Goal: Task Accomplishment & Management: Use online tool/utility

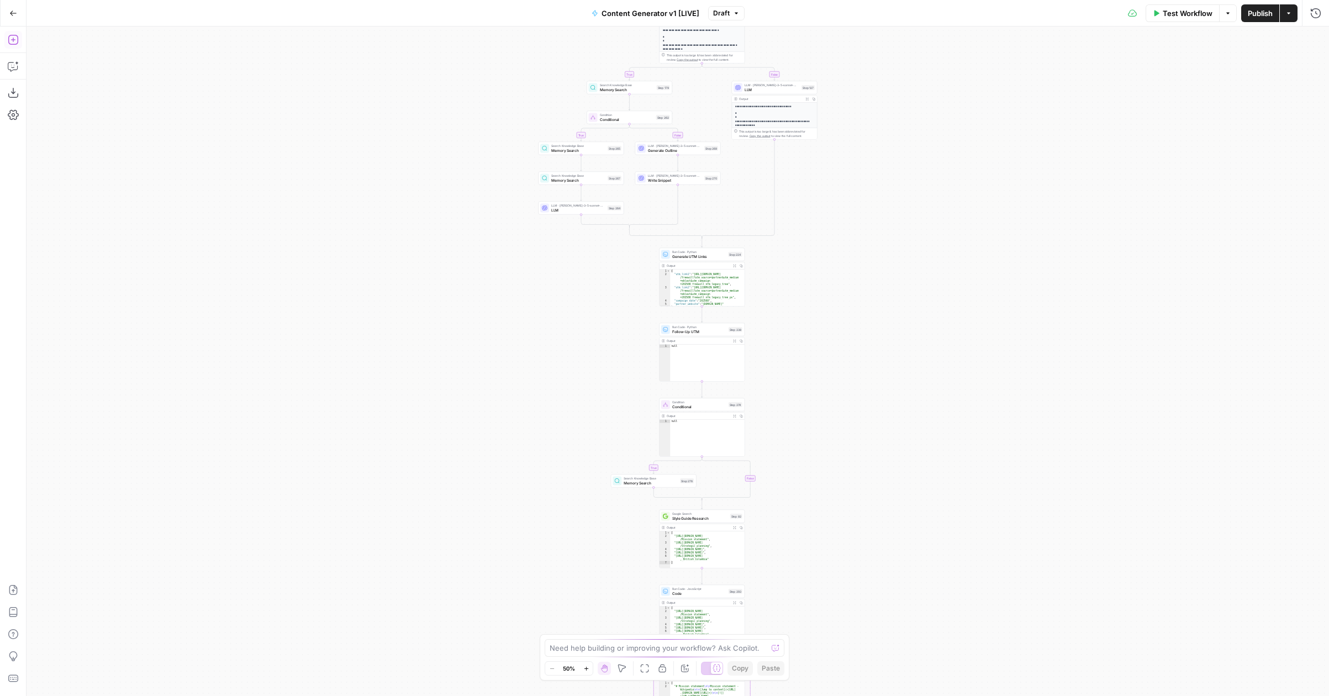
click at [12, 10] on icon "button" at bounding box center [13, 12] width 7 height 5
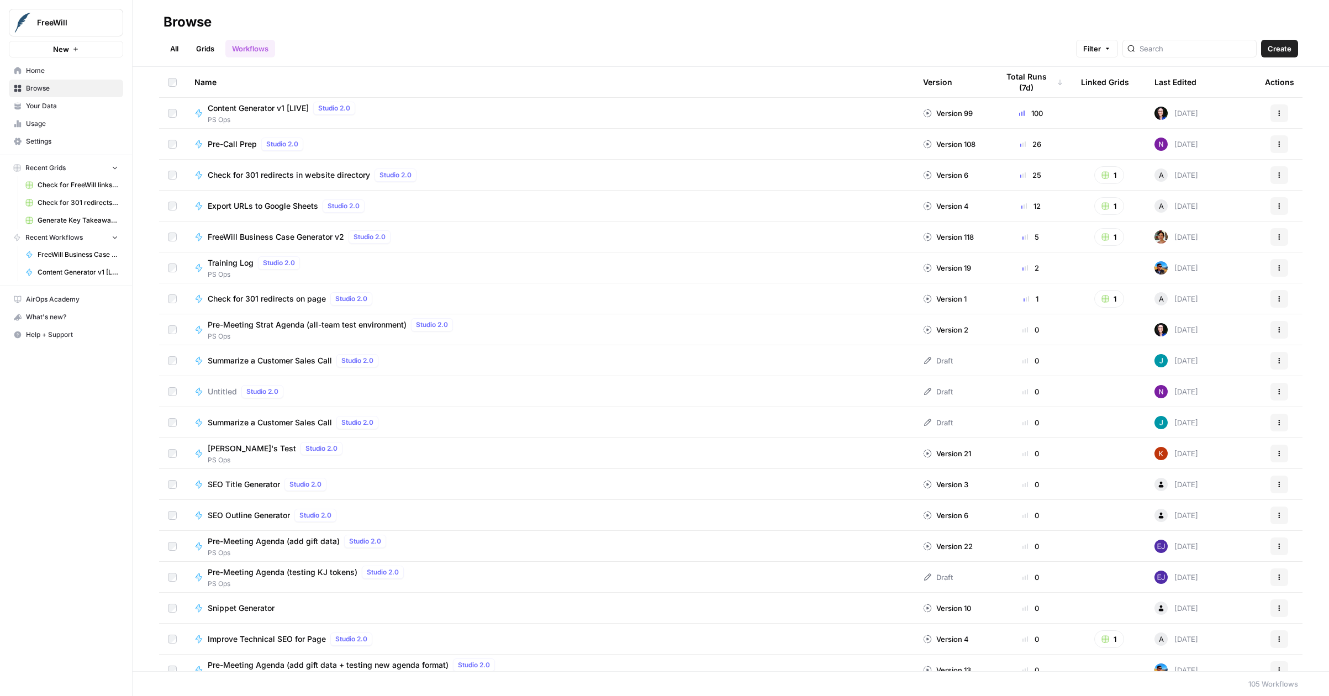
click at [1028, 85] on div "Total Runs (7d)" at bounding box center [1030, 82] width 65 height 30
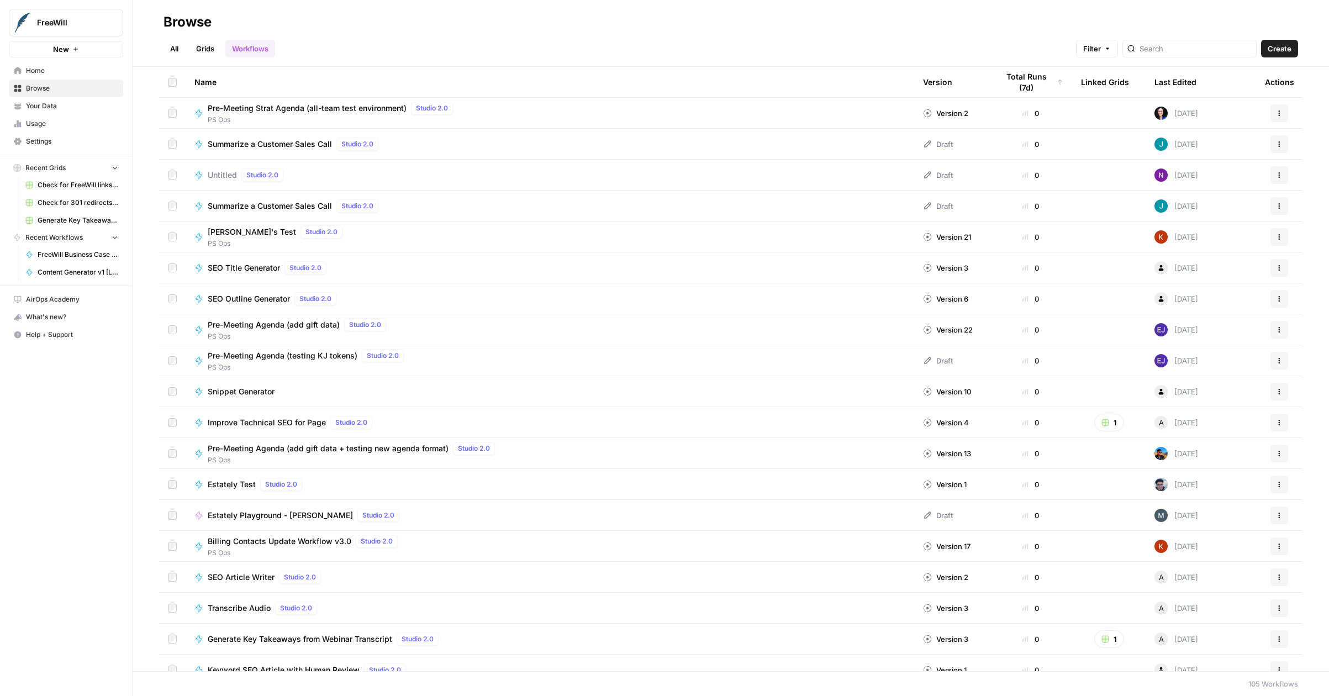
click at [1028, 85] on div "Total Runs (7d)" at bounding box center [1030, 82] width 65 height 30
click at [1054, 79] on th "Total Runs (7d)" at bounding box center [1030, 82] width 83 height 30
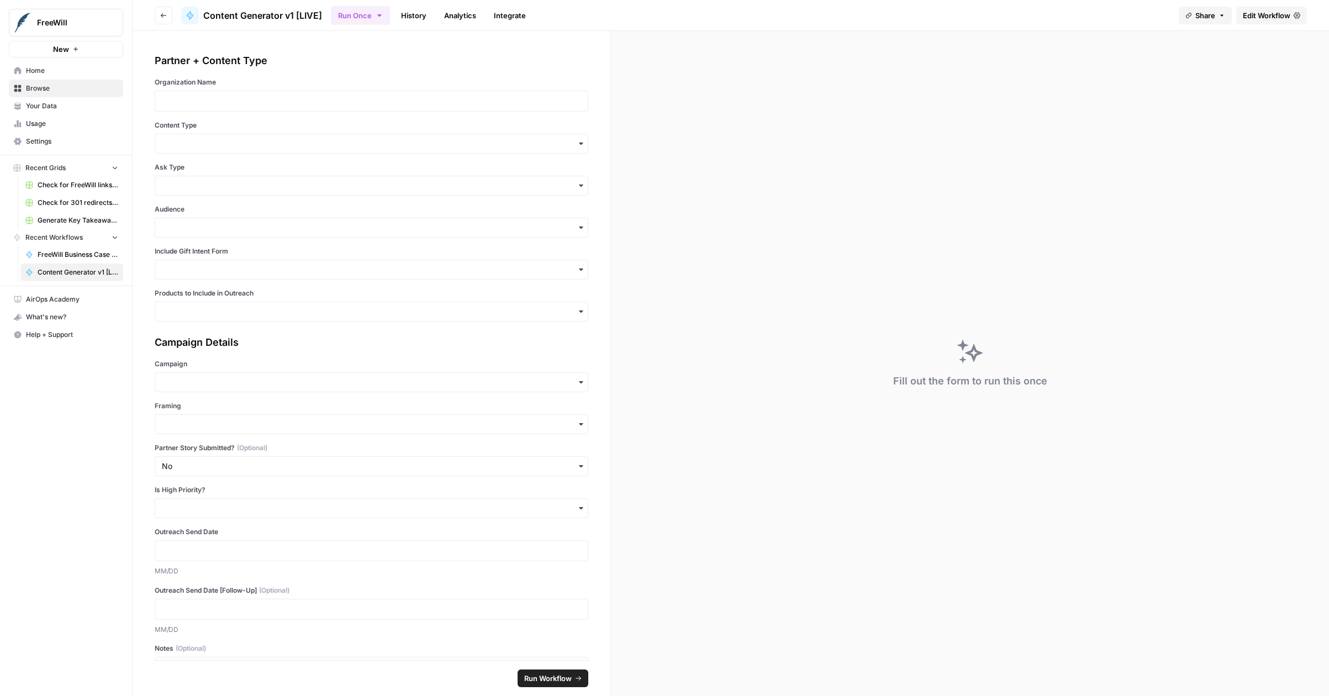
click at [1294, 23] on link "Edit Workflow" at bounding box center [1271, 16] width 71 height 18
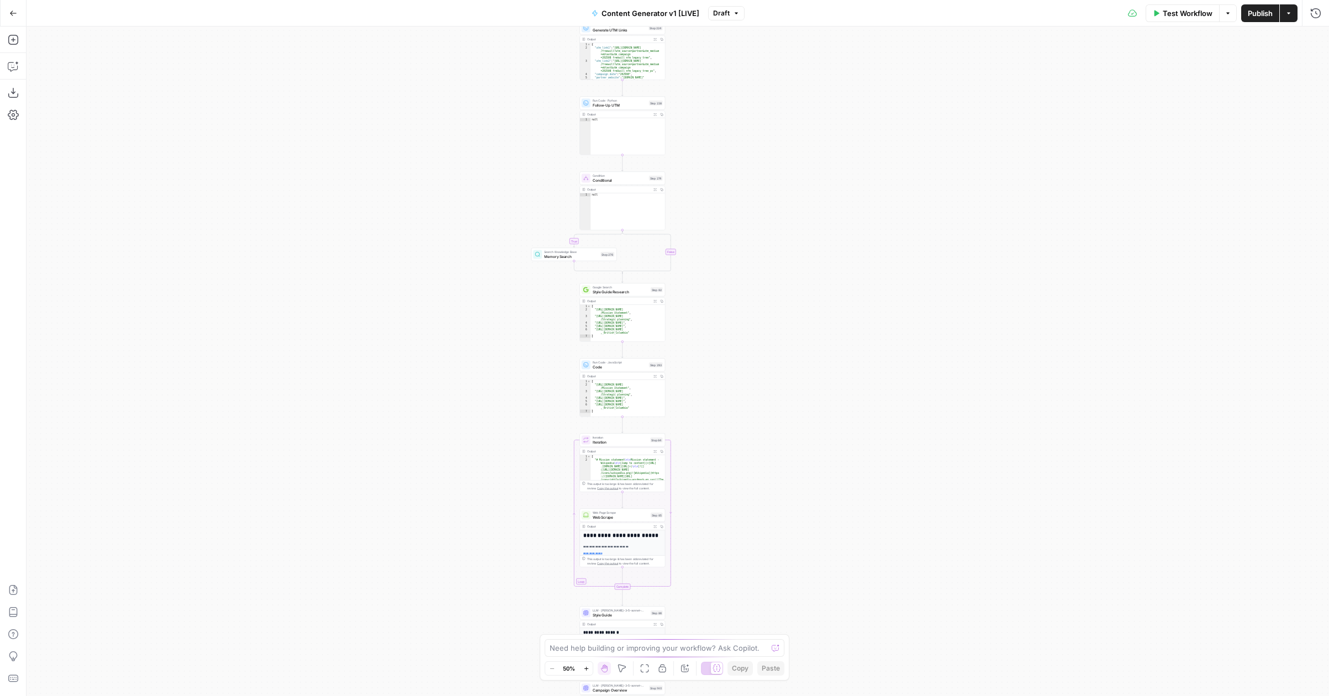
drag, startPoint x: 860, startPoint y: 365, endPoint x: 768, endPoint y: 117, distance: 264.1
click at [768, 117] on div "true false true false true false true false true false true false Workflow Set …" at bounding box center [678, 361] width 1302 height 669
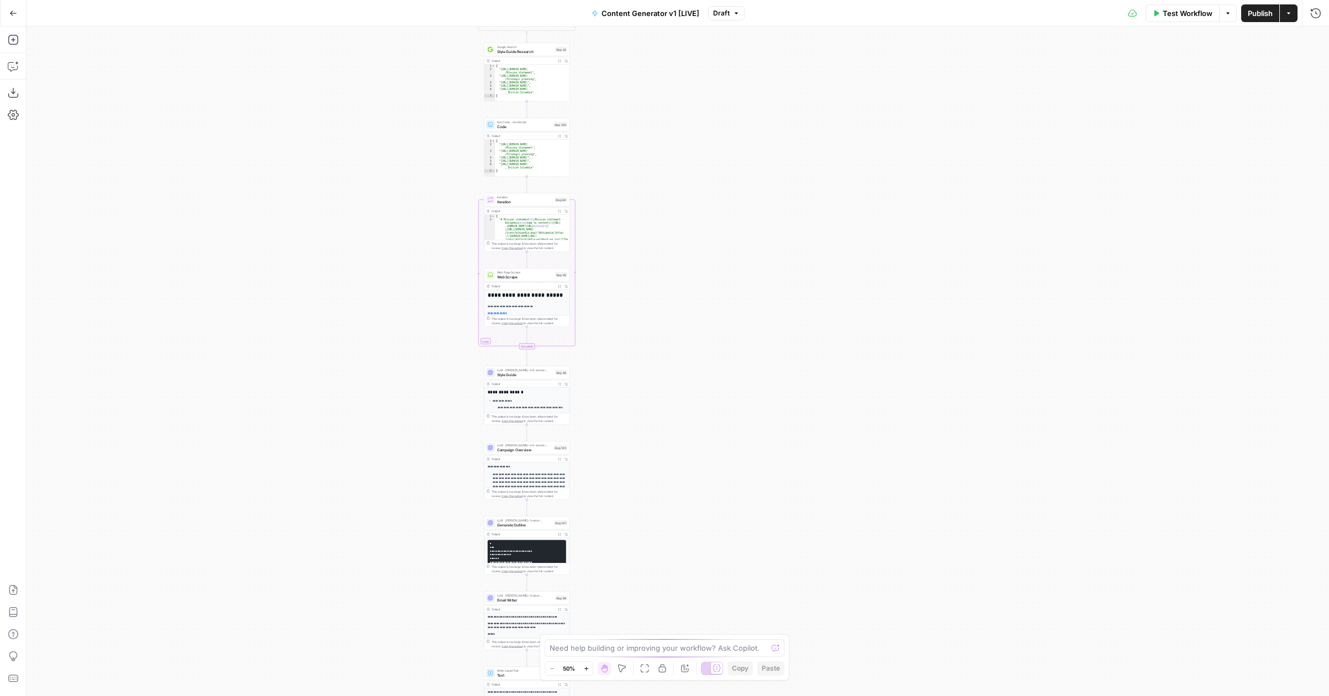
drag, startPoint x: 758, startPoint y: 305, endPoint x: 675, endPoint y: 86, distance: 234.4
click at [675, 86] on div "true false true false true false true false true false true false Workflow Set …" at bounding box center [678, 361] width 1302 height 669
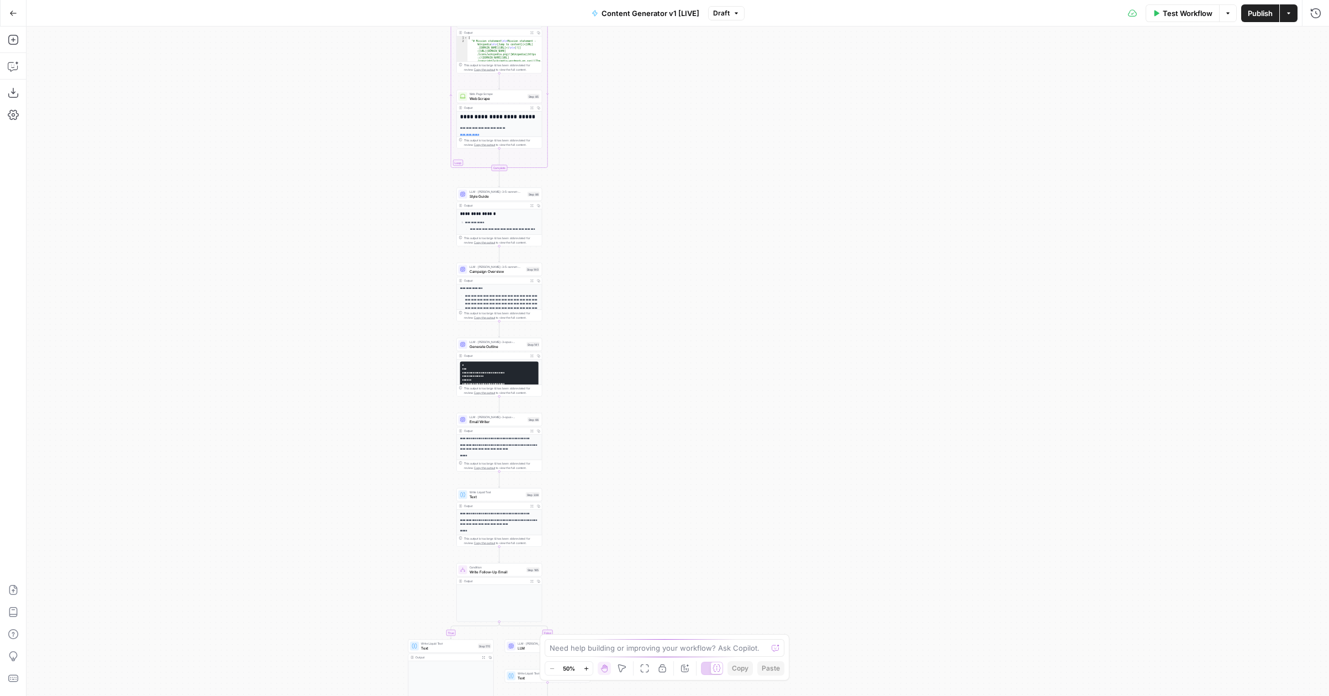
drag, startPoint x: 690, startPoint y: 297, endPoint x: 661, endPoint y: 109, distance: 190.1
click at [661, 109] on div "true false true false true false true false true false true false Workflow Set …" at bounding box center [678, 361] width 1302 height 669
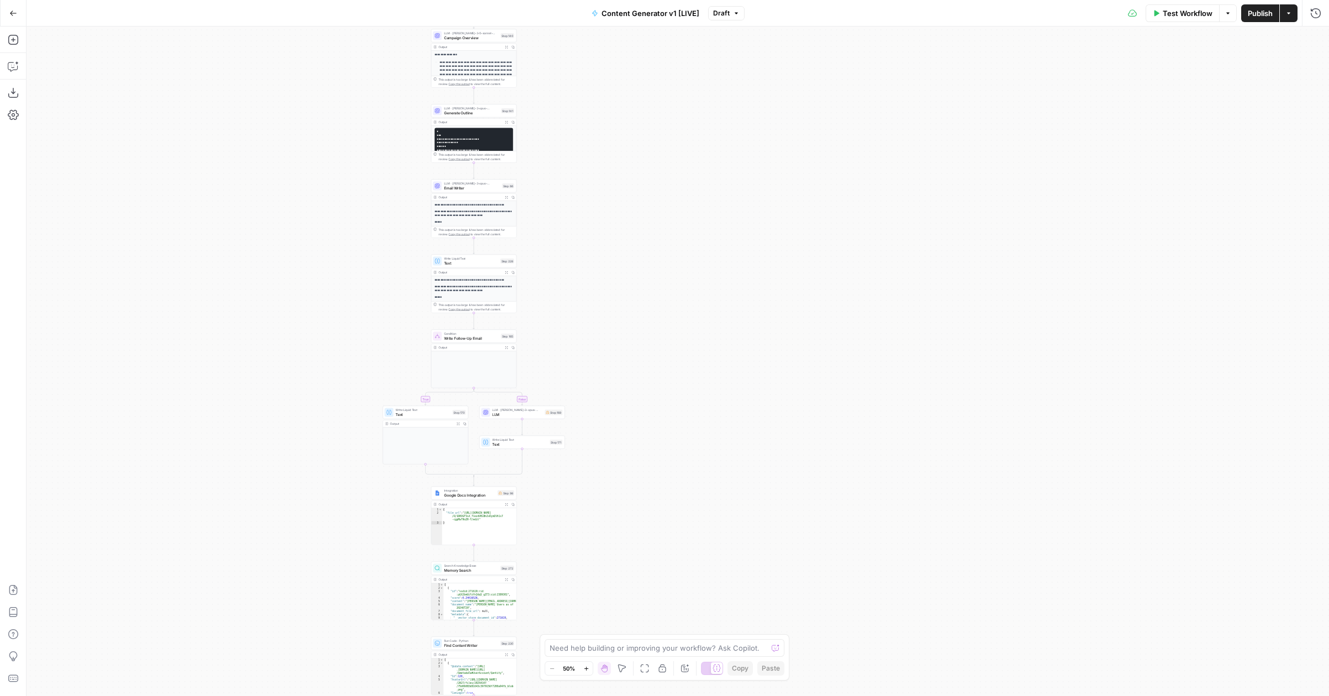
drag, startPoint x: 627, startPoint y: 420, endPoint x: 604, endPoint y: 196, distance: 225.4
click at [604, 196] on div "true false true false true false true false true false true false Workflow Set …" at bounding box center [678, 361] width 1302 height 669
click at [748, 199] on div "true false true false true false true false true false true false Workflow Set …" at bounding box center [678, 361] width 1302 height 669
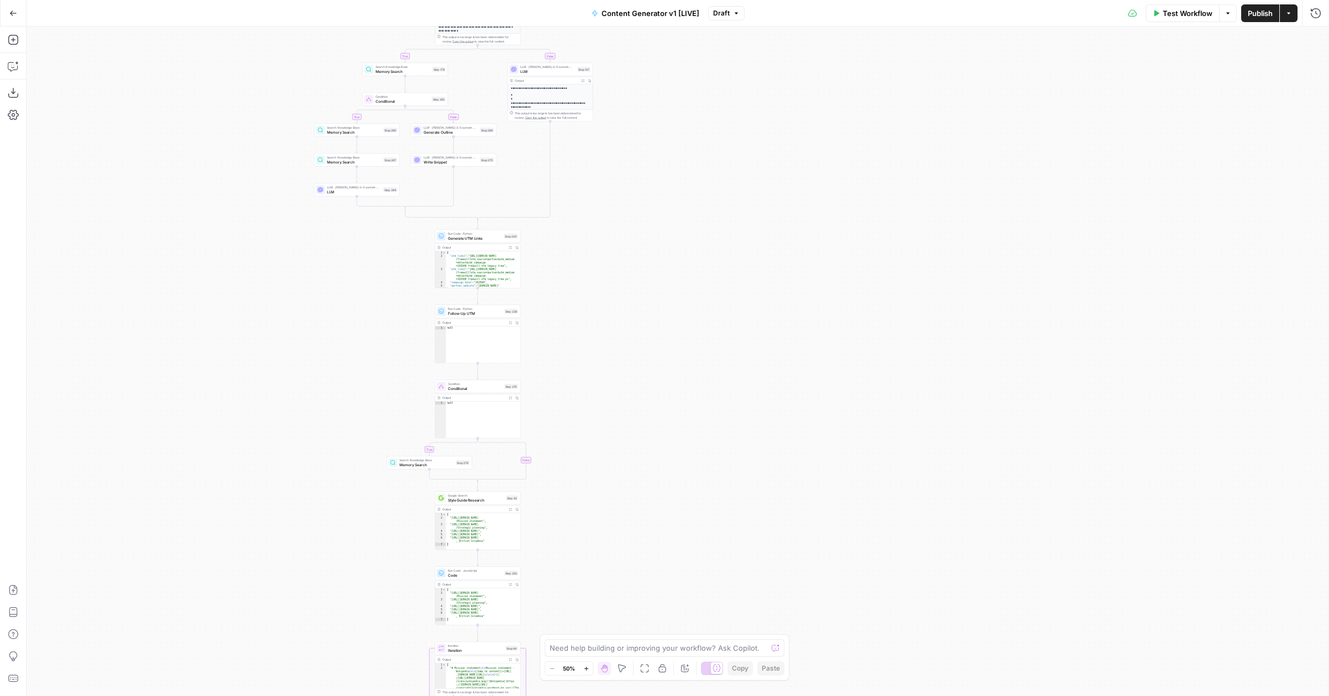
click at [471, 77] on div "true false true false true false true false true false true false Workflow Set …" at bounding box center [678, 361] width 1302 height 669
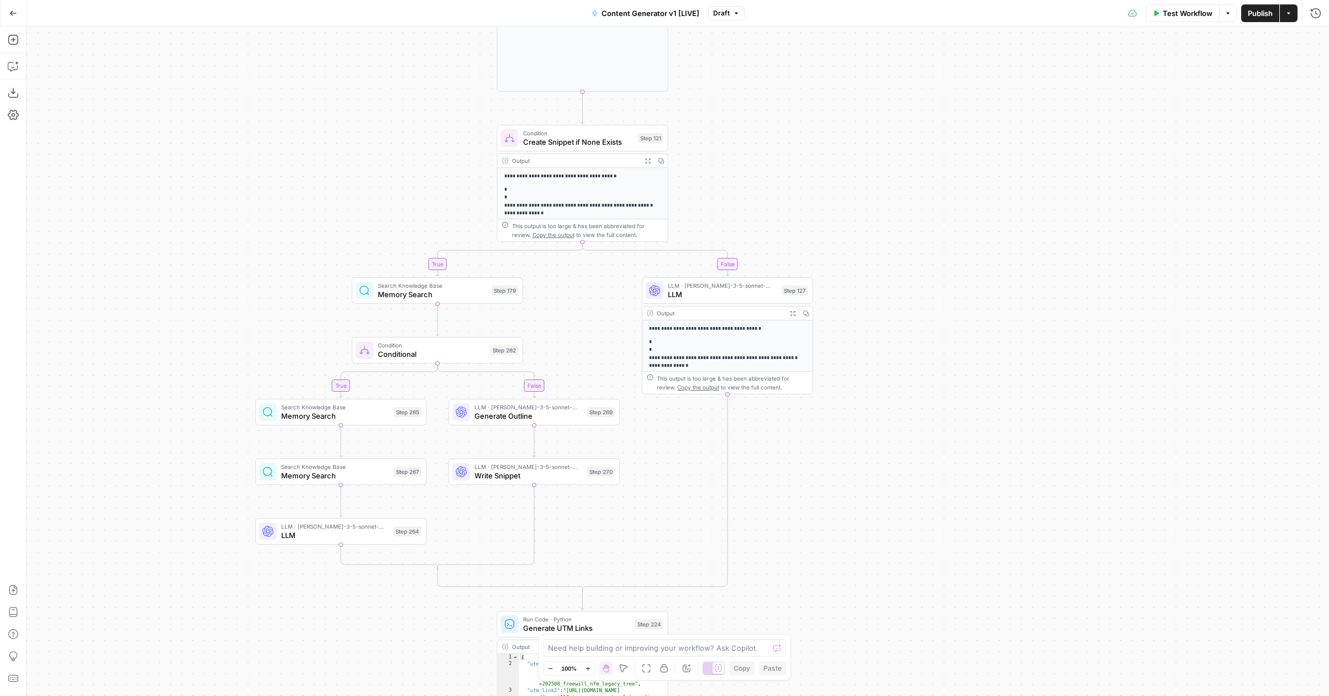
drag, startPoint x: 471, startPoint y: 77, endPoint x: 567, endPoint y: 303, distance: 244.8
click at [569, 304] on div "true false true false true false true false true false true false Workflow Set …" at bounding box center [678, 361] width 1302 height 669
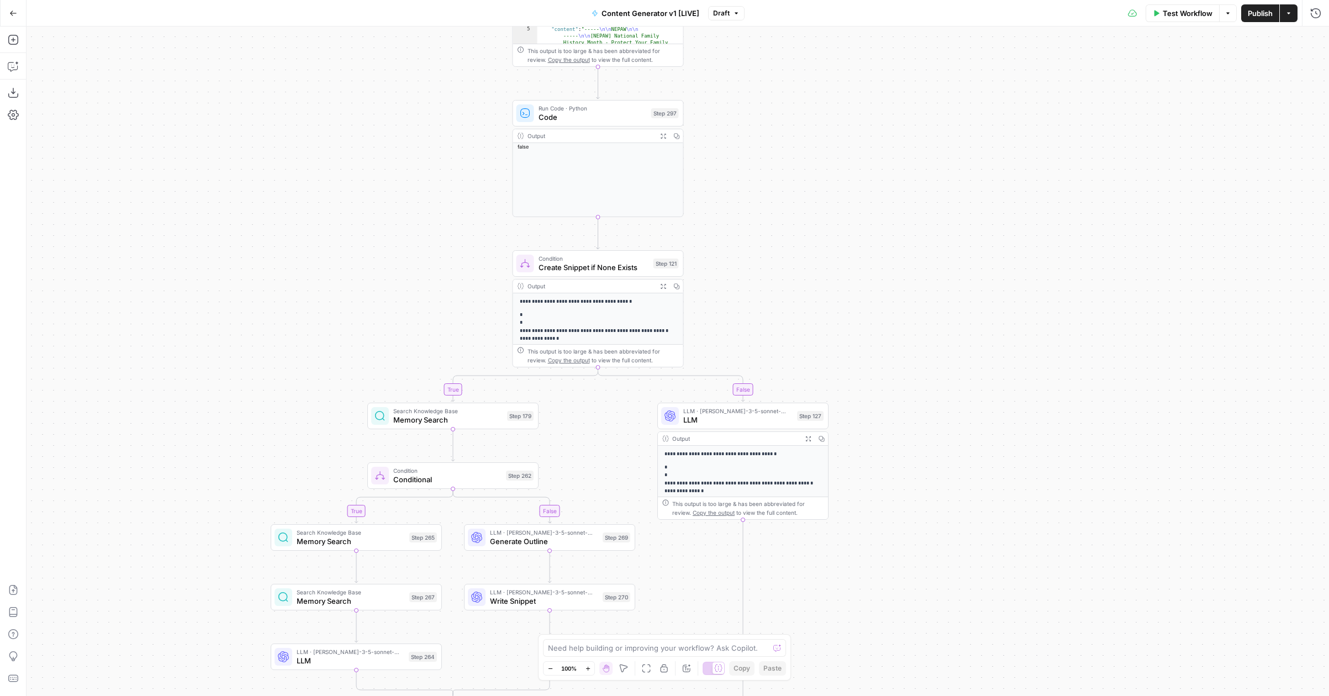
drag, startPoint x: 715, startPoint y: 123, endPoint x: 730, endPoint y: 249, distance: 126.9
click at [731, 250] on div "true false true false true false true false true false true false Workflow Set …" at bounding box center [678, 361] width 1302 height 669
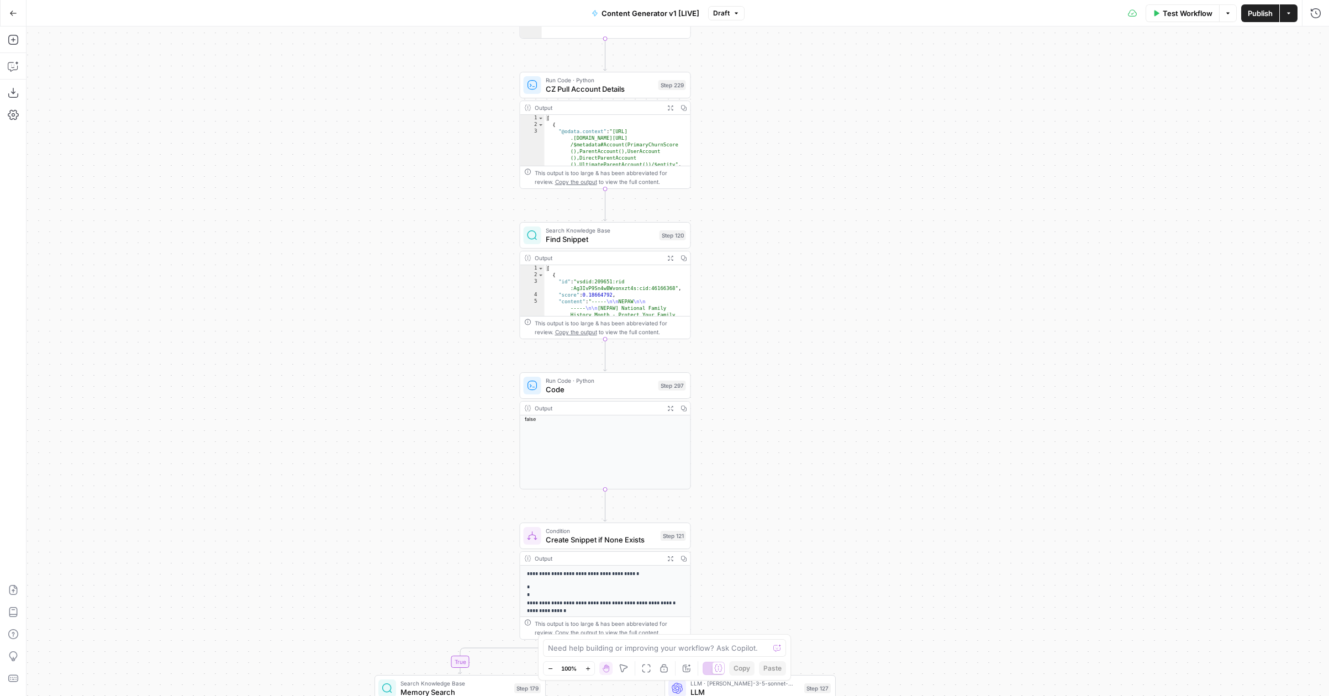
drag, startPoint x: 748, startPoint y: 176, endPoint x: 754, endPoint y: 444, distance: 268.5
click at [755, 445] on div "true false true false true false true false true false true false Workflow Set …" at bounding box center [678, 361] width 1302 height 669
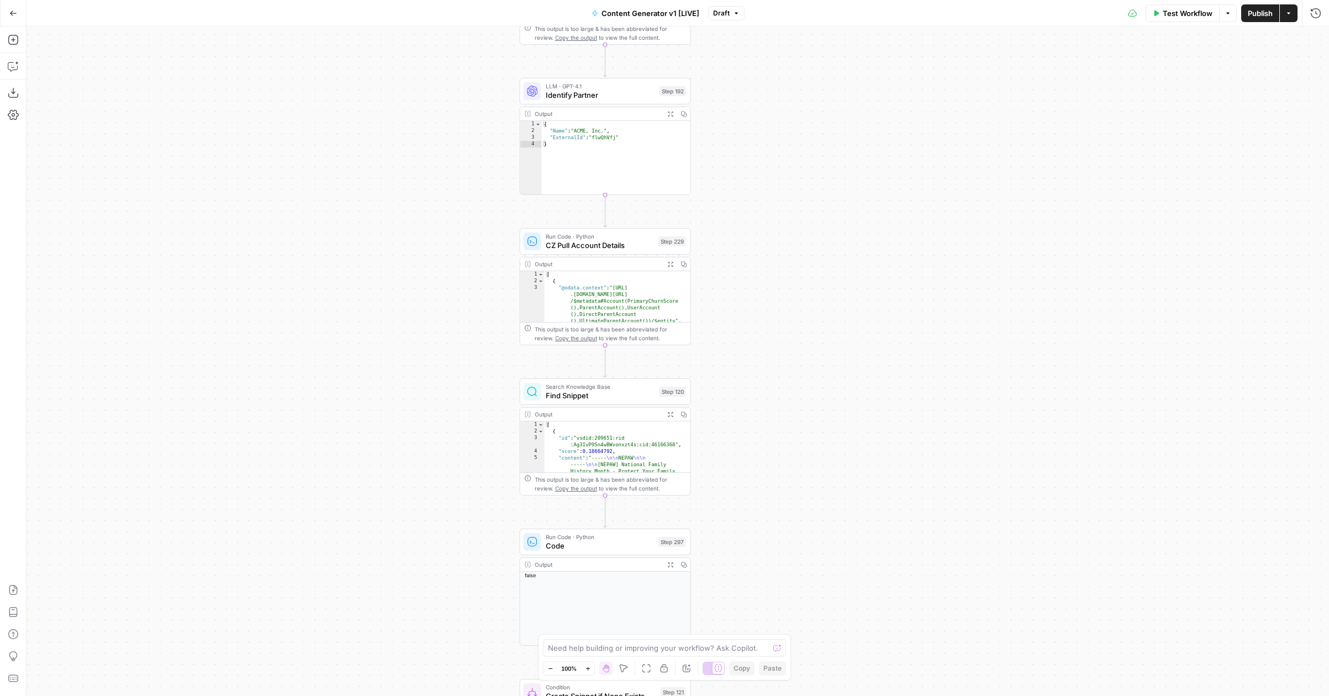
drag, startPoint x: 766, startPoint y: 198, endPoint x: 759, endPoint y: 463, distance: 265.8
click at [763, 471] on div "true false true false true false true false true false true false Workflow Set …" at bounding box center [678, 361] width 1302 height 669
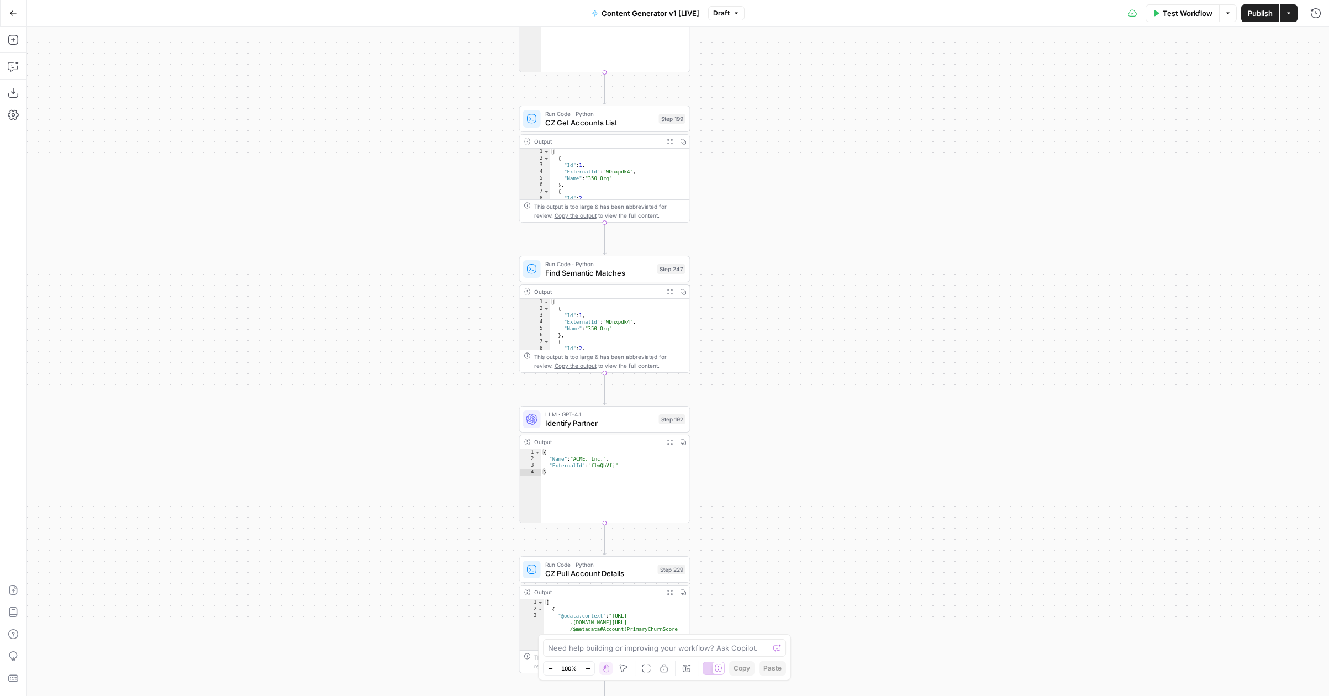
drag, startPoint x: 765, startPoint y: 166, endPoint x: 768, endPoint y: 430, distance: 264.0
click at [769, 432] on div "true false true false true false true false true false true false Workflow Set …" at bounding box center [678, 361] width 1302 height 669
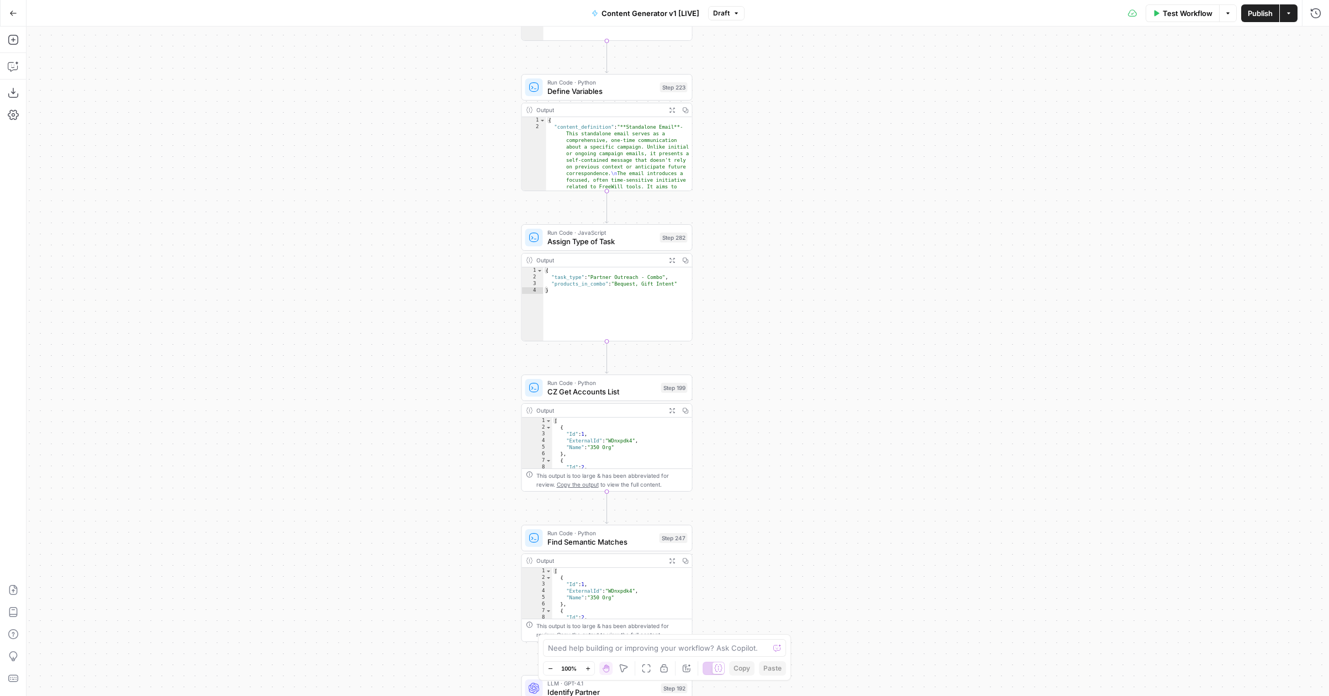
drag, startPoint x: 772, startPoint y: 170, endPoint x: 769, endPoint y: 462, distance: 291.6
click at [769, 462] on div "true false true false true false true false true false true false Workflow Set …" at bounding box center [678, 361] width 1302 height 669
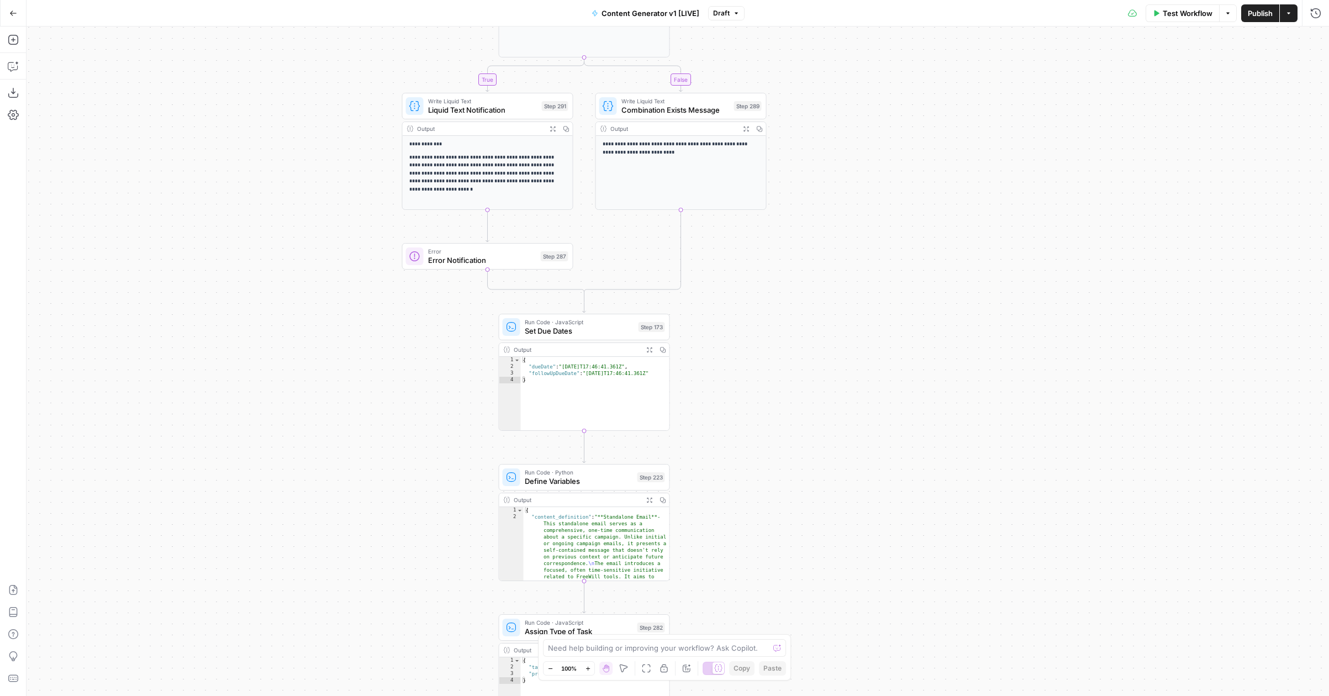
drag, startPoint x: 741, startPoint y: 239, endPoint x: 720, endPoint y: 551, distance: 312.8
click at [720, 553] on div "true false true false true false true false true false true false Workflow Set …" at bounding box center [678, 361] width 1302 height 669
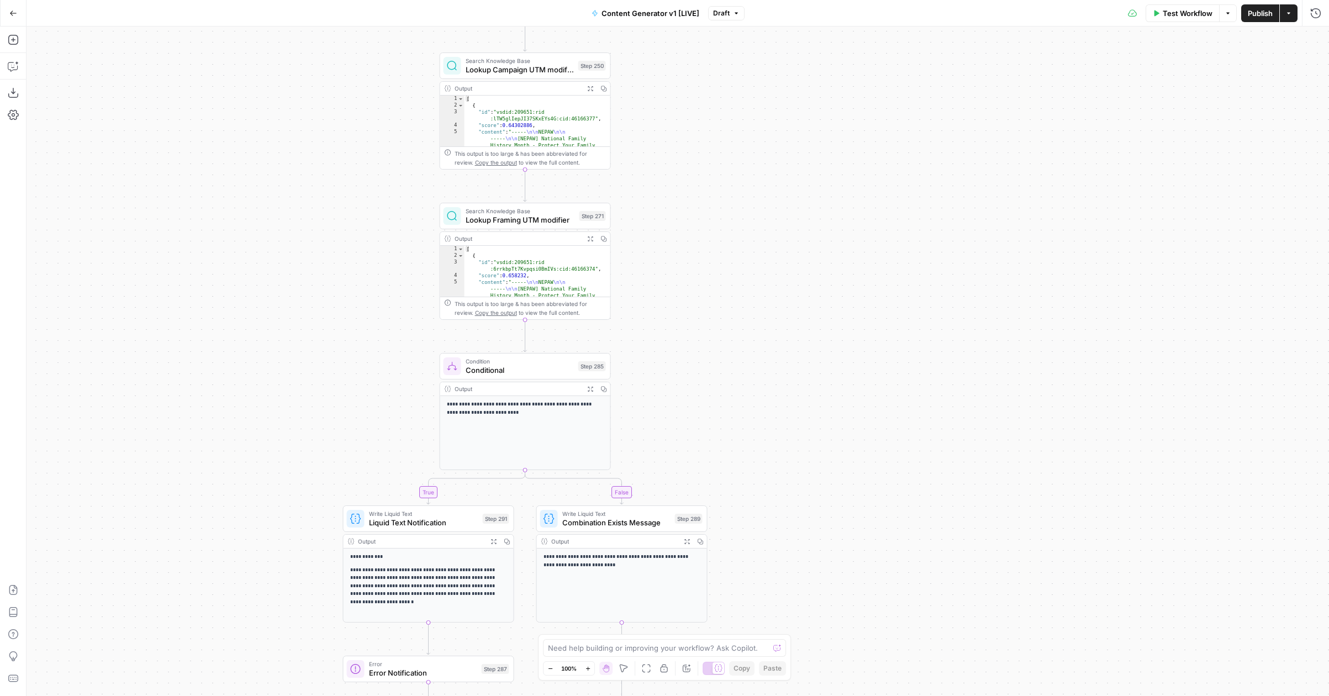
drag, startPoint x: 809, startPoint y: 145, endPoint x: 749, endPoint y: 556, distance: 415.2
click at [751, 557] on div "true false true false true false true false true false true false Workflow Set …" at bounding box center [678, 361] width 1302 height 669
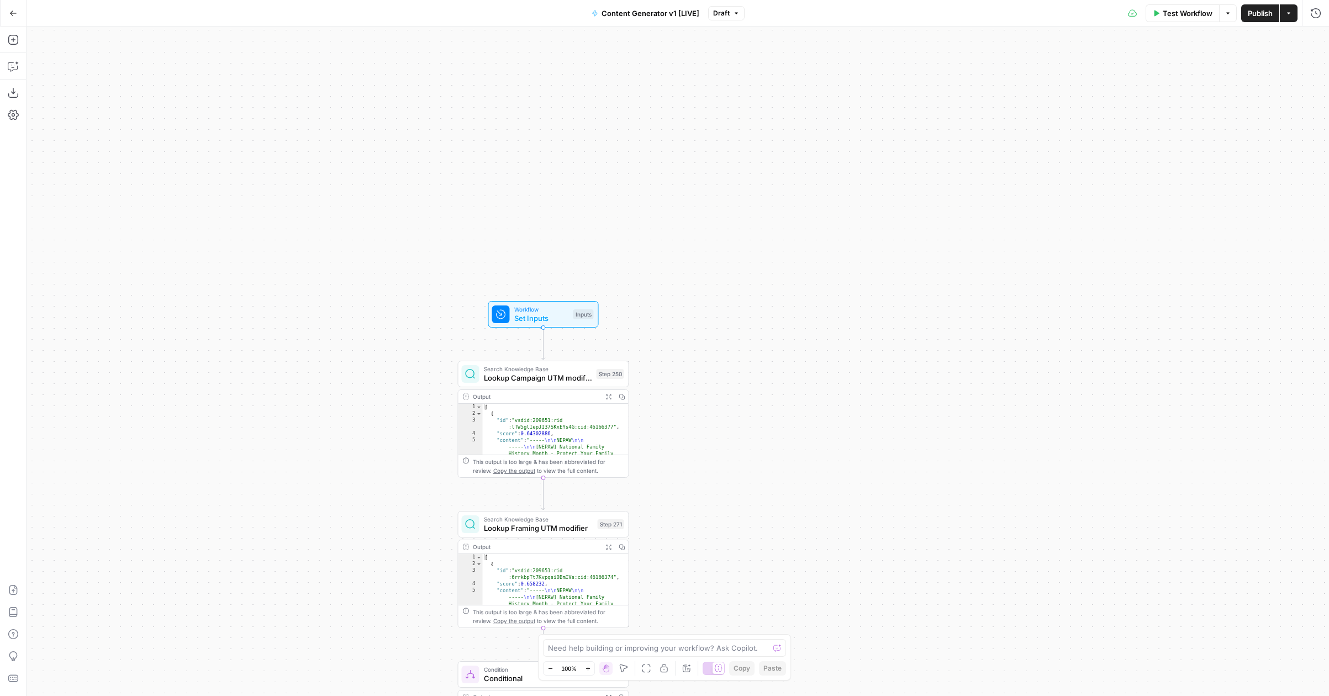
drag, startPoint x: 721, startPoint y: 201, endPoint x: 737, endPoint y: 508, distance: 307.5
click at [738, 510] on div "true false true false true false true false true false true false Workflow Set …" at bounding box center [678, 361] width 1302 height 669
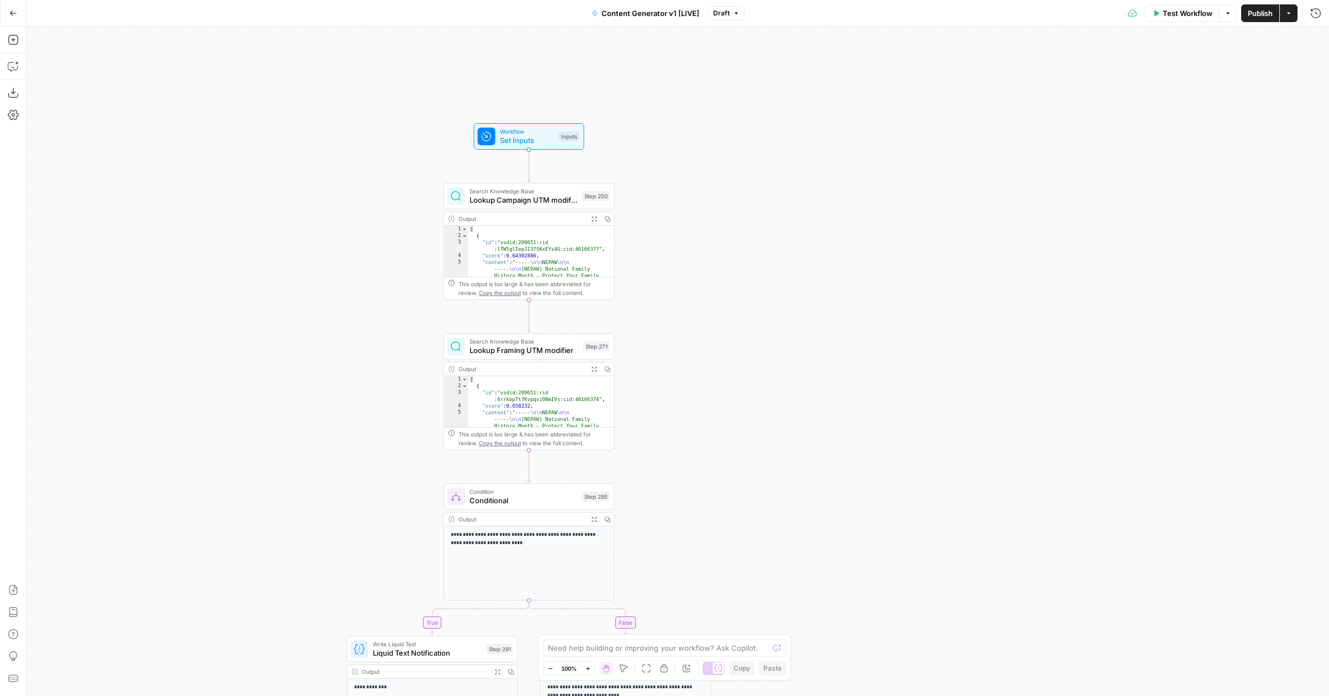
drag, startPoint x: 737, startPoint y: 508, endPoint x: 723, endPoint y: 328, distance: 181.2
click at [723, 328] on div "true false true false true false true false true false true false Workflow Set …" at bounding box center [678, 361] width 1302 height 669
click at [722, 328] on div "true false true false true false true false true false true false Workflow Set …" at bounding box center [678, 361] width 1302 height 669
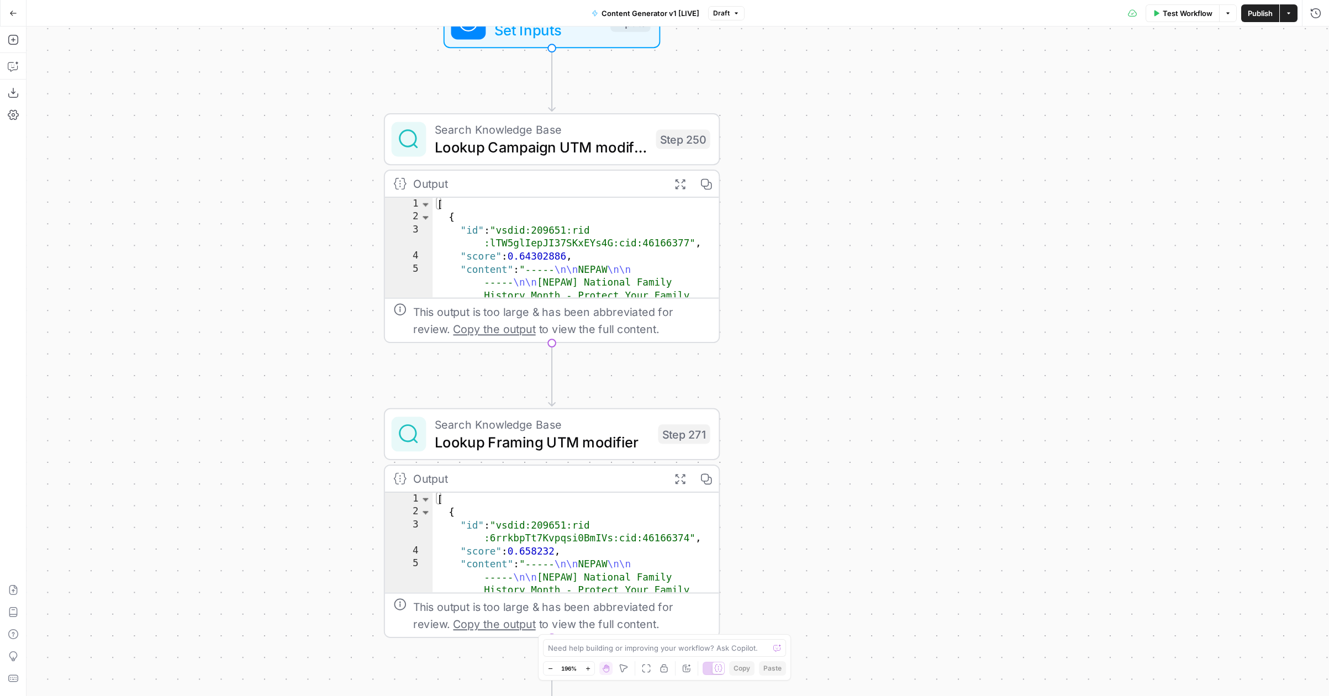
drag, startPoint x: 722, startPoint y: 328, endPoint x: 934, endPoint y: 403, distance: 224.7
click at [937, 406] on div "true false true false true false true false true false true false Workflow Set …" at bounding box center [678, 361] width 1302 height 669
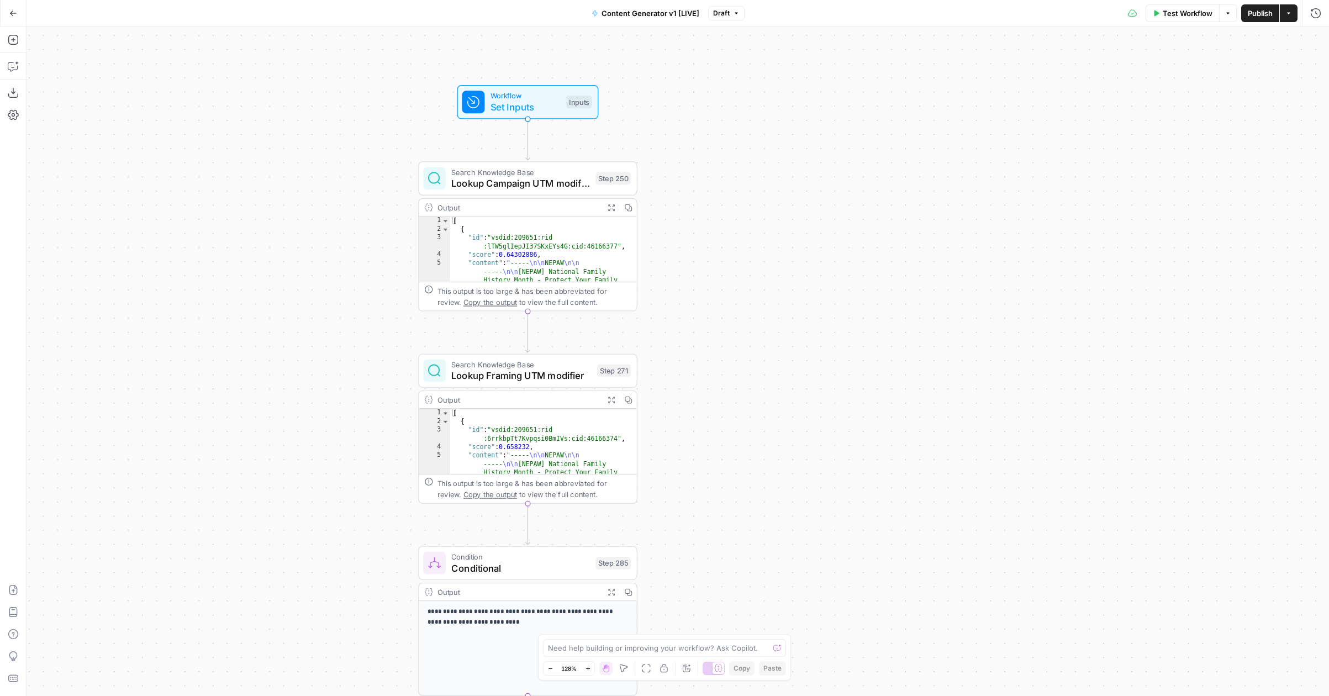
drag, startPoint x: 935, startPoint y: 405, endPoint x: 775, endPoint y: 351, distance: 168.7
click at [775, 351] on div "true false true false true false true false true false true false Workflow Set …" at bounding box center [678, 361] width 1302 height 669
click at [664, 651] on textarea at bounding box center [658, 647] width 221 height 11
type textarea "Can you please summarize this workflow?"
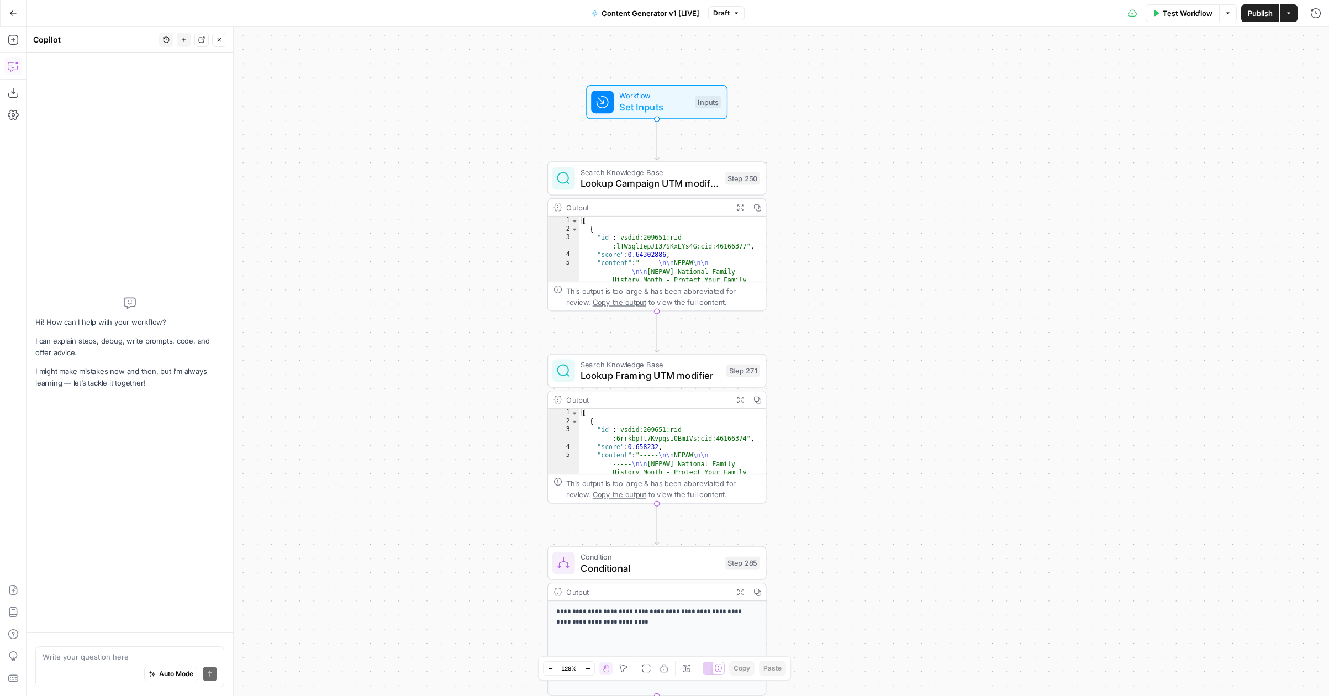
click at [109, 655] on textarea at bounding box center [130, 656] width 175 height 11
type textarea "Can y"
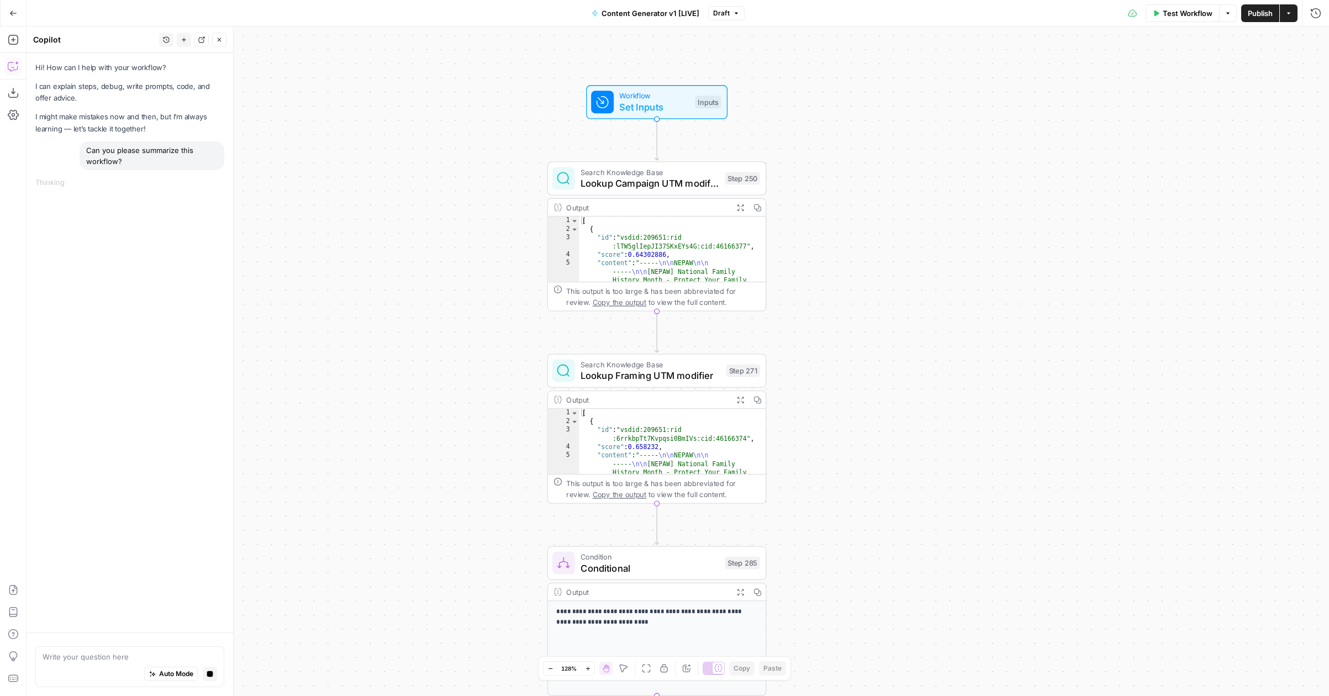
click at [449, 267] on div "true false true false true false true true false true false false Workflow Set …" at bounding box center [678, 361] width 1302 height 669
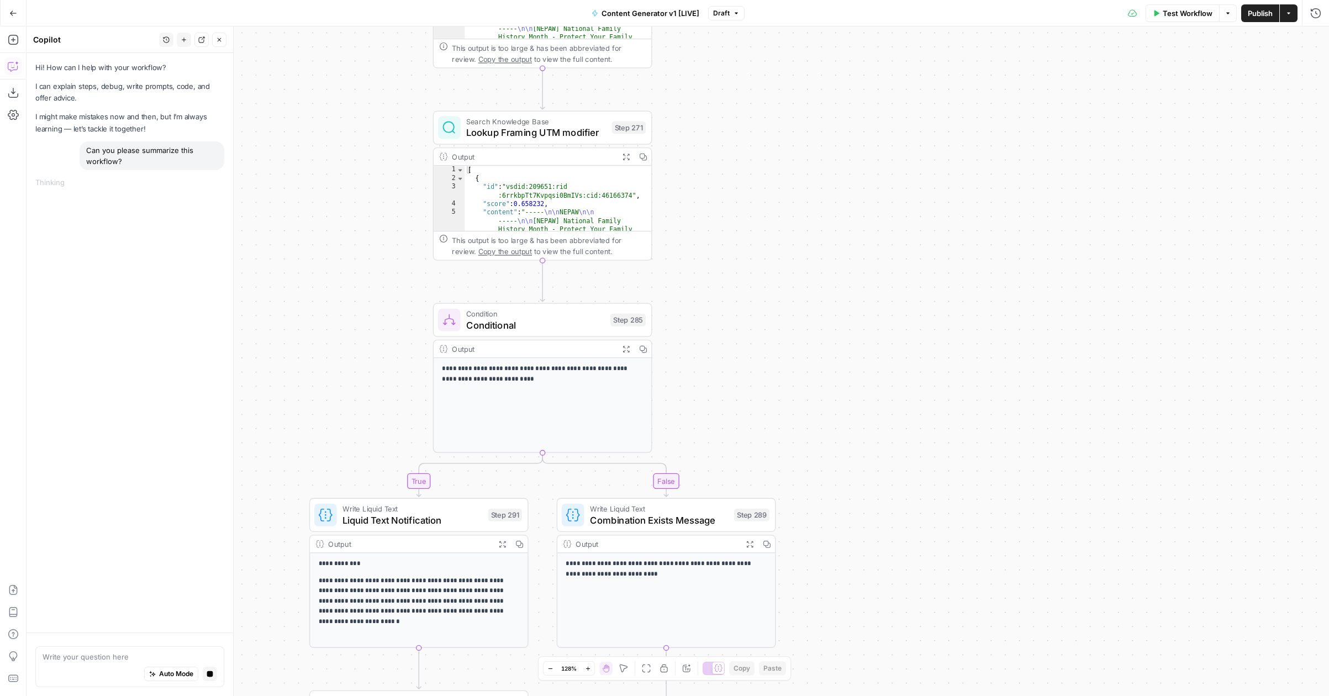
drag, startPoint x: 952, startPoint y: 520, endPoint x: 837, endPoint y: 277, distance: 268.6
click at [837, 277] on div "true false true false true false true true false true false false Workflow Set …" at bounding box center [678, 361] width 1302 height 669
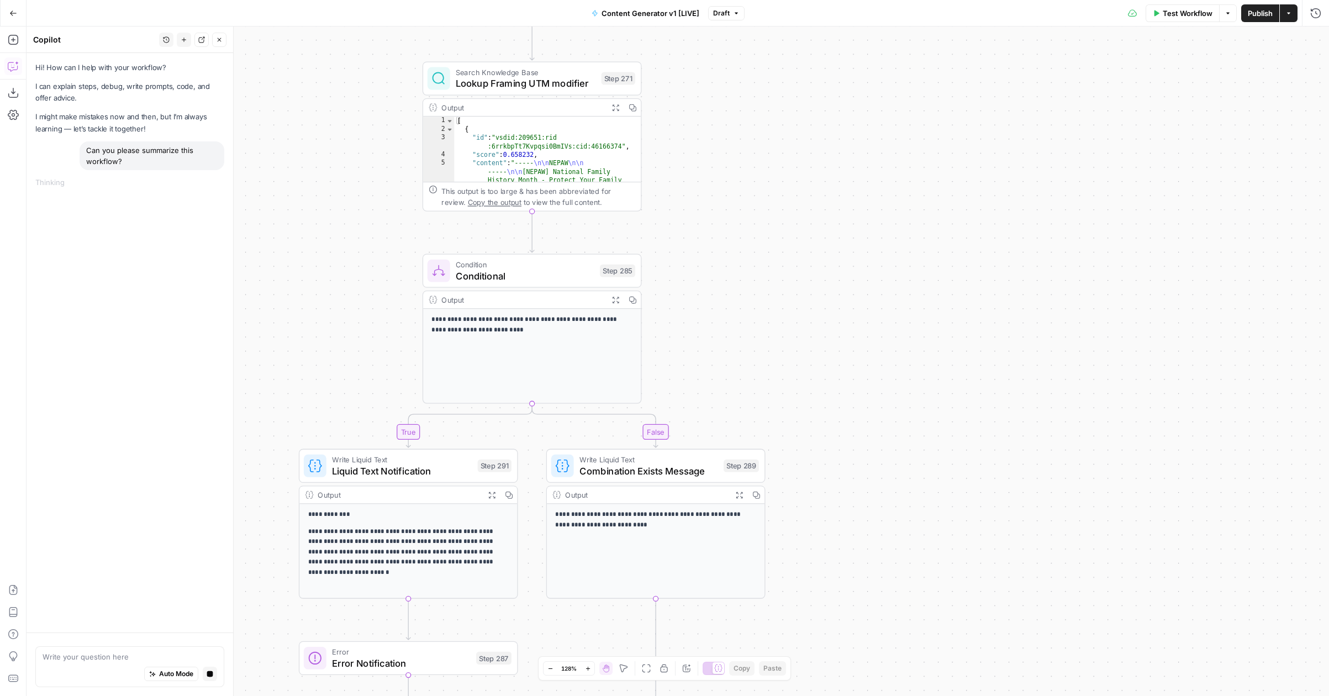
drag, startPoint x: 859, startPoint y: 491, endPoint x: 848, endPoint y: 442, distance: 50.4
click at [848, 442] on div "true false true false true false true true false true false false Workflow Set …" at bounding box center [678, 361] width 1302 height 669
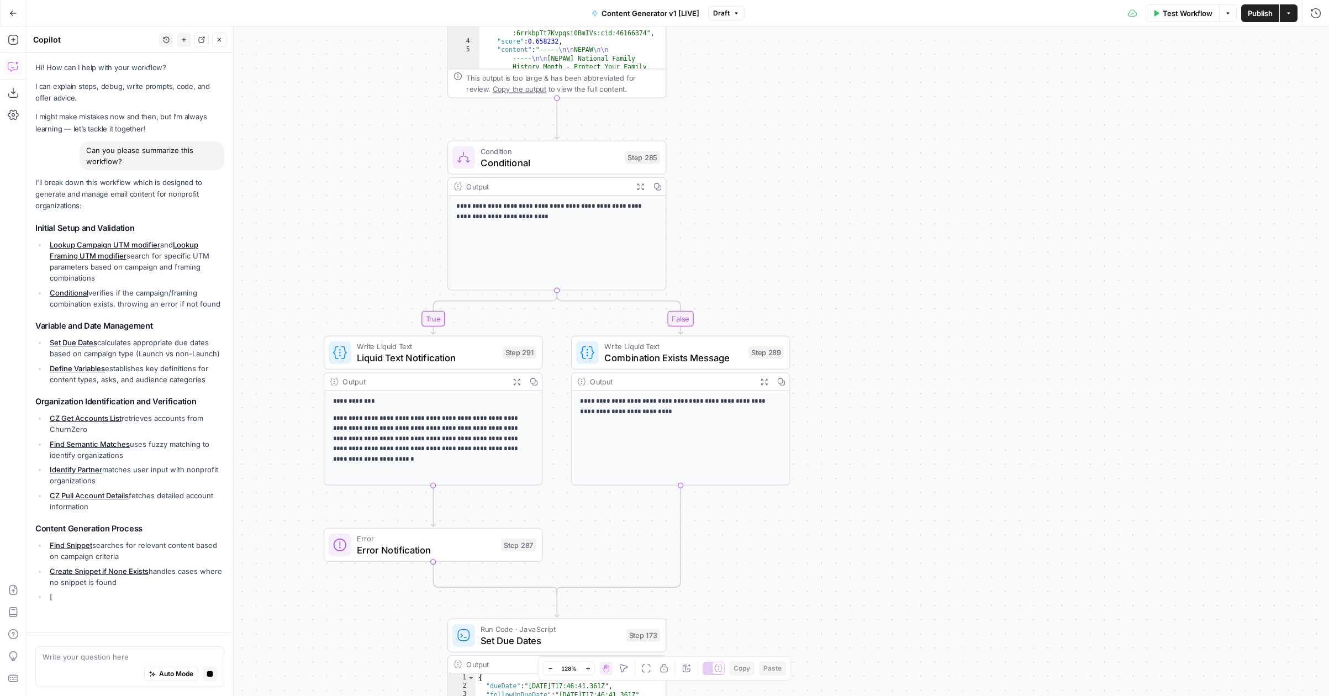
drag, startPoint x: 847, startPoint y: 537, endPoint x: 872, endPoint y: 424, distance: 115.4
click at [872, 424] on div "true false true false true false true true false true false false Workflow Set …" at bounding box center [678, 361] width 1302 height 669
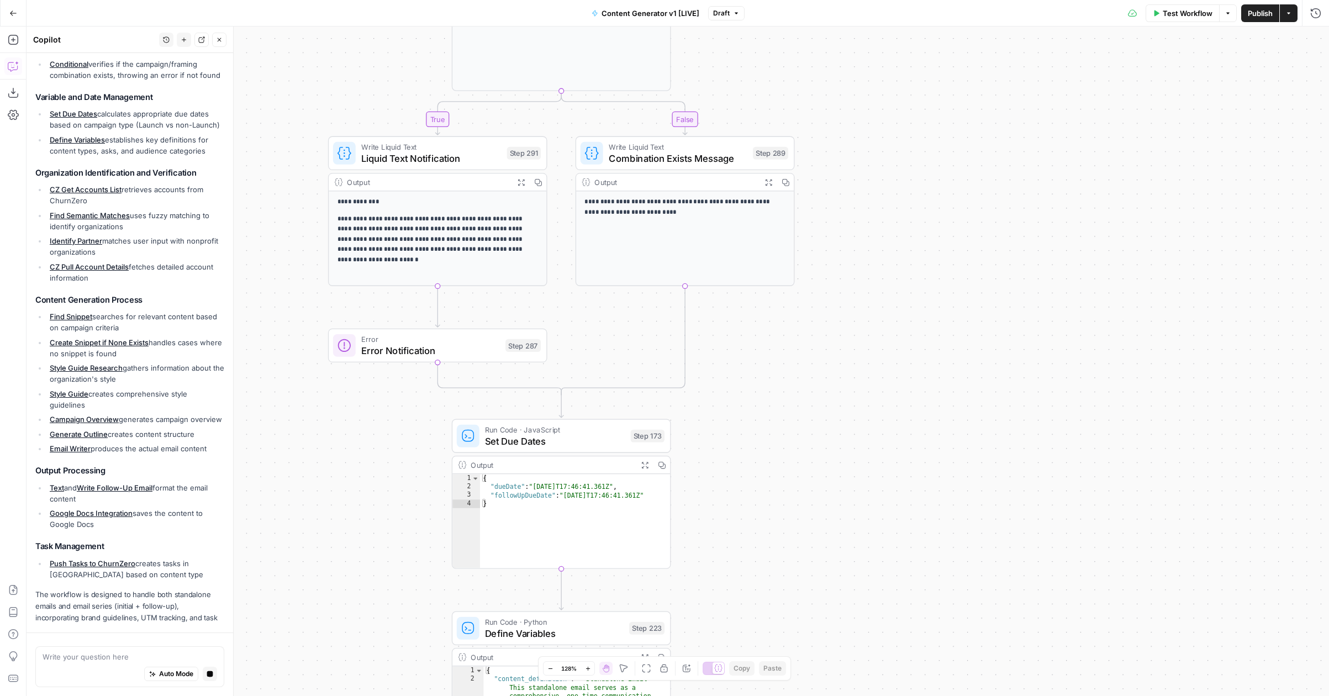
drag, startPoint x: 836, startPoint y: 538, endPoint x: 841, endPoint y: 339, distance: 199.4
click at [841, 339] on div "true false true false true false true true false true false false Workflow Set …" at bounding box center [678, 361] width 1302 height 669
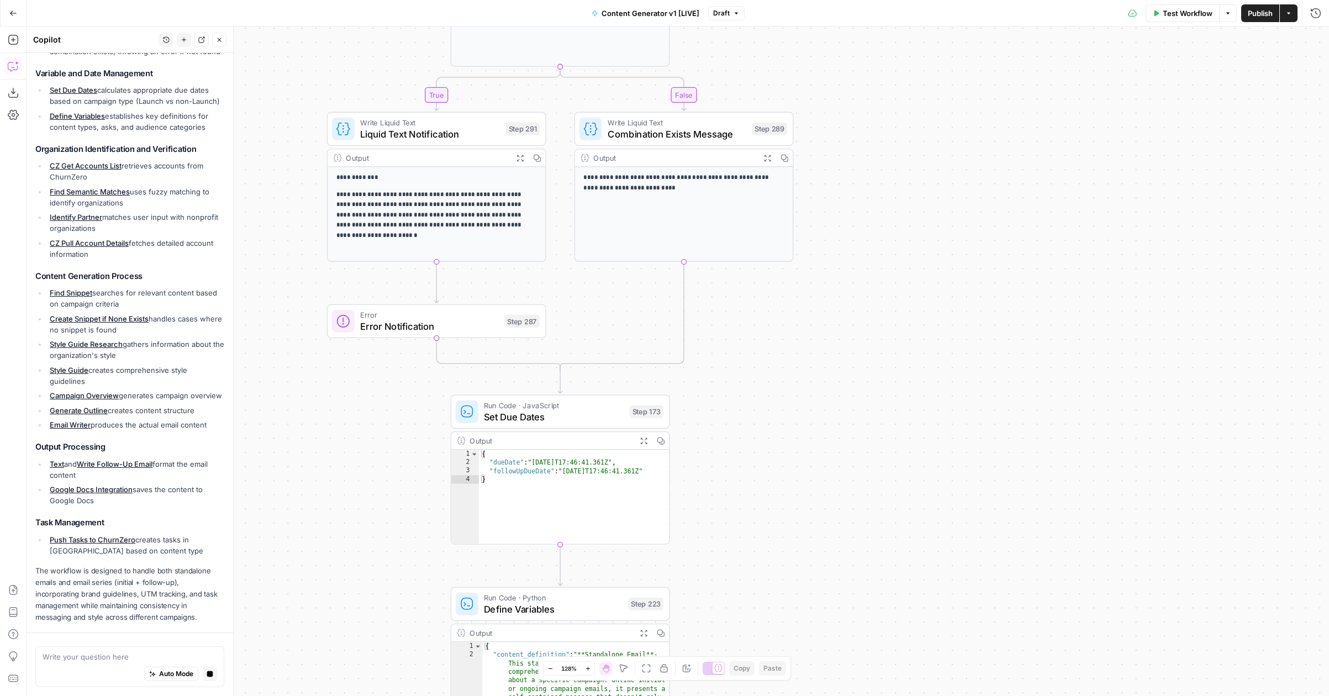
drag, startPoint x: 836, startPoint y: 442, endPoint x: 827, endPoint y: 267, distance: 175.9
click at [827, 266] on div "true false true false true false true true false true false false Workflow Set …" at bounding box center [678, 361] width 1302 height 669
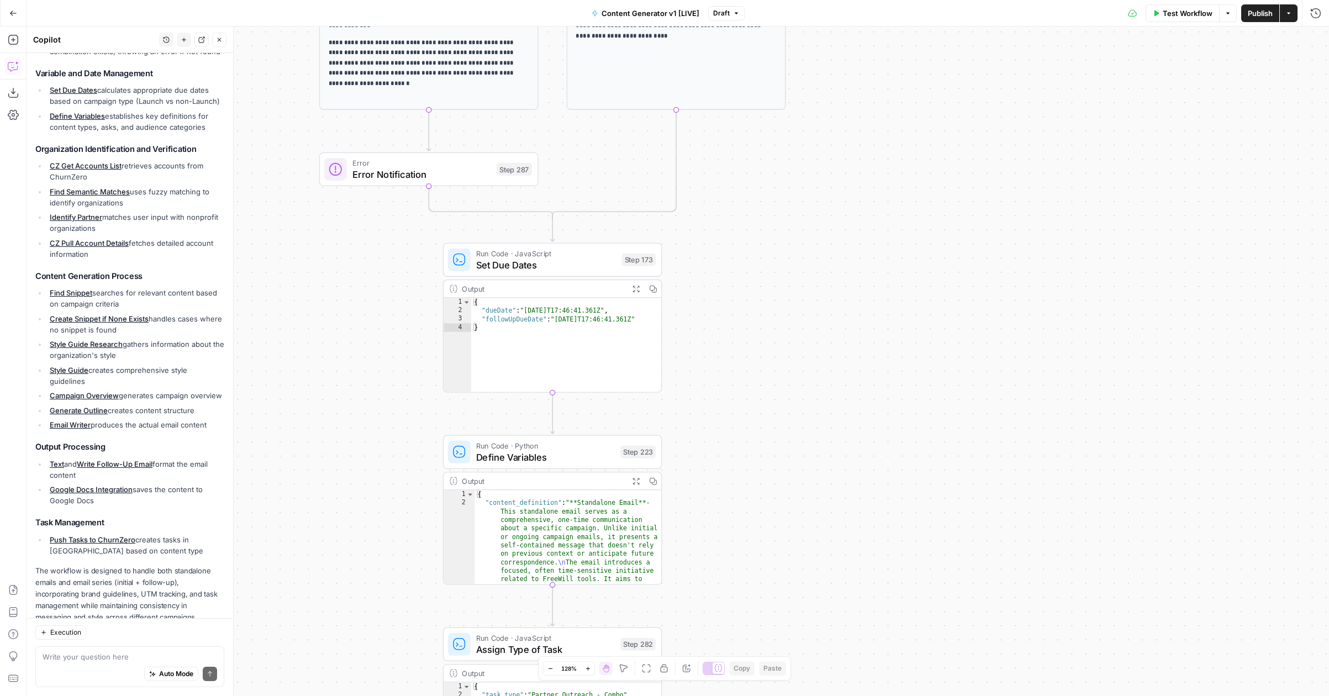
scroll to position [284, 0]
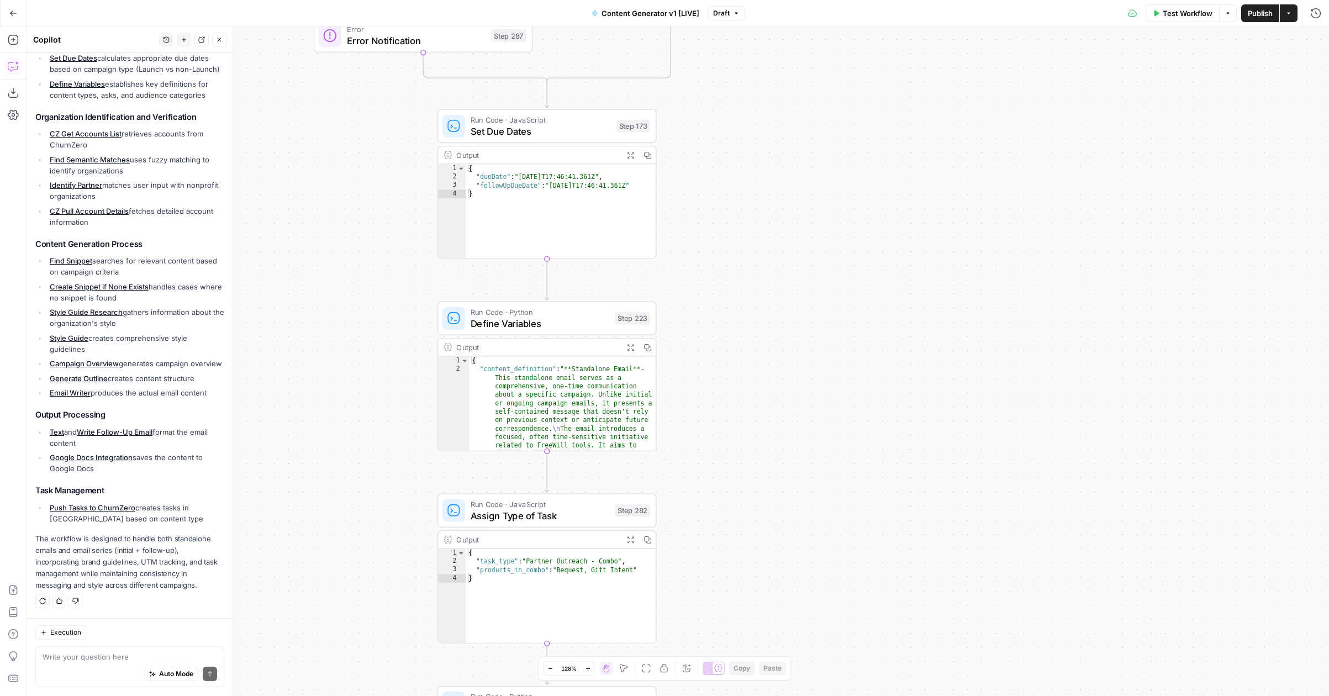
drag, startPoint x: 844, startPoint y: 397, endPoint x: 838, endPoint y: 263, distance: 133.8
click at [838, 263] on div "true false true false true false true true false true false false Workflow Set …" at bounding box center [678, 361] width 1302 height 669
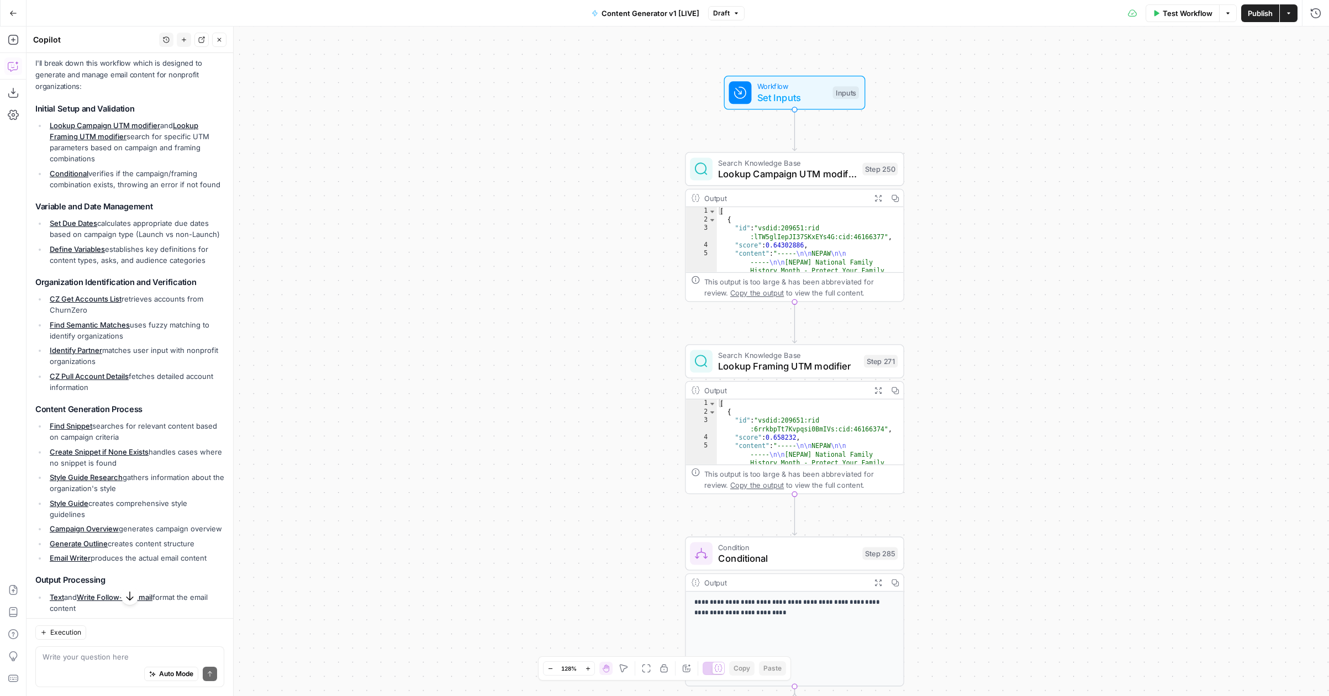
scroll to position [117, 0]
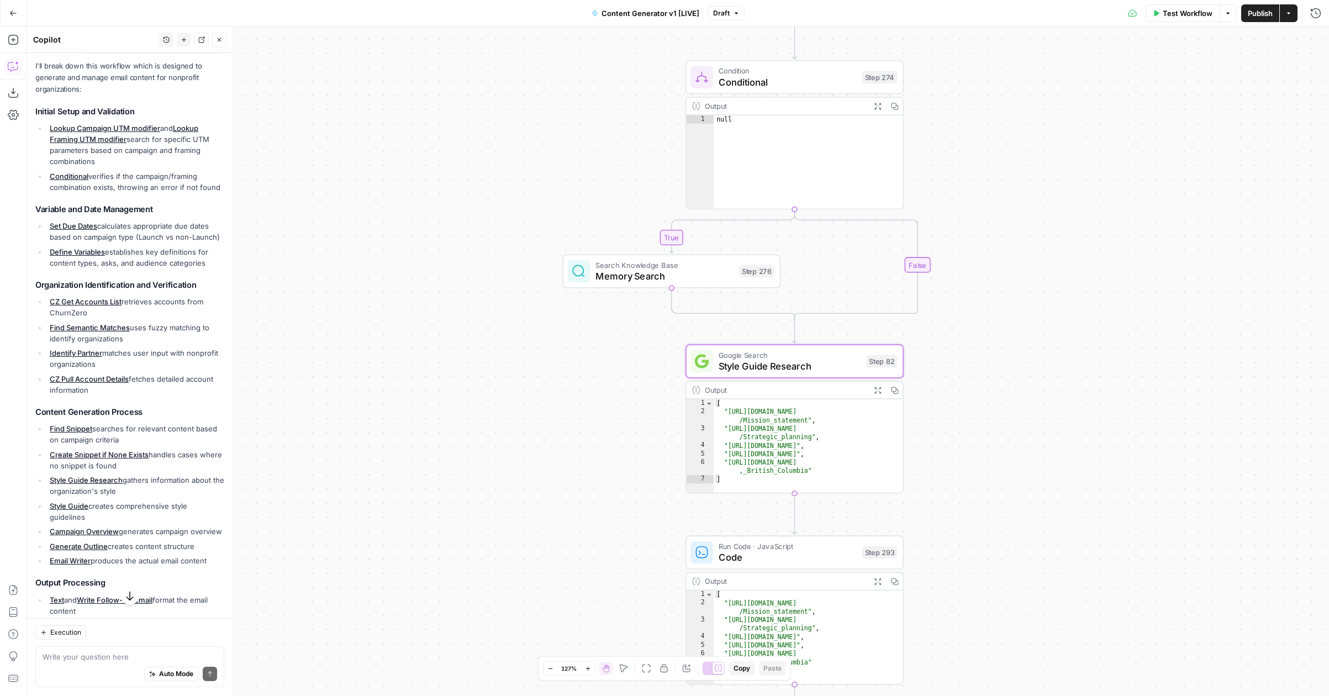
click at [76, 482] on link "Style Guide Research" at bounding box center [86, 480] width 73 height 9
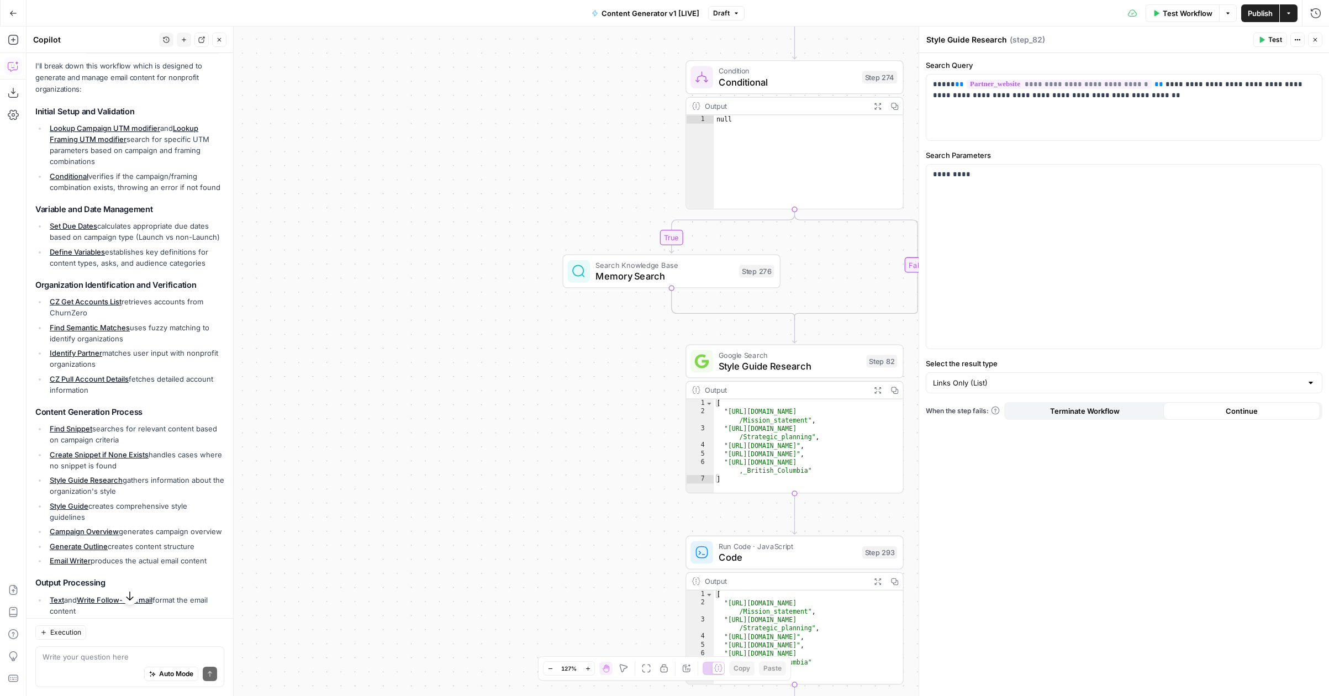
click at [1313, 37] on icon "button" at bounding box center [1315, 39] width 7 height 7
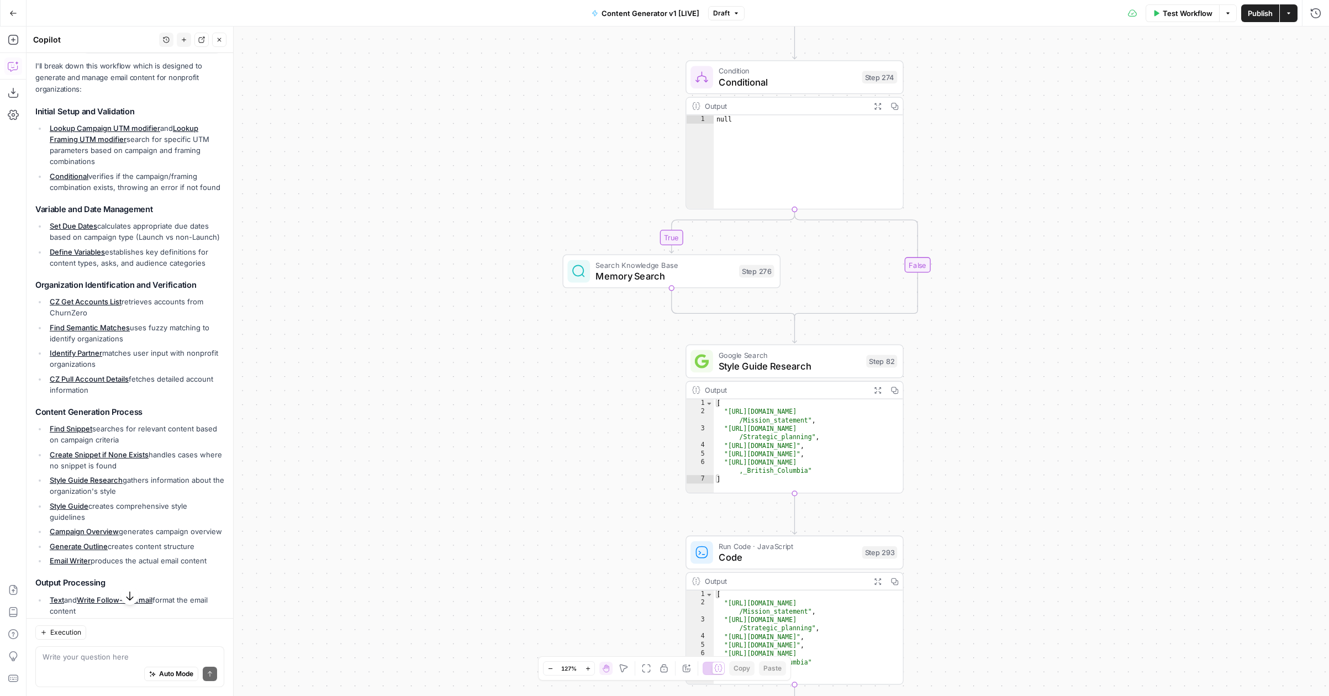
click at [800, 421] on div "[ "[URL][DOMAIN_NAME] /Mission_statement" , "[URL][DOMAIN_NAME] /Strategic_plan…" at bounding box center [808, 454] width 189 height 110
type textarea "**********"
click at [928, 459] on div "true false true false true false true true false true false false Workflow Set …" at bounding box center [678, 361] width 1302 height 669
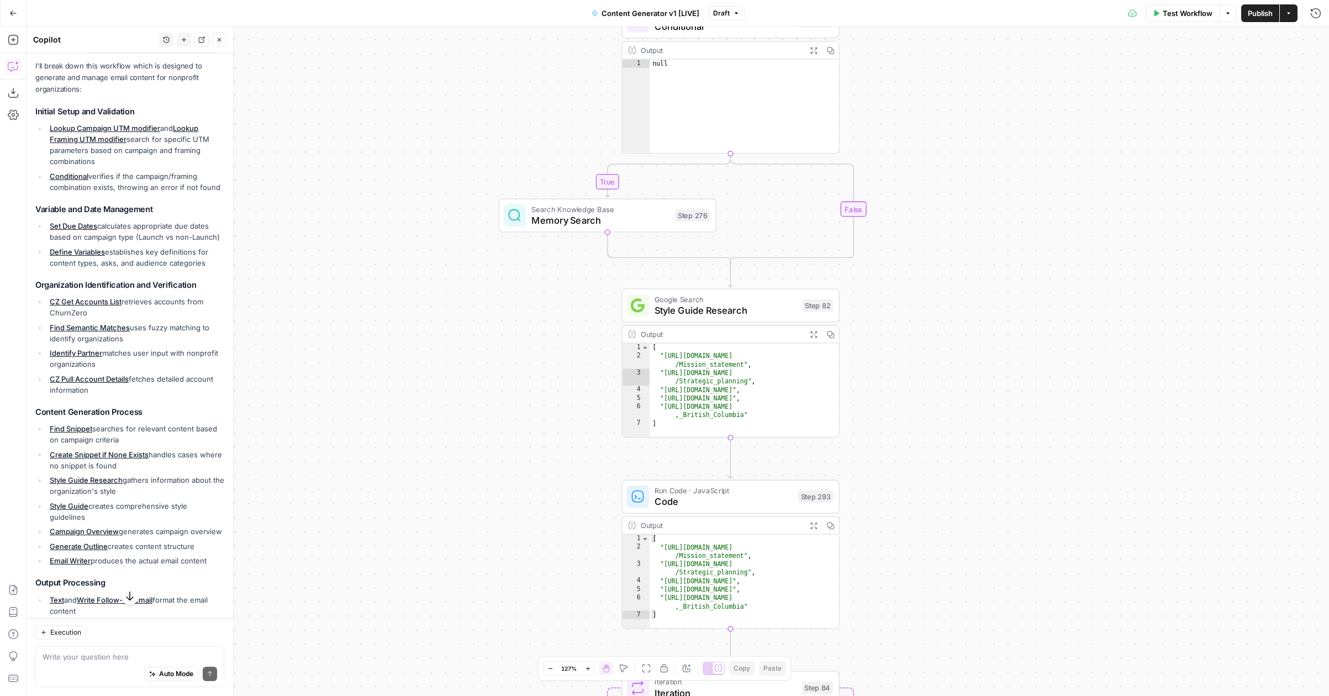
drag, startPoint x: 591, startPoint y: 420, endPoint x: 520, endPoint y: 363, distance: 91.2
click at [520, 363] on div "true false true false true false true true false true false false Workflow Set …" at bounding box center [678, 361] width 1302 height 669
click at [124, 167] on ul "Lookup Campaign UTM modifier and Lookup Framing UTM modifier search for specifi…" at bounding box center [129, 158] width 189 height 70
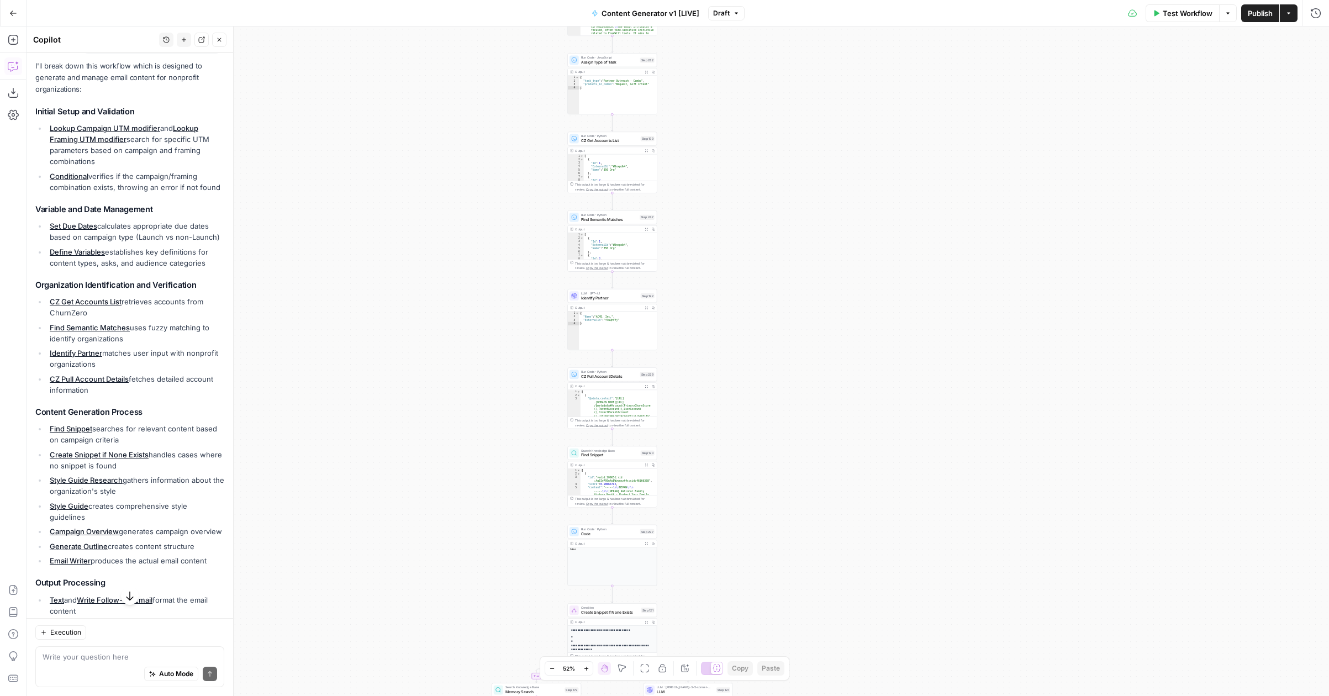
drag, startPoint x: 788, startPoint y: 593, endPoint x: 610, endPoint y: 712, distance: 213.8
click at [610, 695] on html "FreeWill New Home Browse Your Data Usage Settings Recent Grids Check for FreeWi…" at bounding box center [664, 348] width 1329 height 696
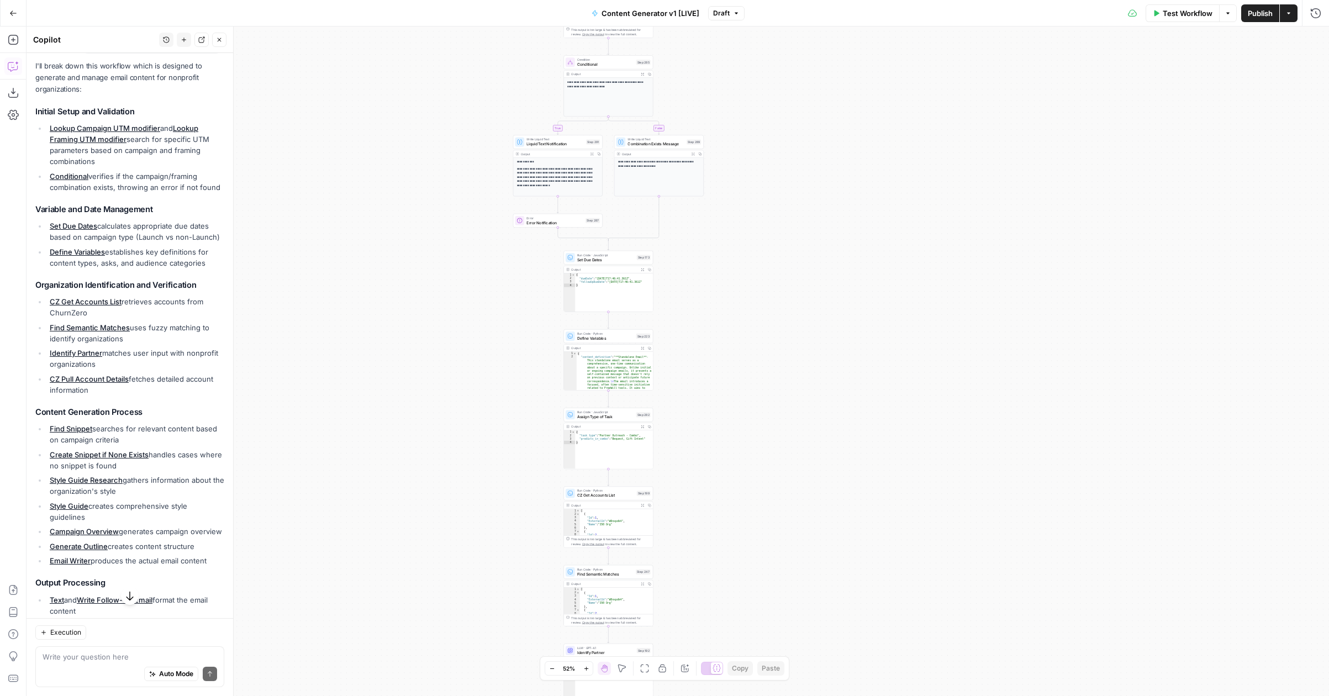
drag, startPoint x: 740, startPoint y: 278, endPoint x: 735, endPoint y: 606, distance: 328.7
click at [736, 606] on div "true false true false true false true true false true false false Workflow Set …" at bounding box center [678, 361] width 1302 height 669
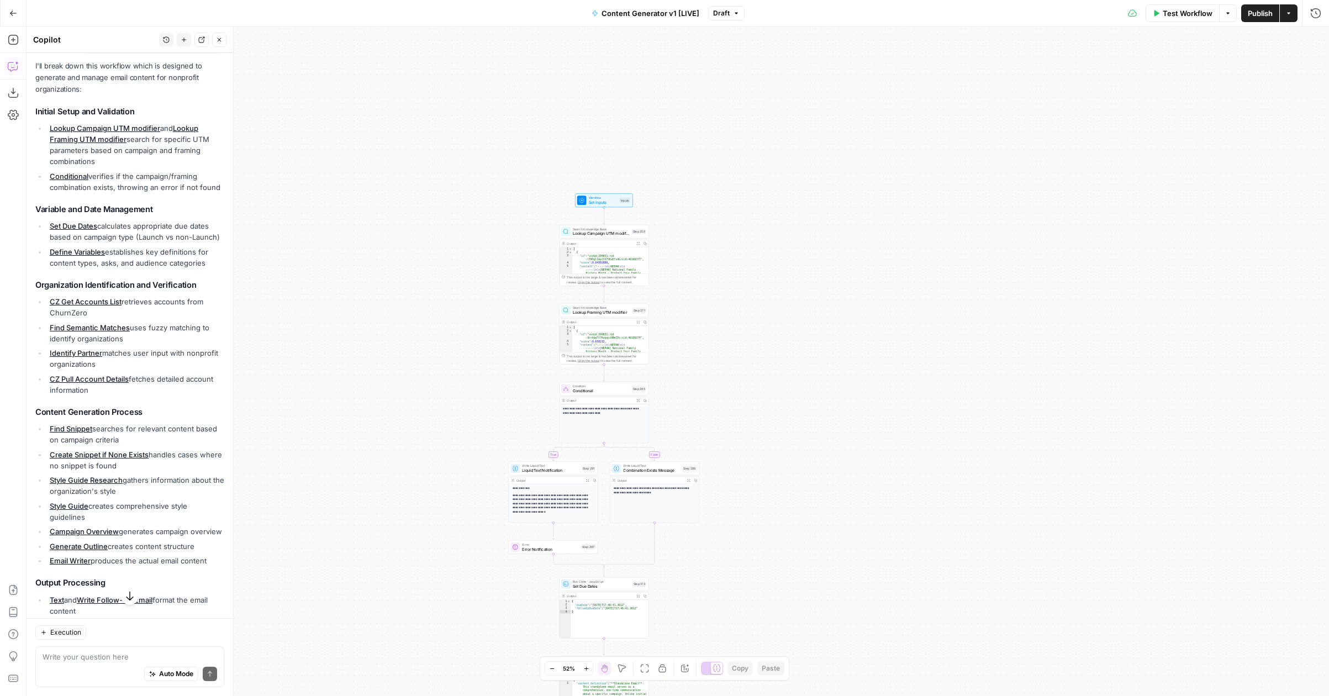
drag, startPoint x: 754, startPoint y: 113, endPoint x: 750, endPoint y: 472, distance: 359.6
click at [750, 472] on div "true false true false true false true true false true false false Workflow Set …" at bounding box center [678, 361] width 1302 height 669
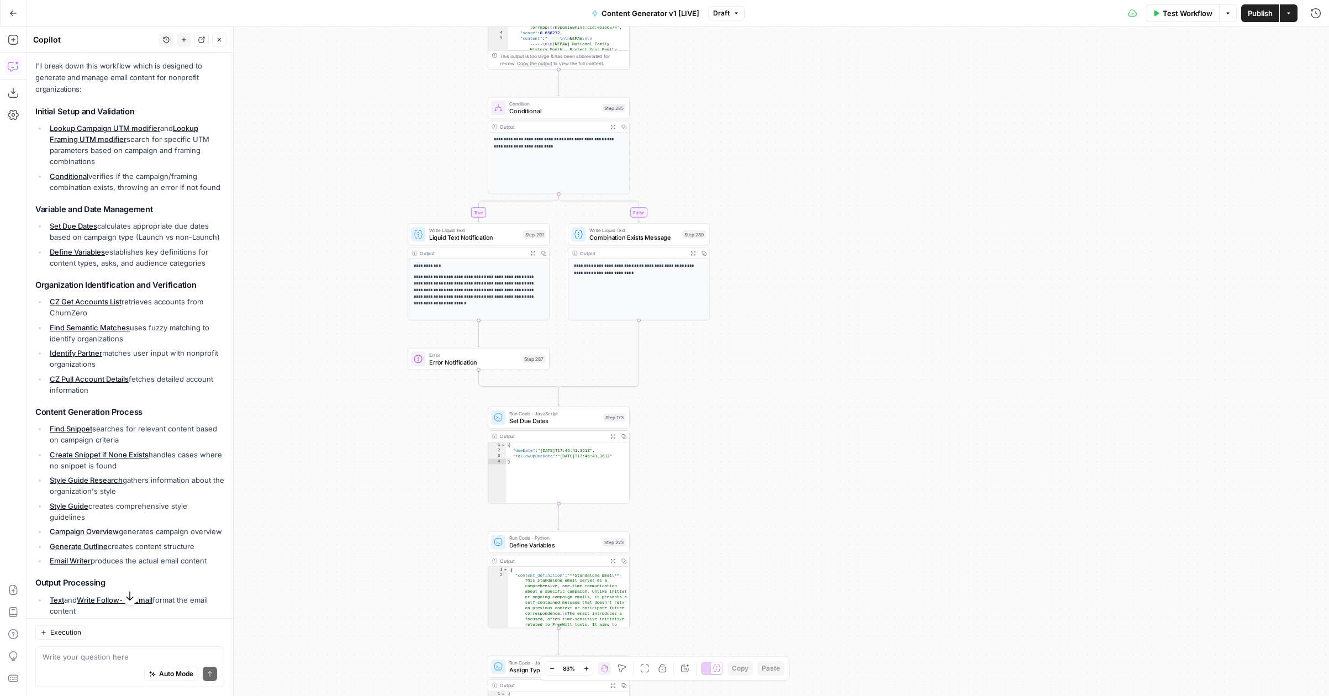
drag, startPoint x: 698, startPoint y: 419, endPoint x: 698, endPoint y: 104, distance: 314.8
click at [698, 104] on div "true false true false true false true true false true false false Workflow Set …" at bounding box center [678, 361] width 1302 height 669
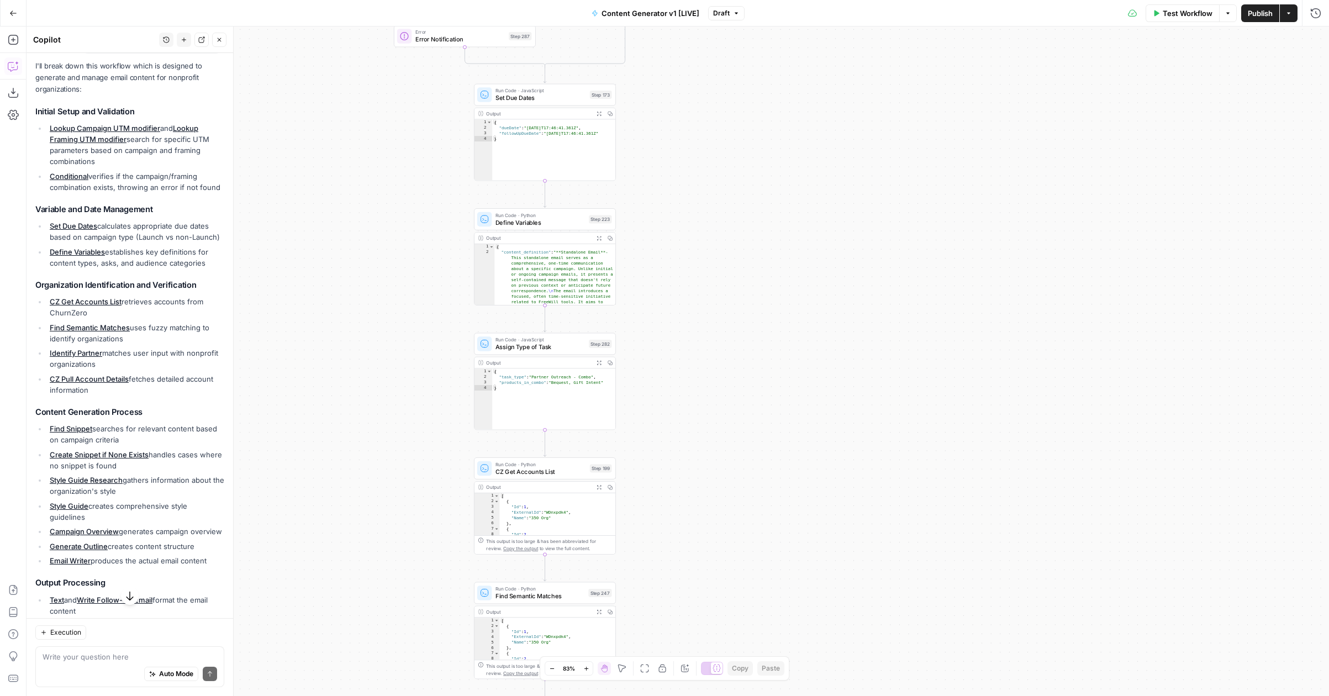
drag, startPoint x: 960, startPoint y: 375, endPoint x: 710, endPoint y: 232, distance: 288.2
click at [710, 232] on div "true false true false true false true true false true false false Workflow Set …" at bounding box center [678, 361] width 1302 height 669
click at [666, 341] on div "true false true false true false true true false true false false Workflow Set …" at bounding box center [678, 361] width 1302 height 669
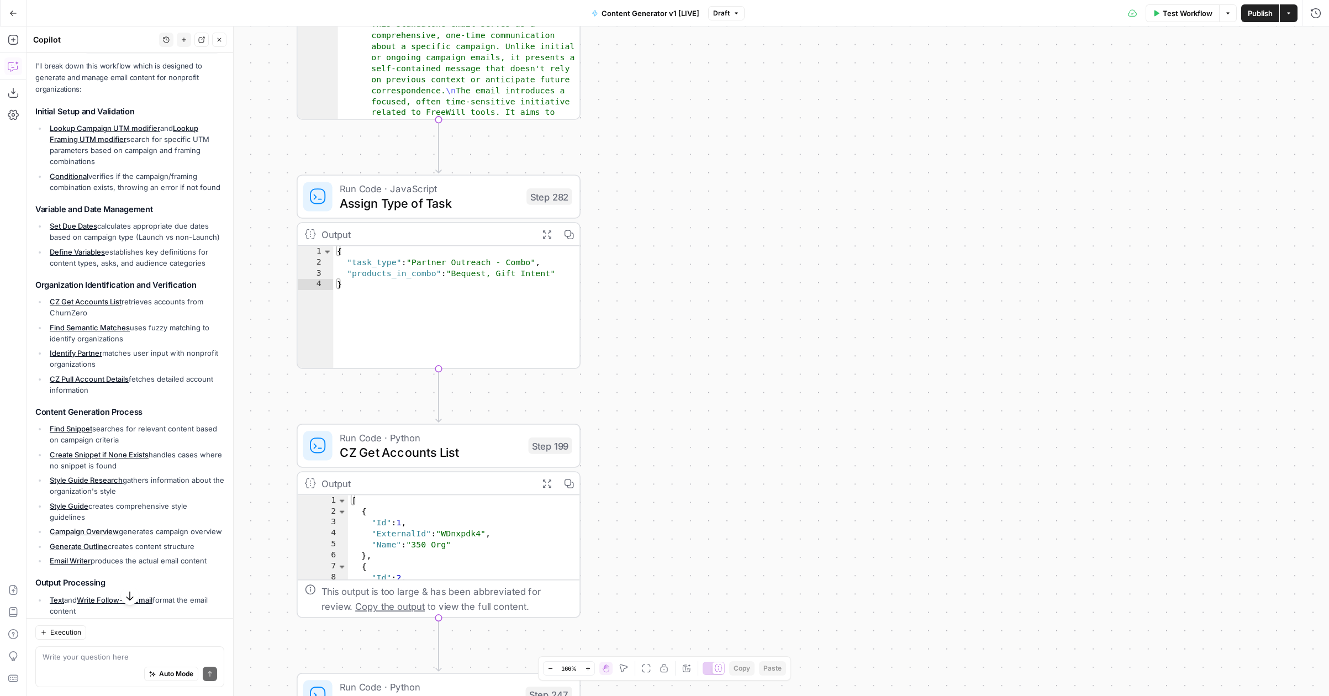
drag, startPoint x: 636, startPoint y: 536, endPoint x: 651, endPoint y: 381, distance: 155.9
click at [651, 381] on div "true false true false true false true true false true false false Workflow Set …" at bounding box center [678, 361] width 1302 height 669
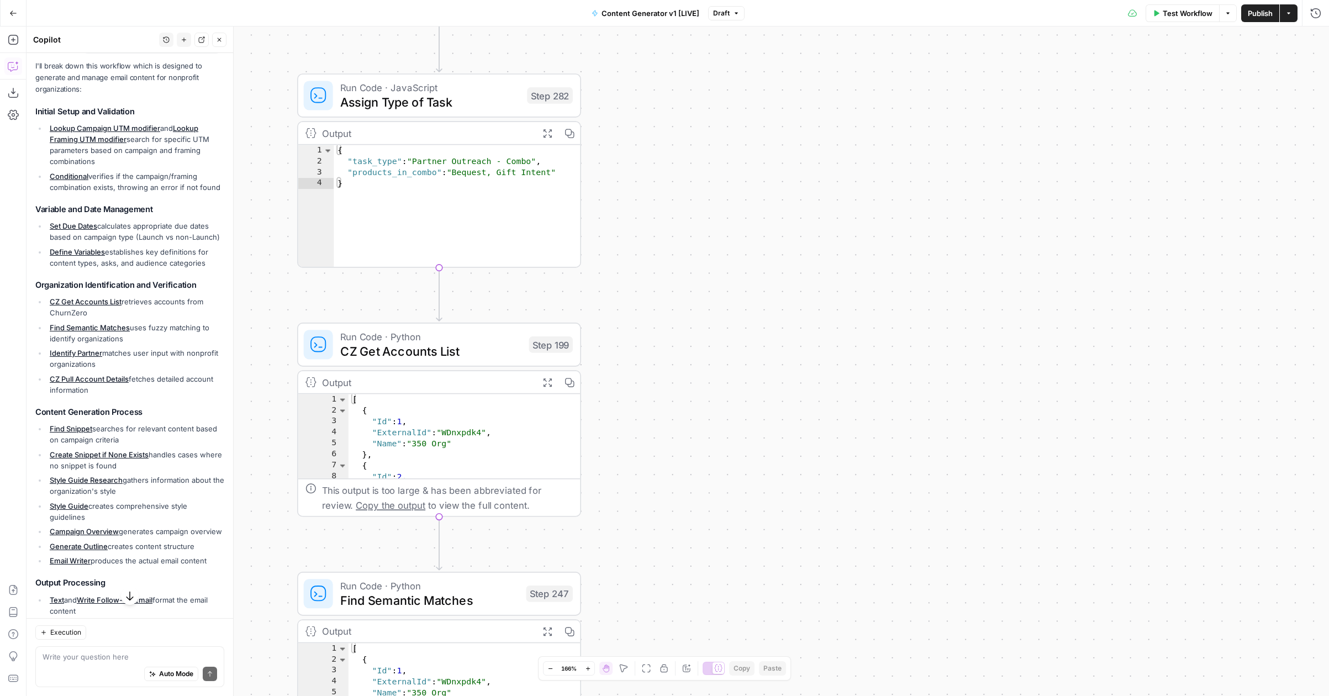
drag, startPoint x: 678, startPoint y: 560, endPoint x: 678, endPoint y: 455, distance: 105.5
click at [678, 455] on div "true false true false true false true true false true false false Workflow Set …" at bounding box center [678, 361] width 1302 height 669
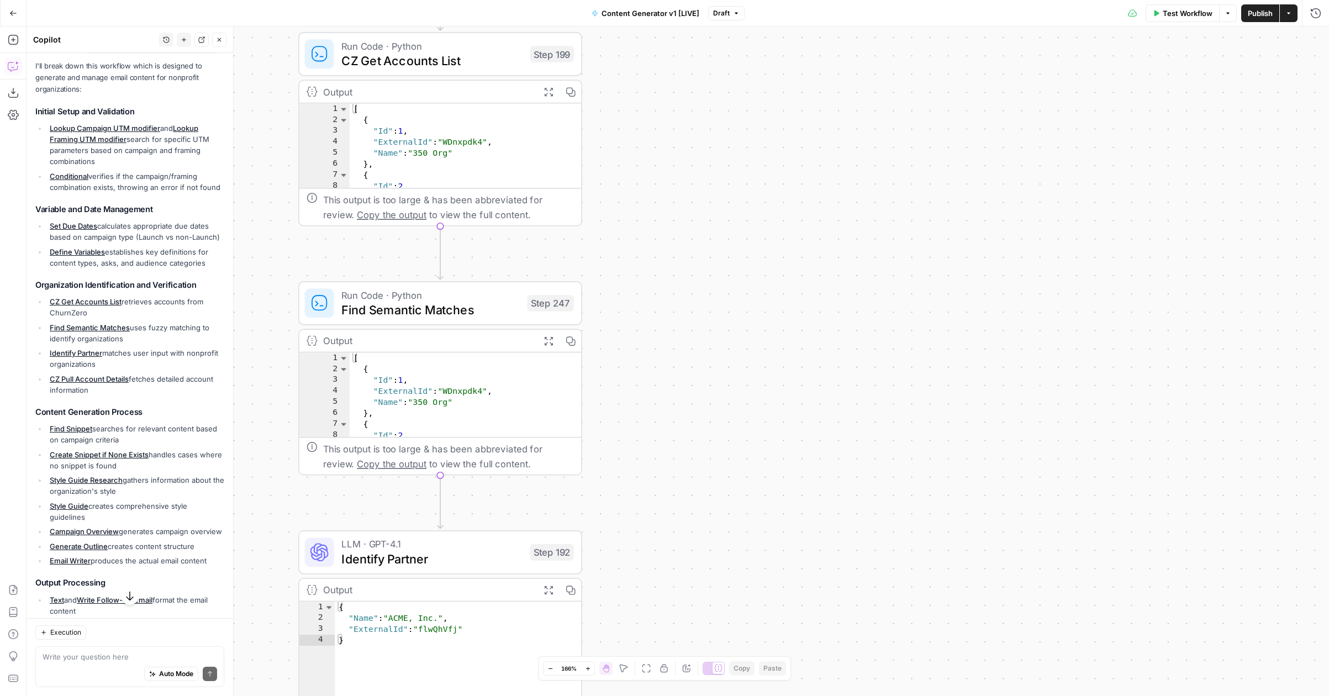
drag, startPoint x: 688, startPoint y: 562, endPoint x: 688, endPoint y: 282, distance: 280.0
click at [688, 281] on div "true false true false true false true true false true false false Workflow Set …" at bounding box center [678, 361] width 1302 height 669
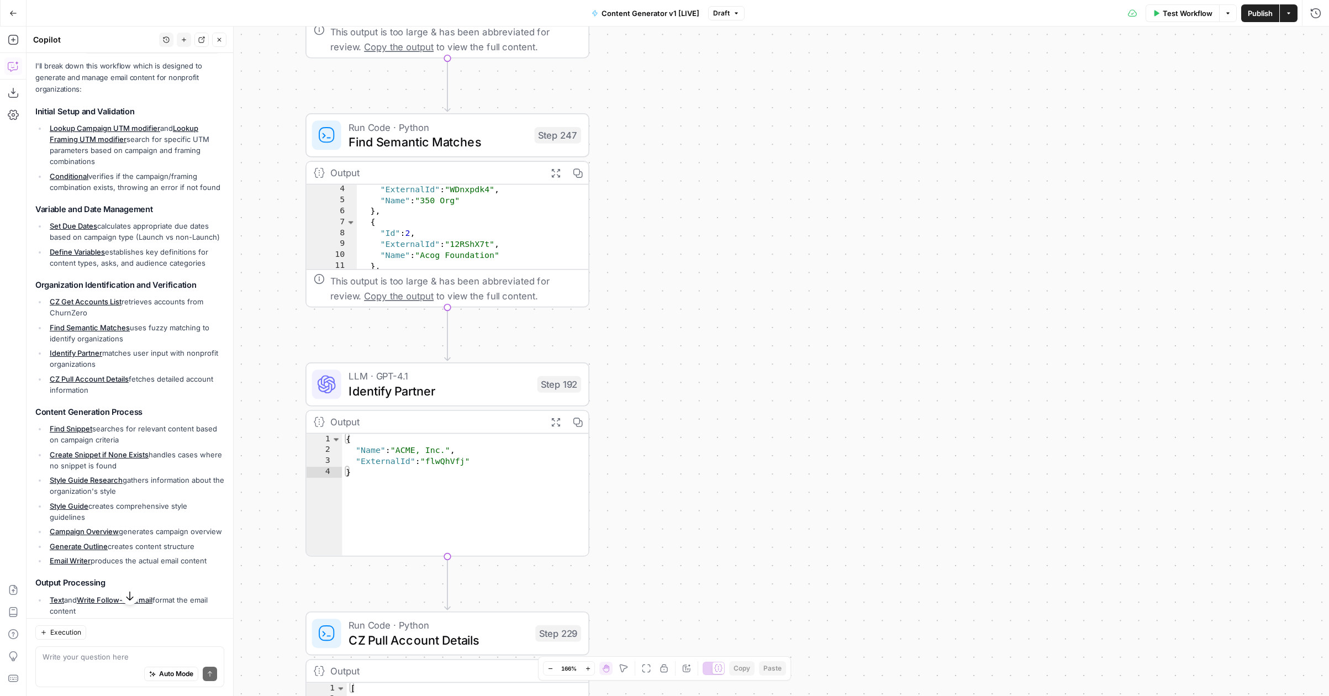
drag, startPoint x: 655, startPoint y: 532, endPoint x: 662, endPoint y: 366, distance: 166.4
click at [662, 365] on div "true false true false true false true true false true false false Workflow Set …" at bounding box center [678, 361] width 1302 height 669
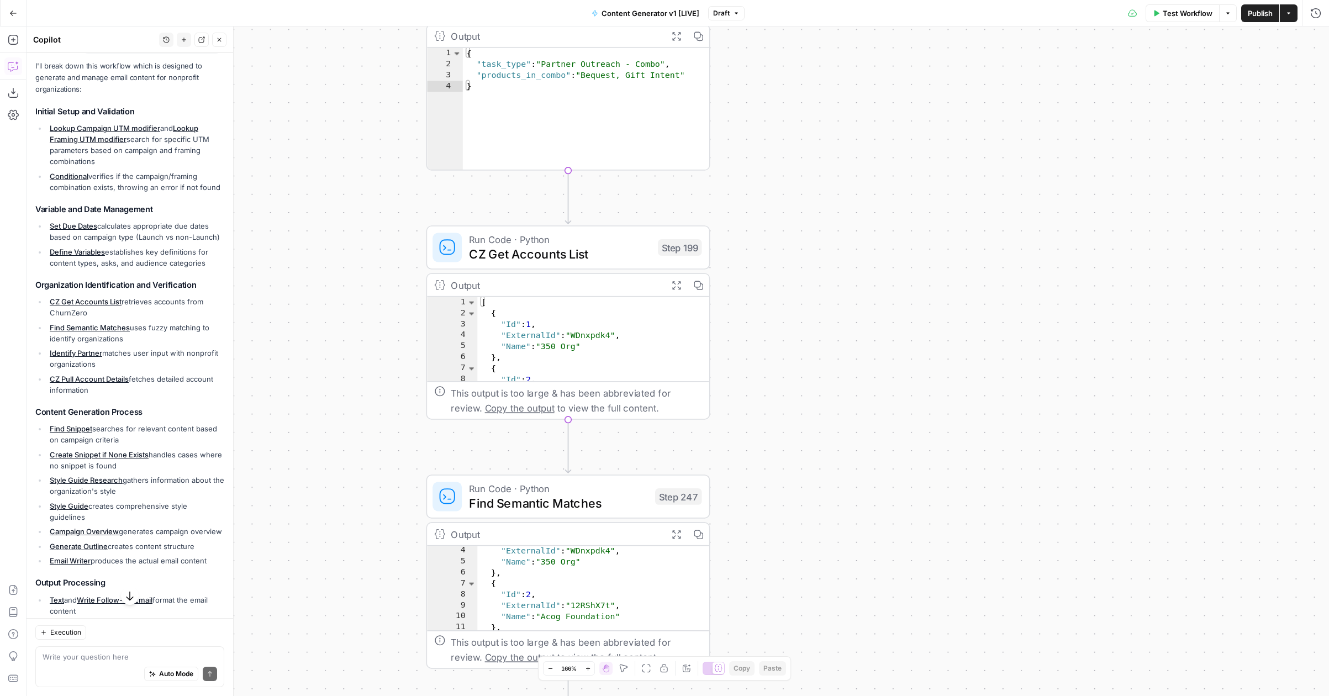
drag, startPoint x: 499, startPoint y: 383, endPoint x: 272, endPoint y: 270, distance: 253.9
click at [272, 268] on div "true false true false true false true true false true false false Workflow Set …" at bounding box center [678, 361] width 1302 height 669
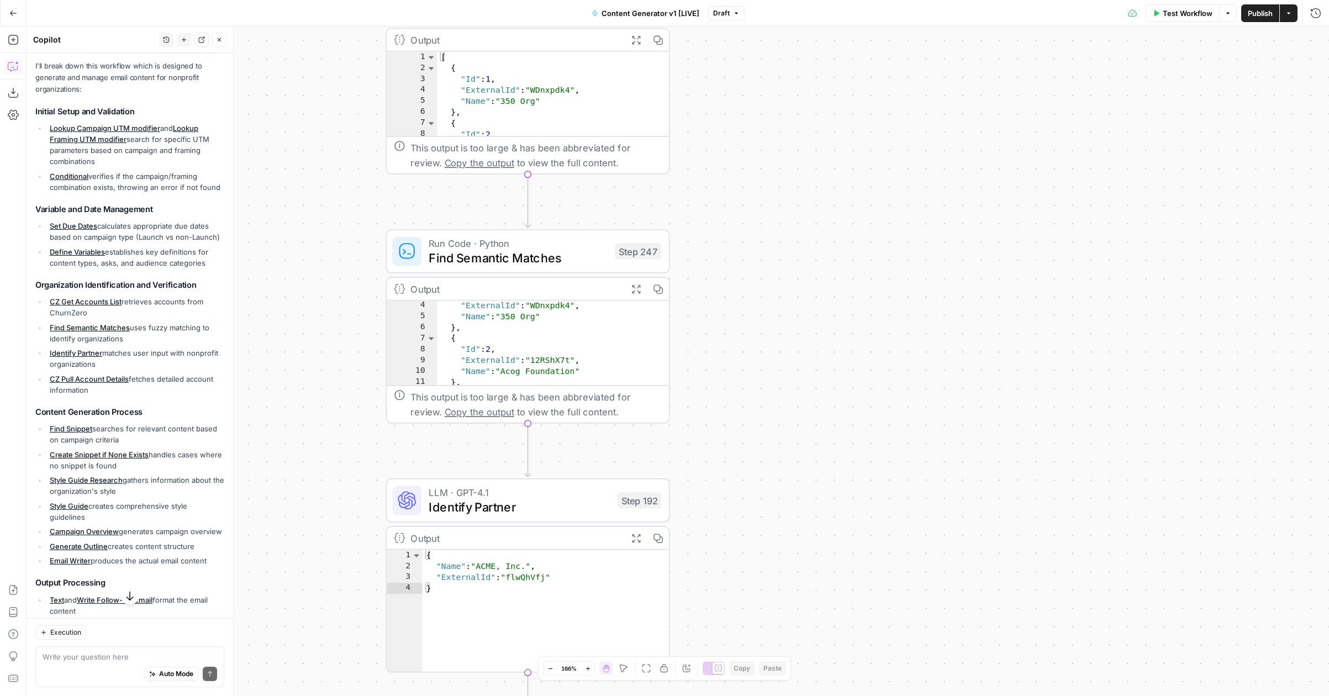
drag, startPoint x: 831, startPoint y: 568, endPoint x: 777, endPoint y: 227, distance: 345.1
click at [777, 227] on div "true false true false true false true true false true false false Workflow Set …" at bounding box center [678, 361] width 1302 height 669
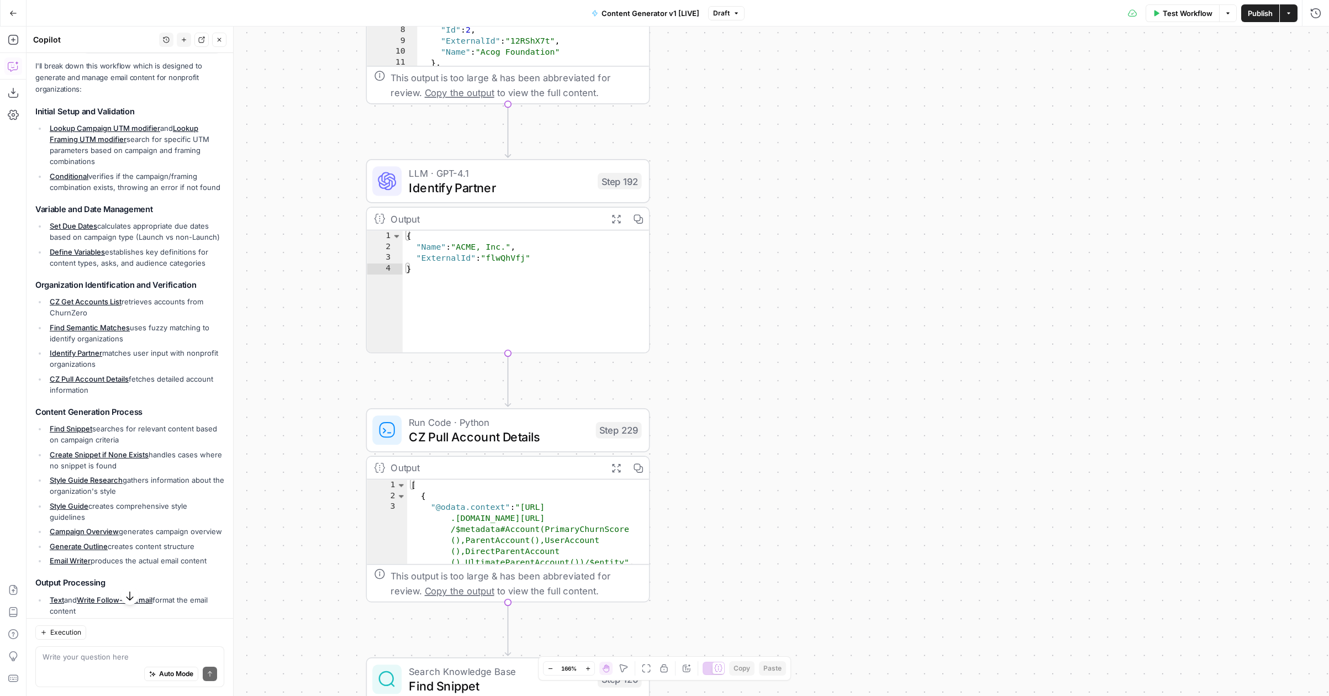
drag, startPoint x: 727, startPoint y: 492, endPoint x: 722, endPoint y: 269, distance: 222.7
click at [722, 269] on div "true false true false true false true true false true false false Workflow Set …" at bounding box center [678, 361] width 1302 height 669
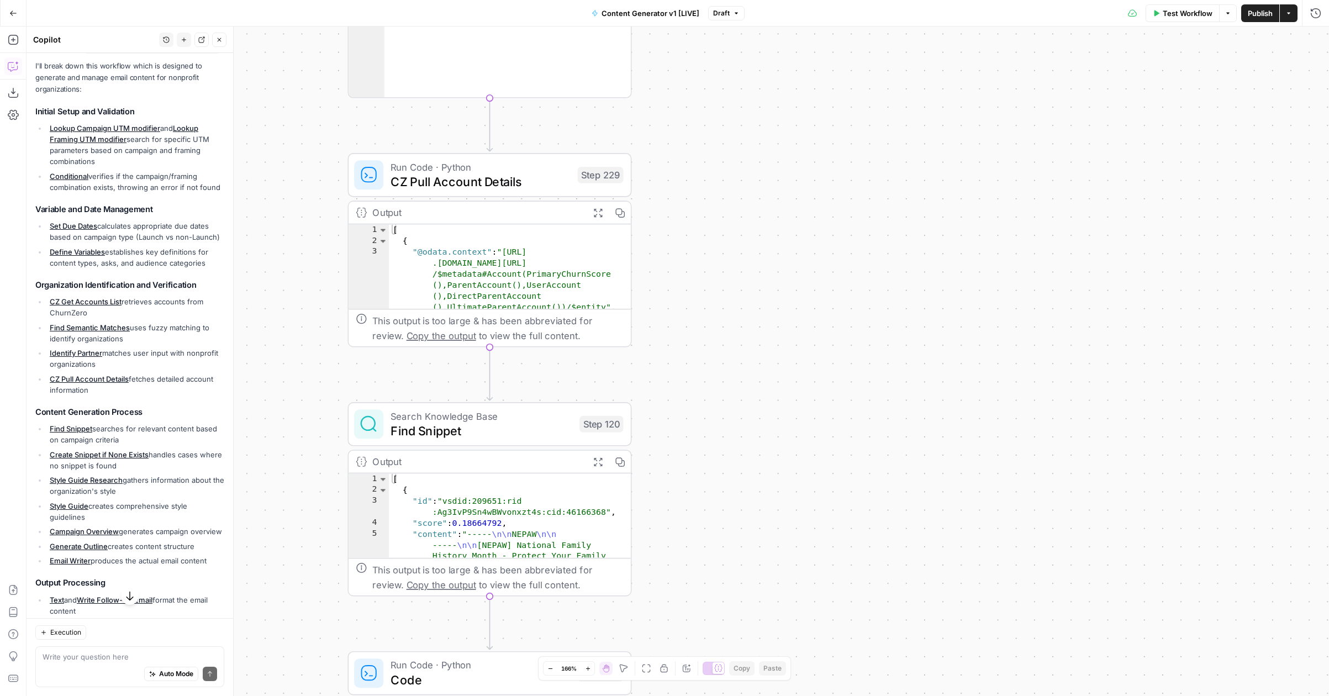
drag, startPoint x: 774, startPoint y: 458, endPoint x: 756, endPoint y: 203, distance: 255.8
click at [756, 203] on div "true false true false true false true true false true false false Workflow Set …" at bounding box center [678, 361] width 1302 height 669
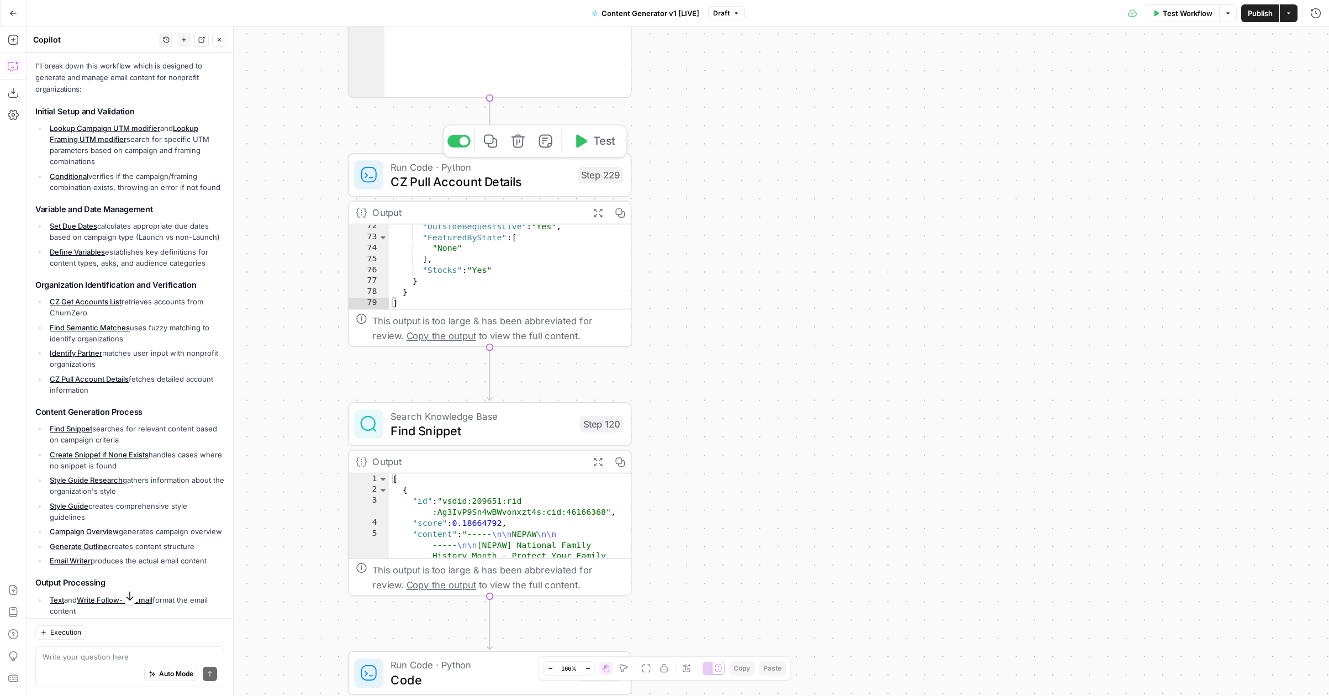
click at [601, 177] on div "Step 229" at bounding box center [601, 175] width 46 height 17
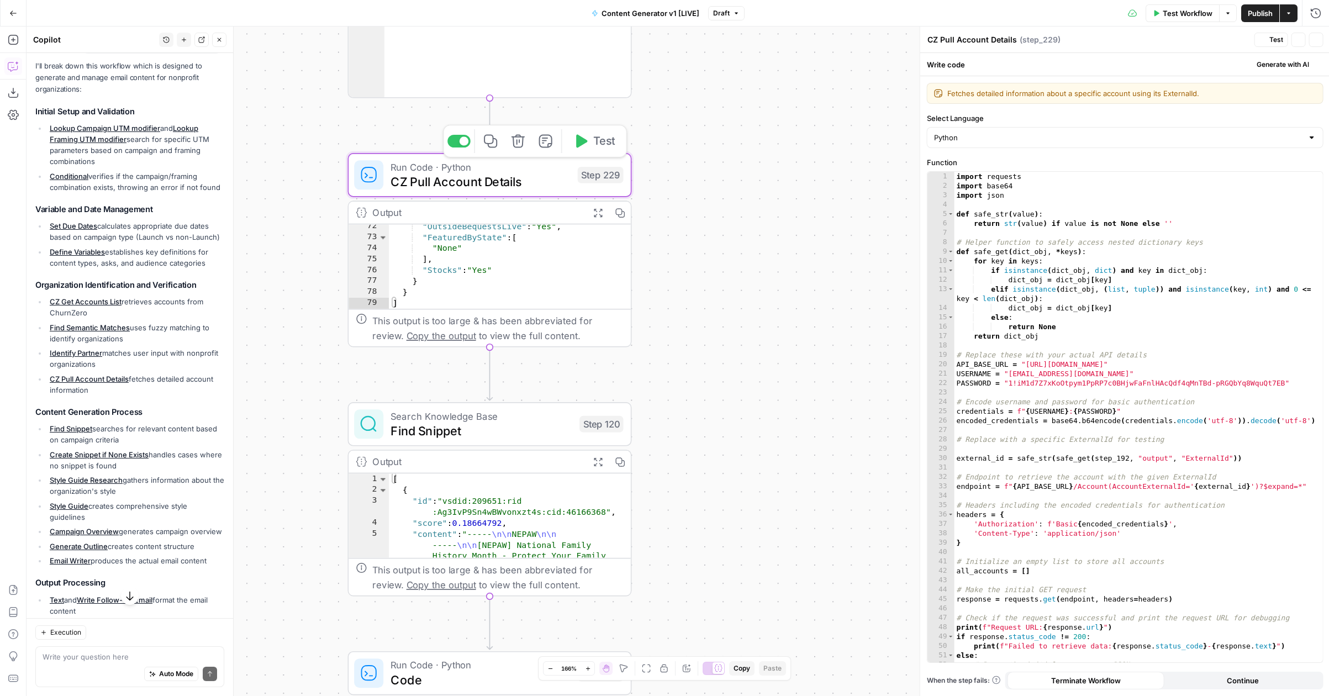
click at [601, 177] on div "Step 229" at bounding box center [601, 175] width 46 height 17
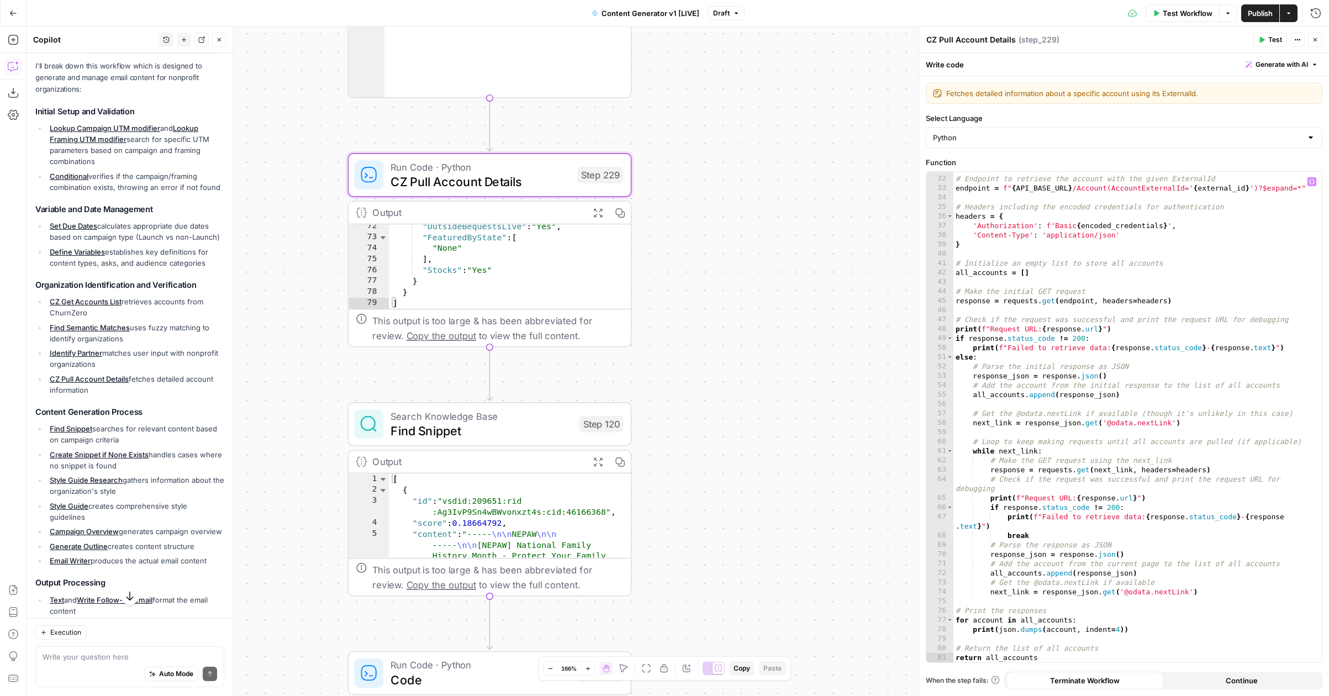
scroll to position [298, 0]
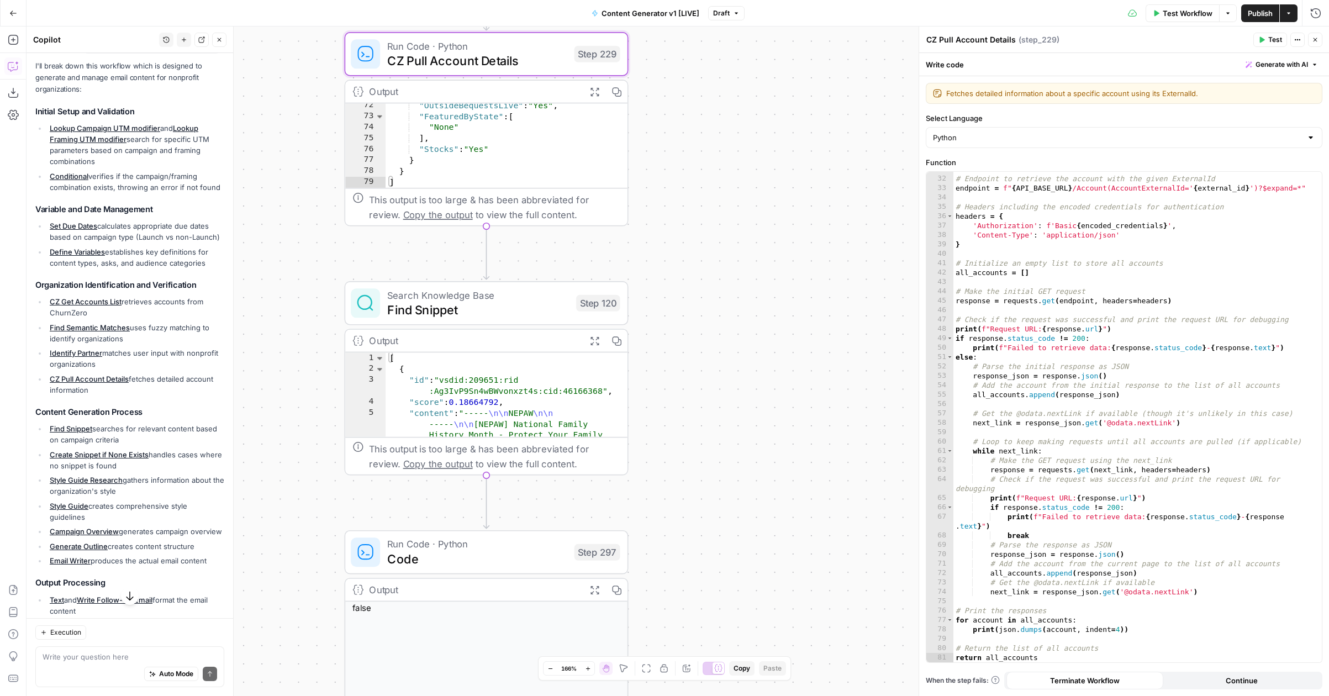
drag, startPoint x: 774, startPoint y: 463, endPoint x: 770, endPoint y: 341, distance: 121.6
click at [770, 341] on div "true false true false true false true true false true false false Workflow Set …" at bounding box center [678, 361] width 1302 height 669
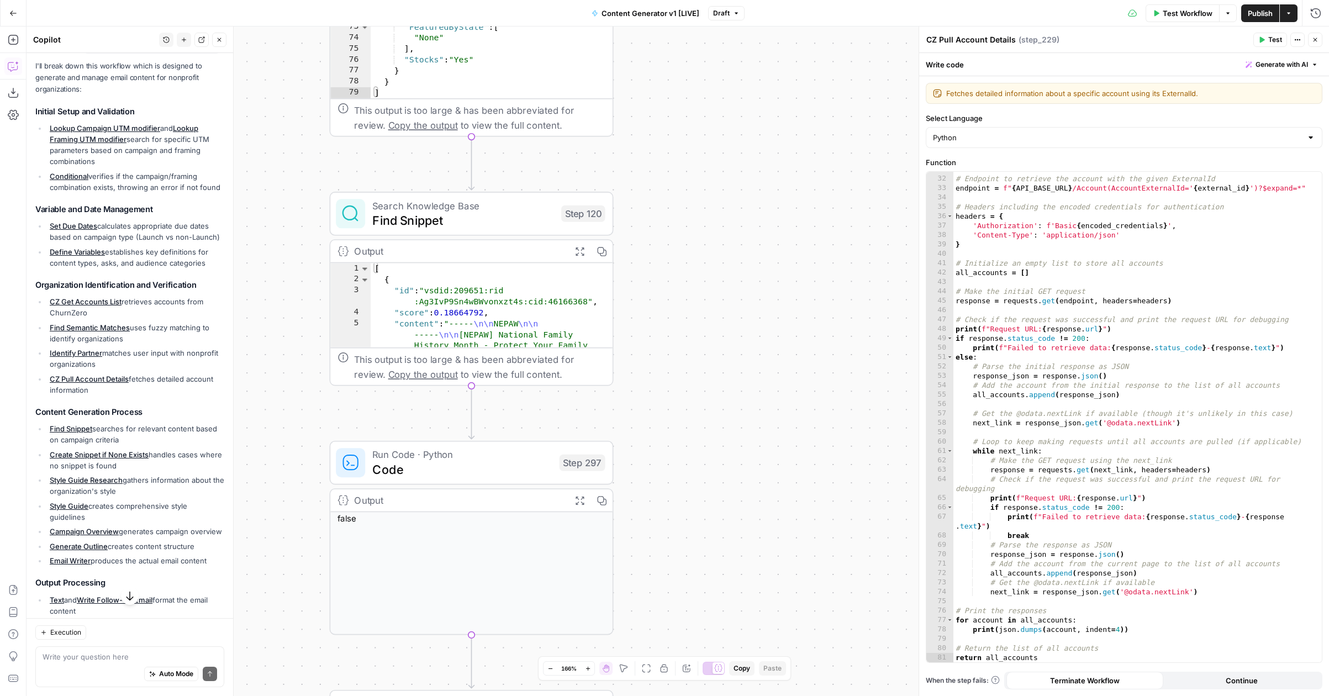
drag, startPoint x: 758, startPoint y: 419, endPoint x: 743, endPoint y: 330, distance: 90.7
click at [743, 330] on div "true false true false true false true true false true false false Workflow Set …" at bounding box center [678, 361] width 1302 height 669
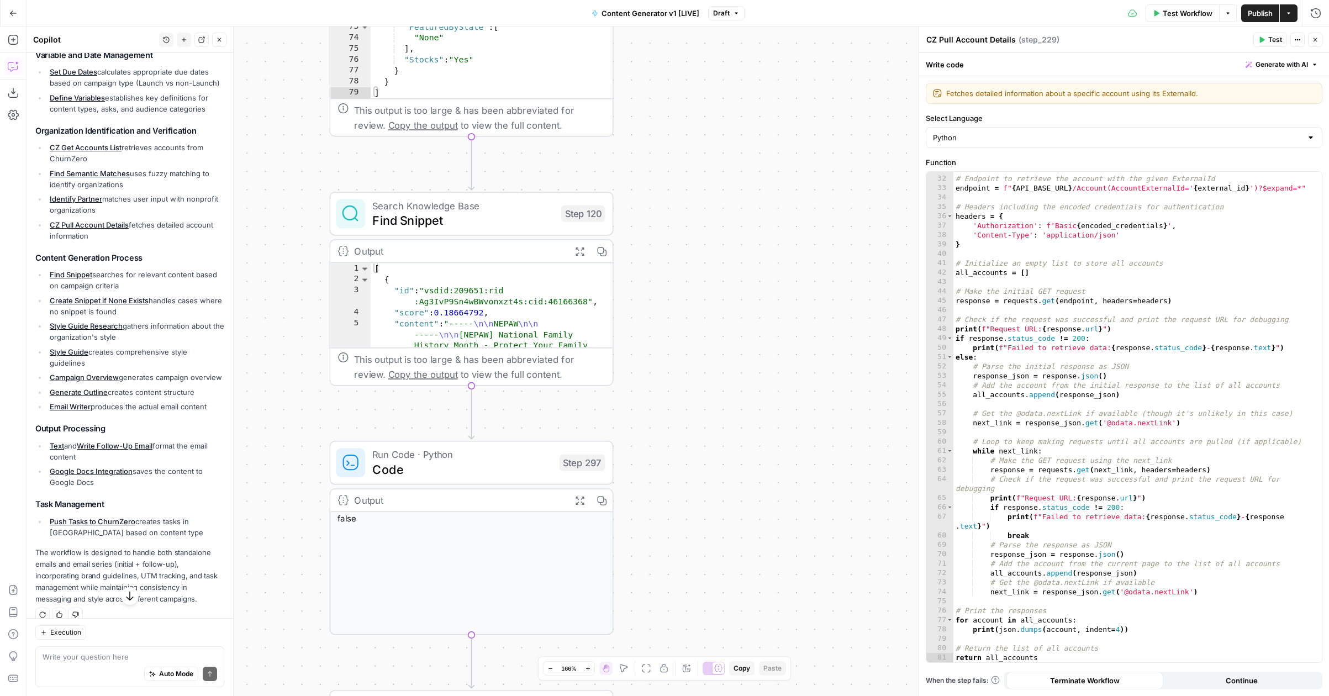
scroll to position [284, 0]
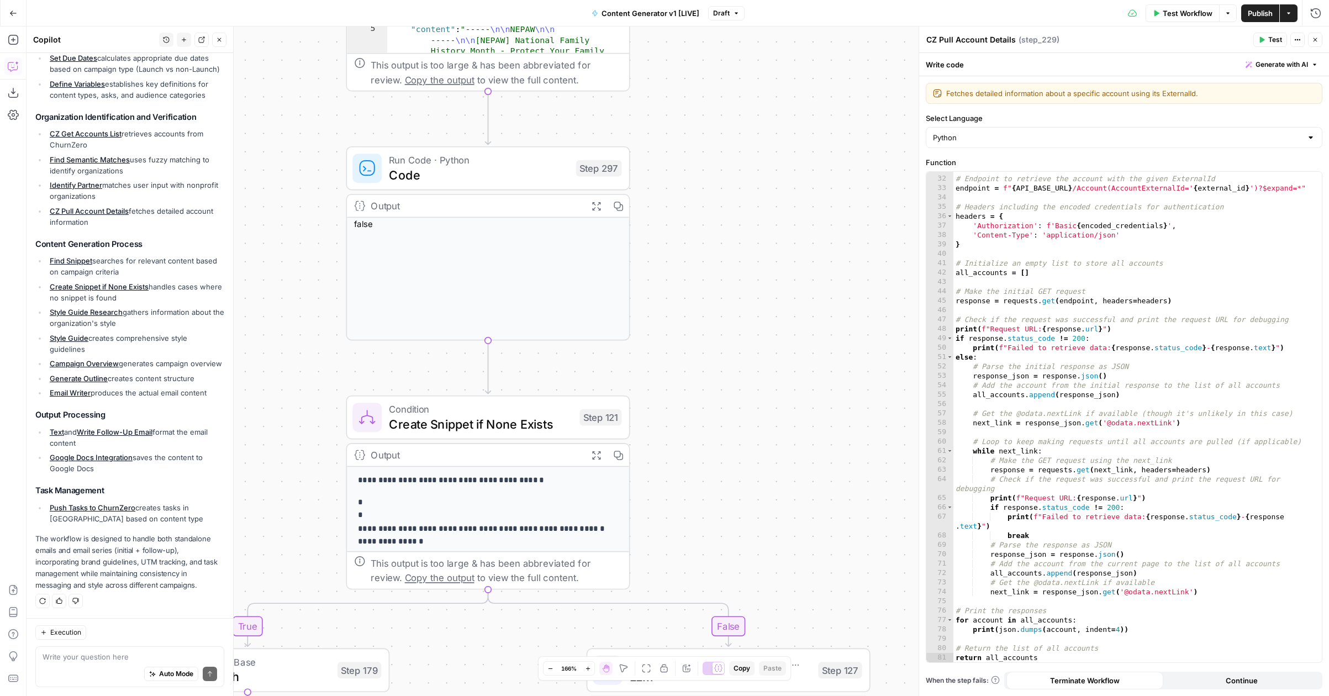
drag, startPoint x: 298, startPoint y: 453, endPoint x: 314, endPoint y: 159, distance: 294.9
click at [314, 159] on div "true false true false true false true true false true false false Workflow Set …" at bounding box center [678, 361] width 1302 height 669
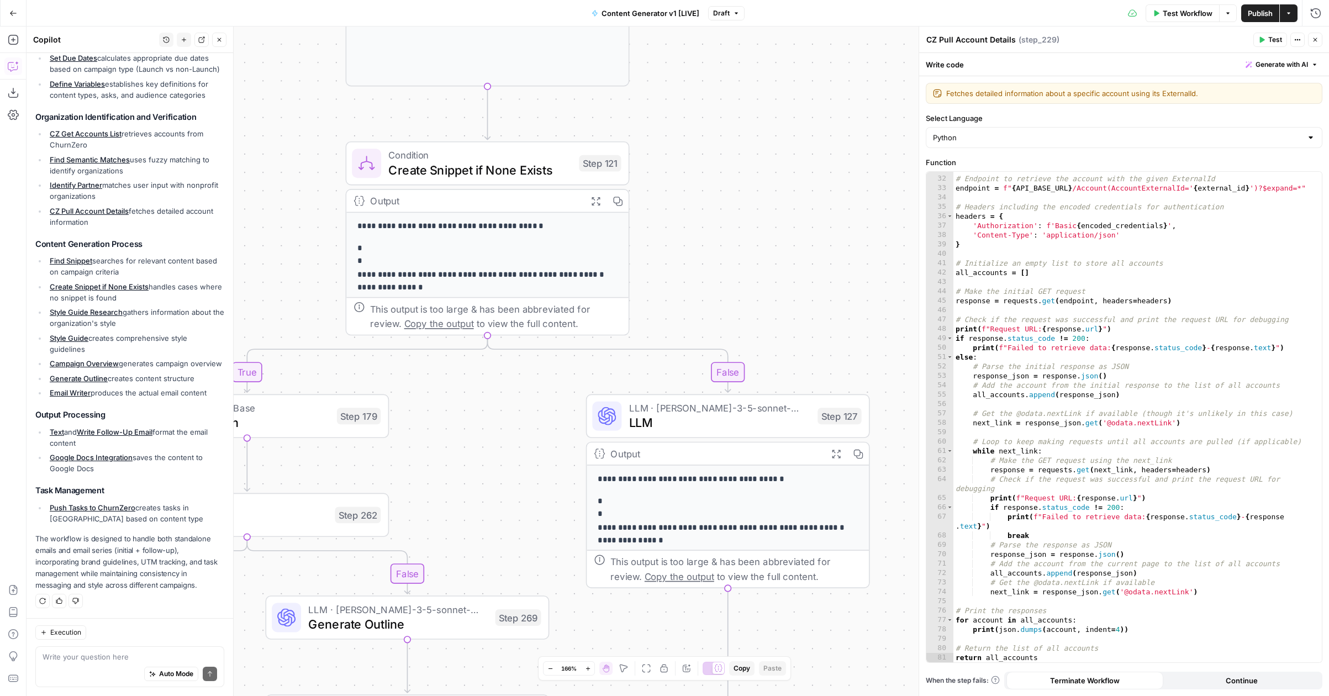
drag, startPoint x: 312, startPoint y: 450, endPoint x: 311, endPoint y: 189, distance: 261.2
click at [311, 189] on div "true false true false true false true true false true false false Workflow Set …" at bounding box center [678, 361] width 1302 height 669
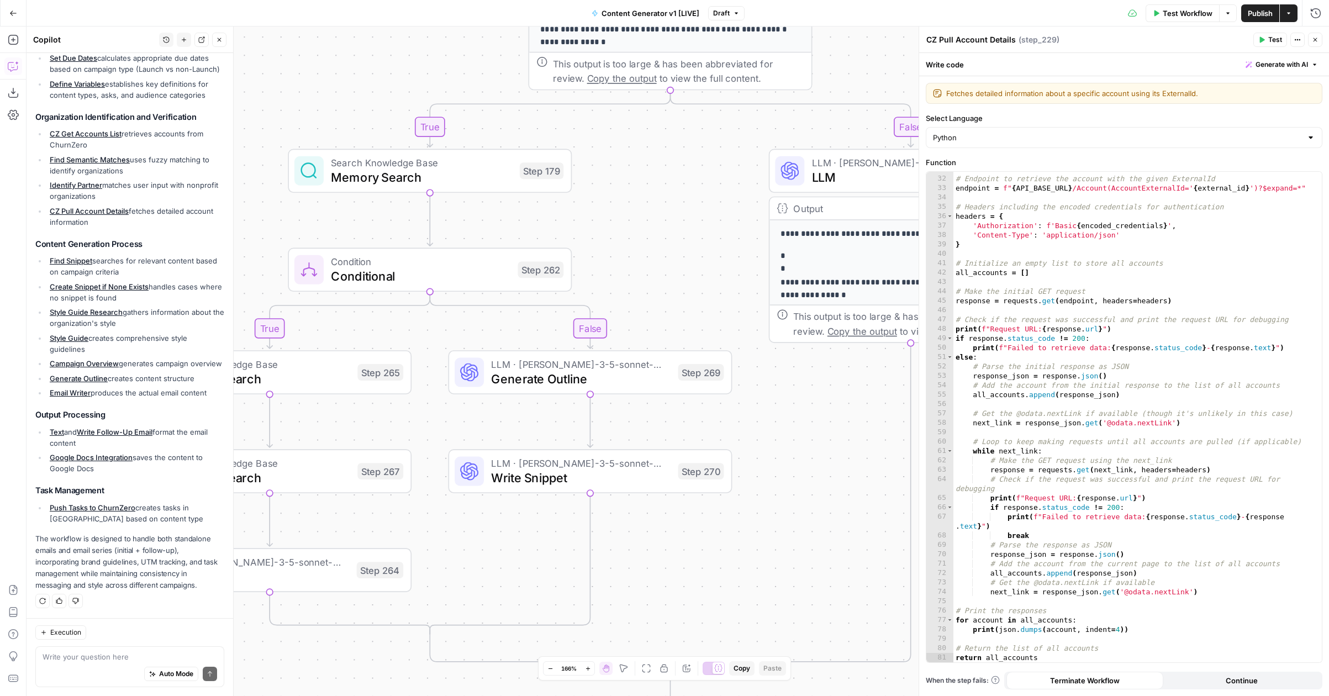
drag, startPoint x: 526, startPoint y: 478, endPoint x: 709, endPoint y: 240, distance: 300.2
click at [709, 240] on div "true false true false true false true true false true false false Workflow Set …" at bounding box center [678, 361] width 1302 height 669
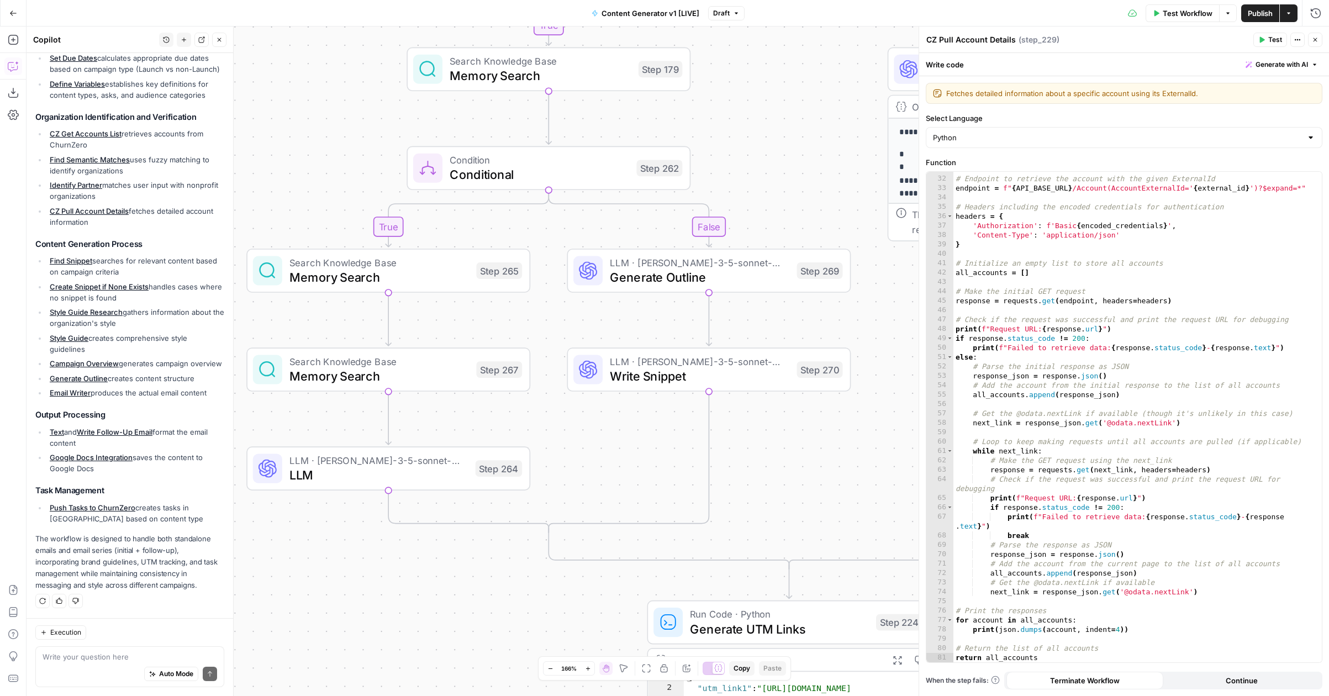
drag, startPoint x: 690, startPoint y: 555, endPoint x: 809, endPoint y: 453, distance: 155.9
click at [809, 453] on div "true false true false true false true true false true false false Workflow Set …" at bounding box center [678, 361] width 1302 height 669
click at [742, 376] on span "Write Snippet" at bounding box center [700, 376] width 180 height 18
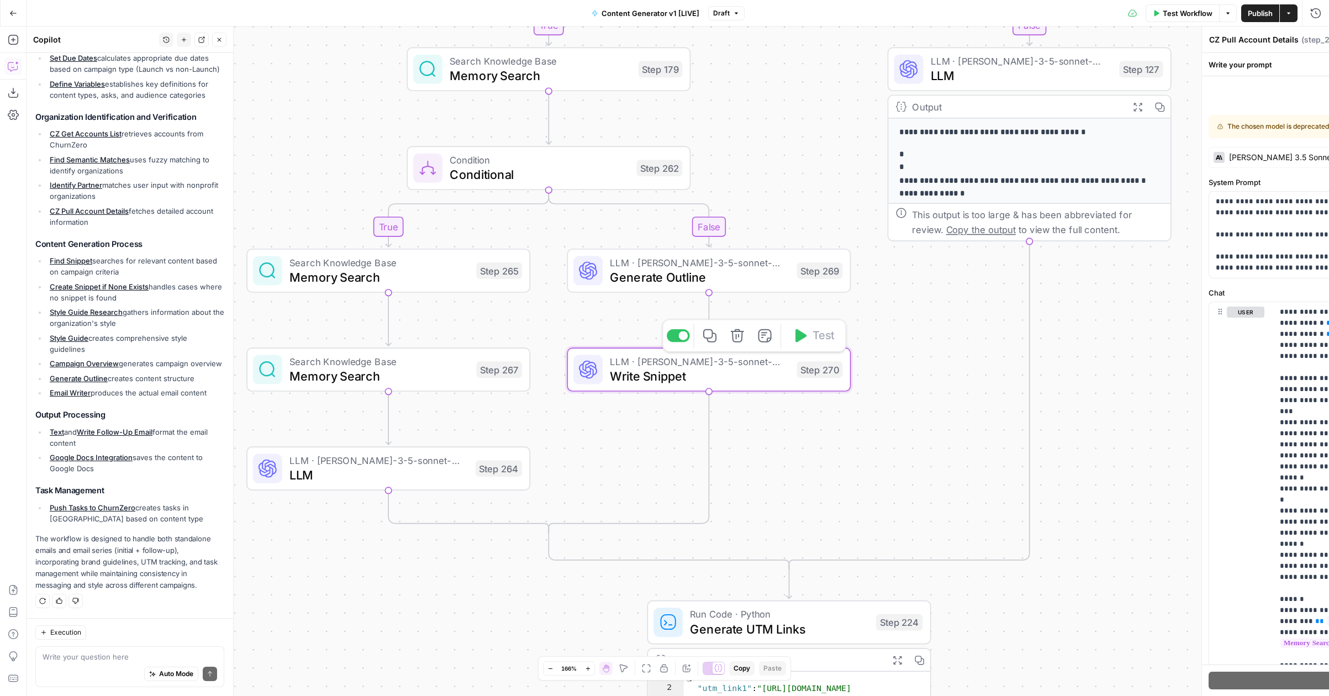
type textarea "Write Snippet"
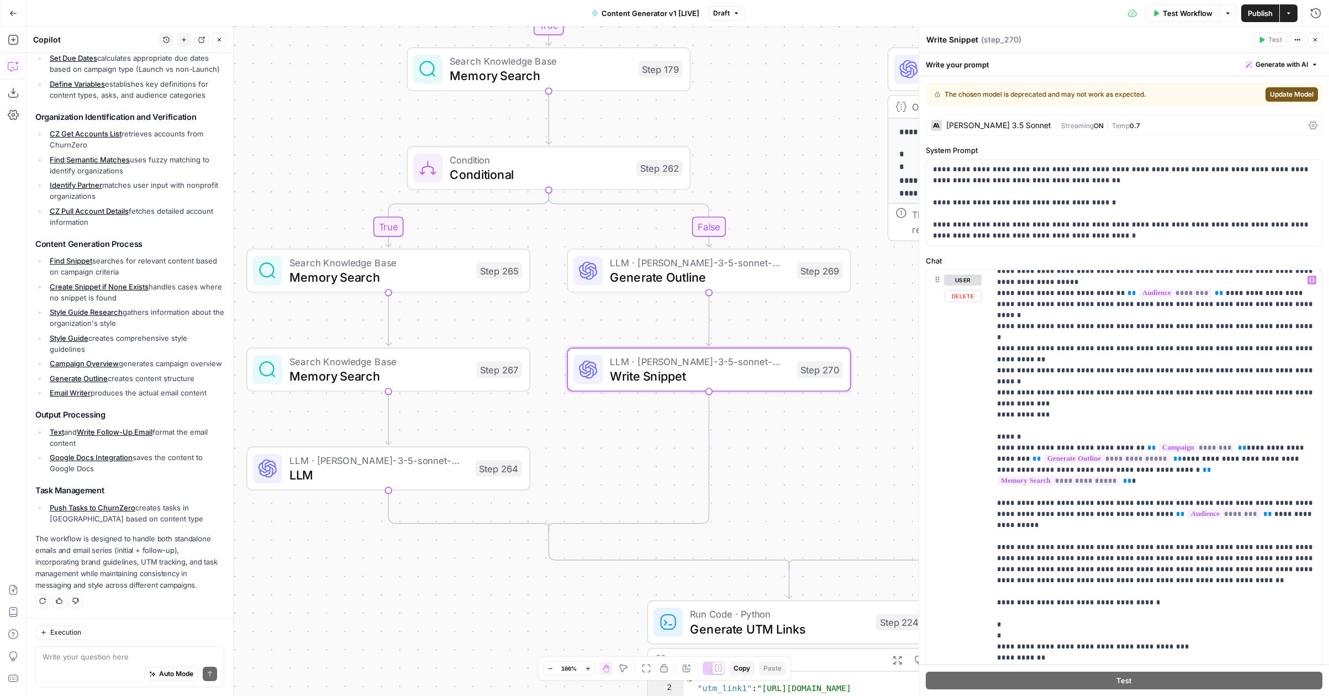
scroll to position [155, 0]
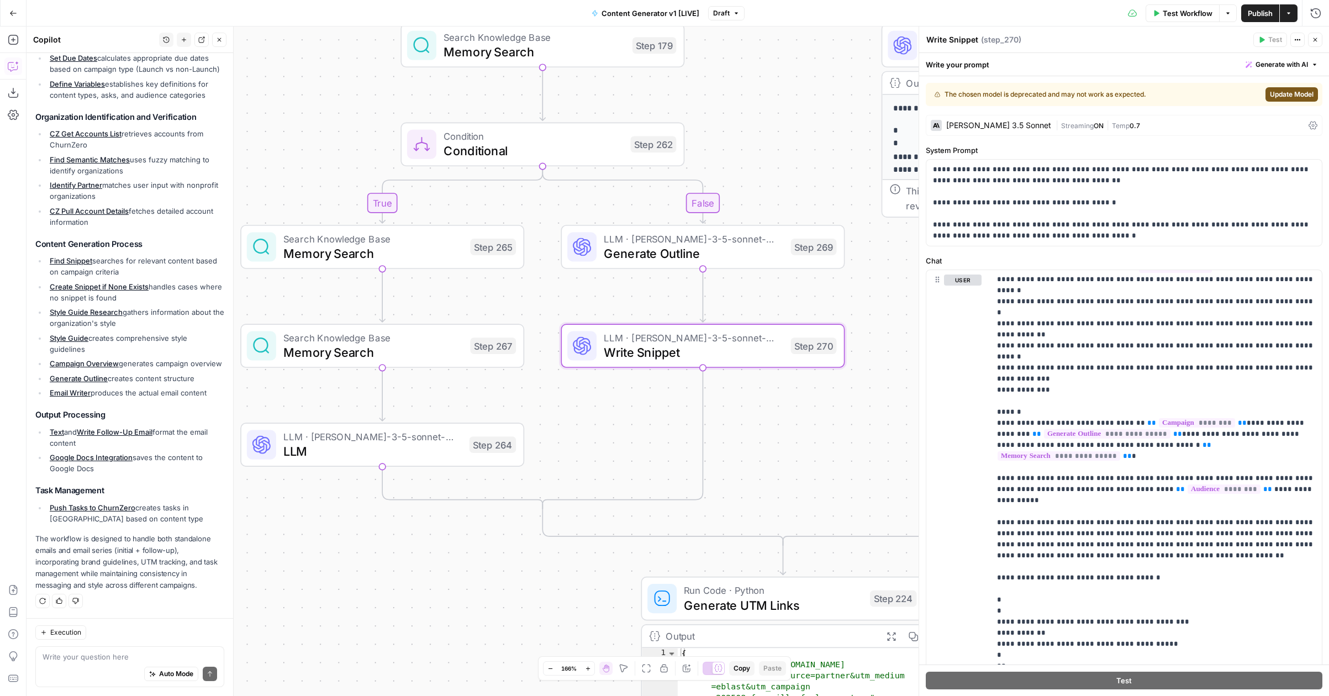
drag, startPoint x: 854, startPoint y: 473, endPoint x: 836, endPoint y: 417, distance: 58.5
click at [836, 416] on div "true false true false true false true true false true false false Workflow Set …" at bounding box center [678, 361] width 1302 height 669
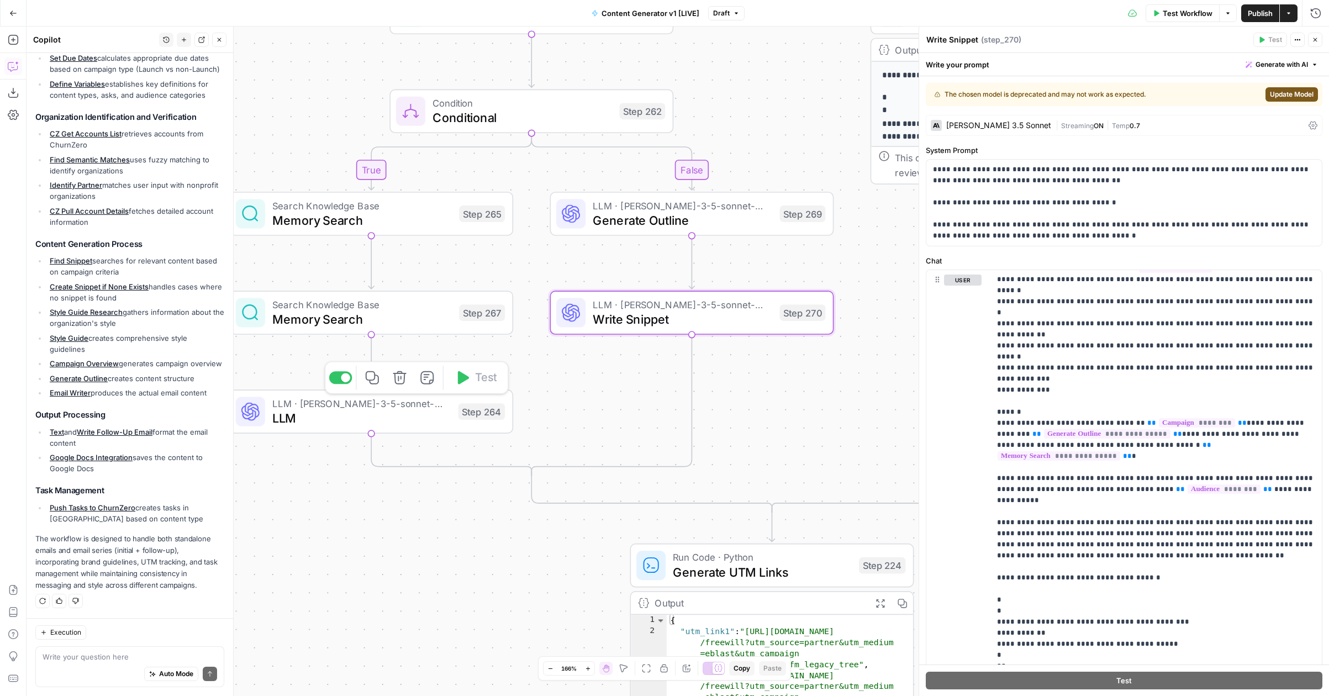
click at [348, 411] on span "LLM" at bounding box center [361, 418] width 178 height 18
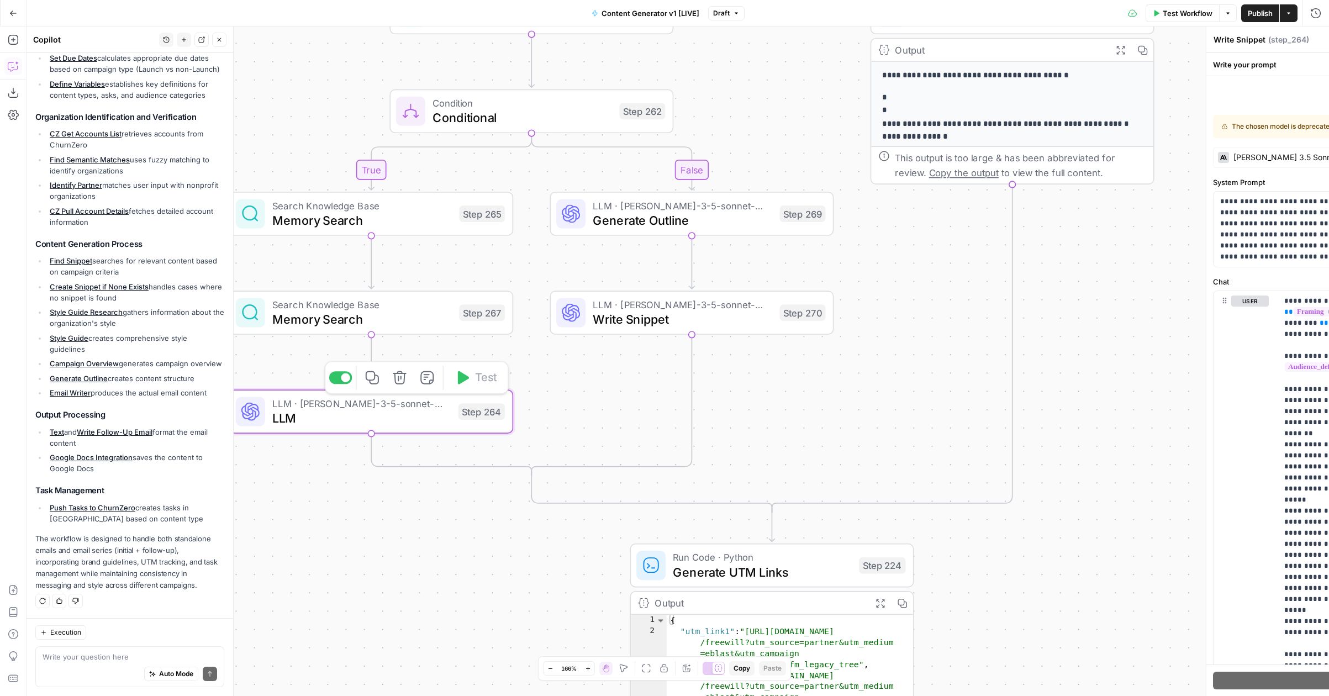
type textarea "LLM"
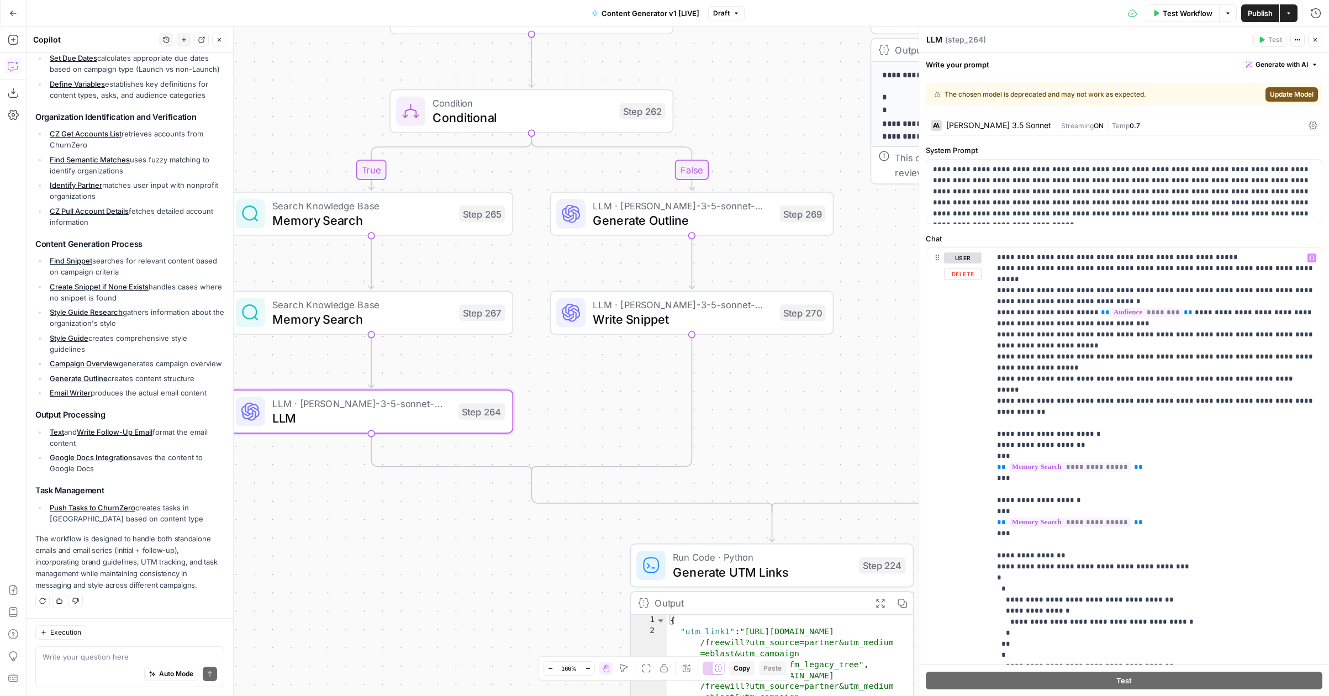
scroll to position [0, 0]
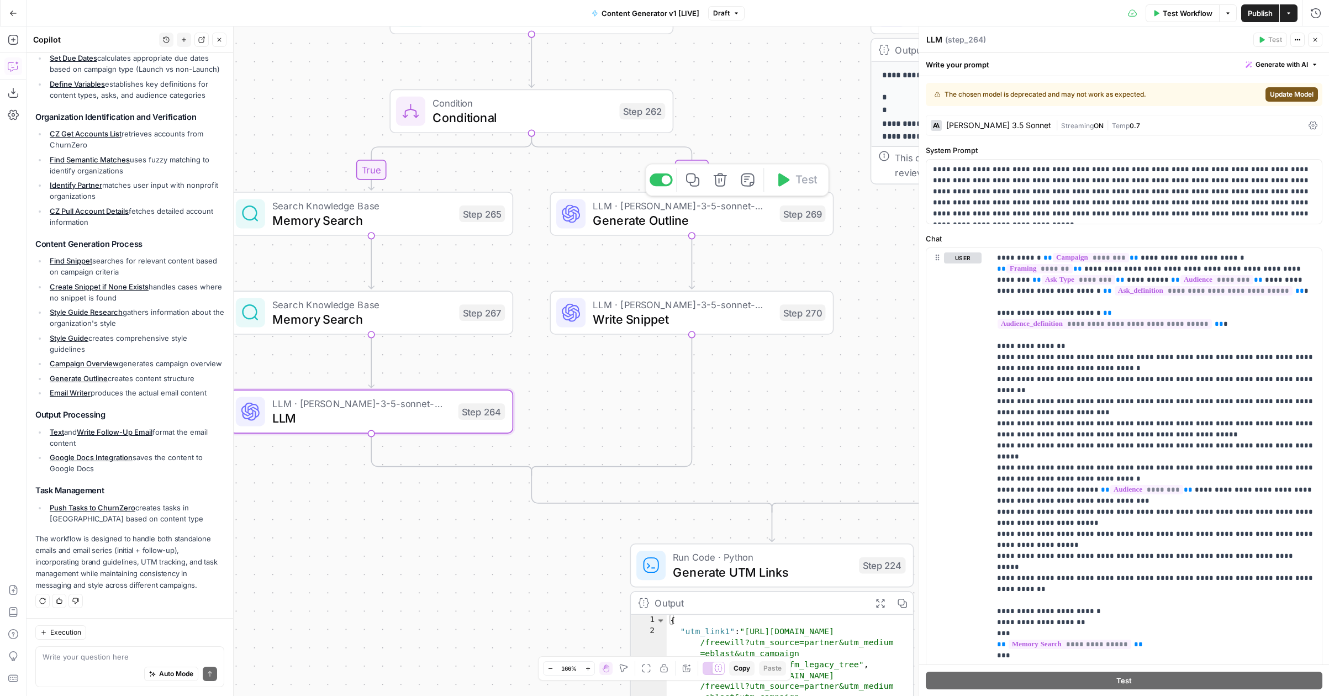
click at [753, 229] on span "Generate Outline" at bounding box center [683, 220] width 180 height 18
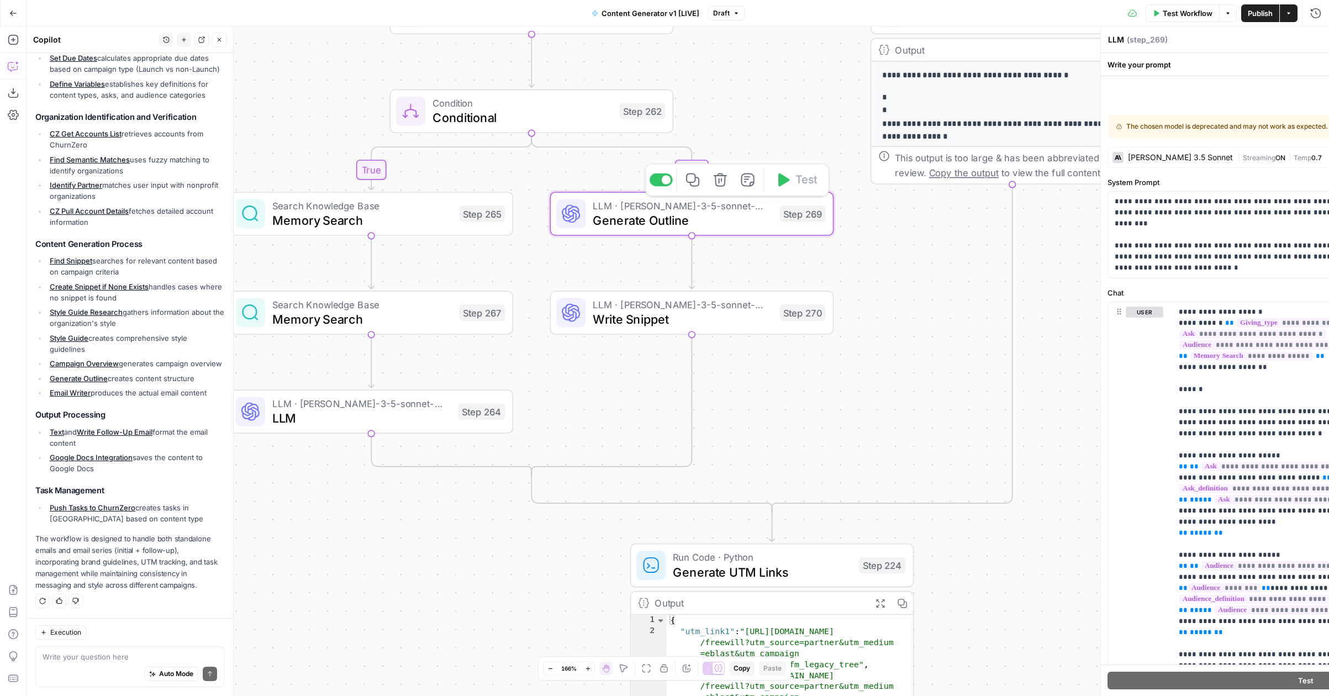
type textarea "Generate Outline"
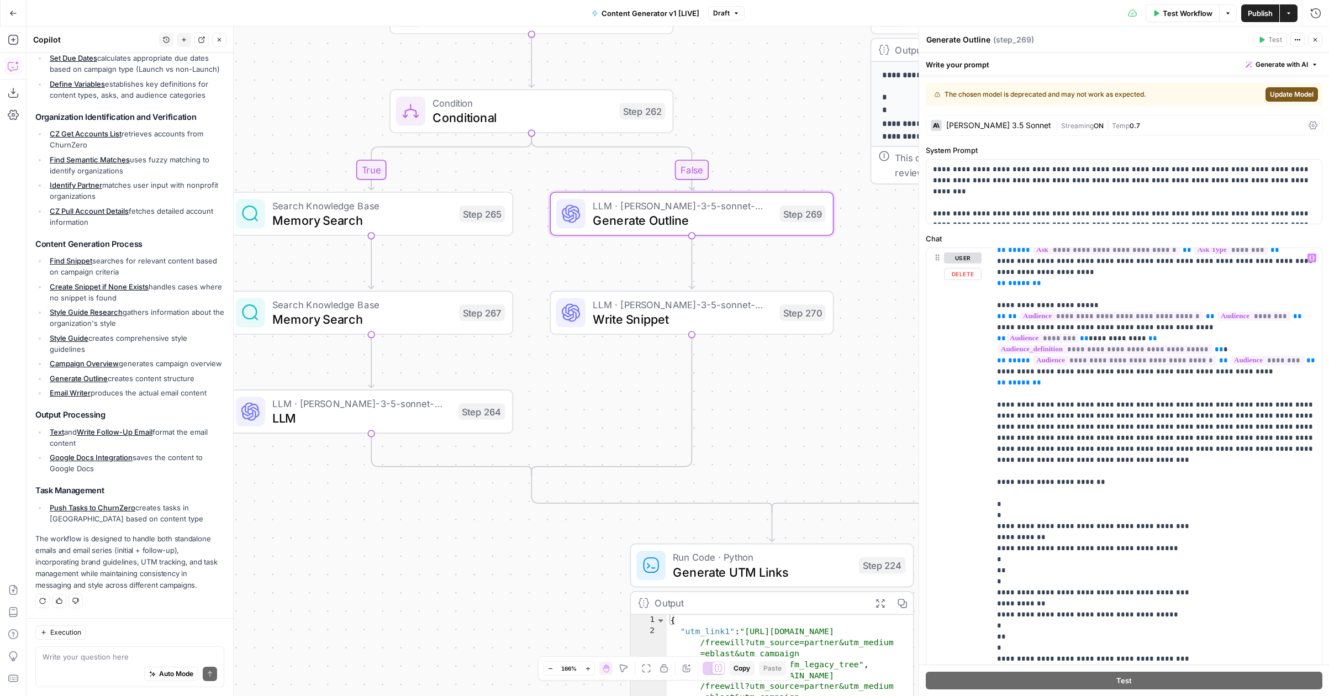
scroll to position [199, 0]
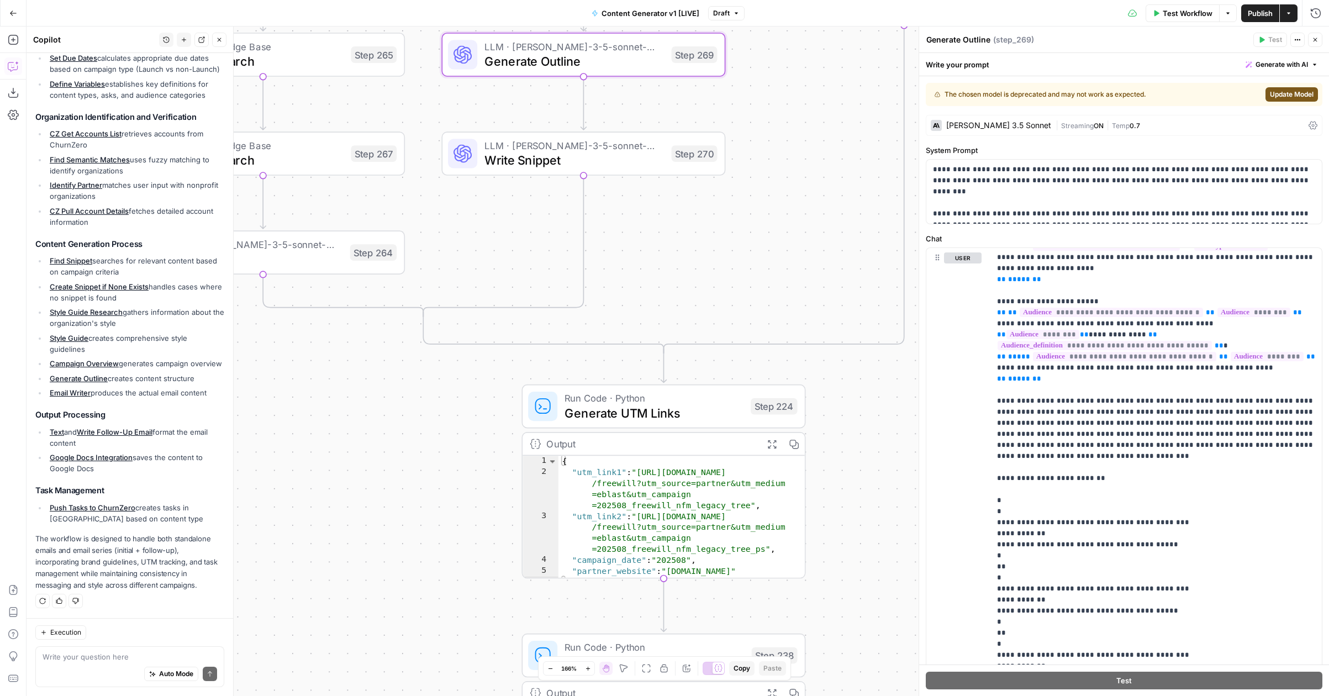
drag, startPoint x: 831, startPoint y: 406, endPoint x: 679, endPoint y: 217, distance: 242.7
click at [679, 217] on div "true false true false true false true true false true false false Workflow Set …" at bounding box center [678, 361] width 1302 height 669
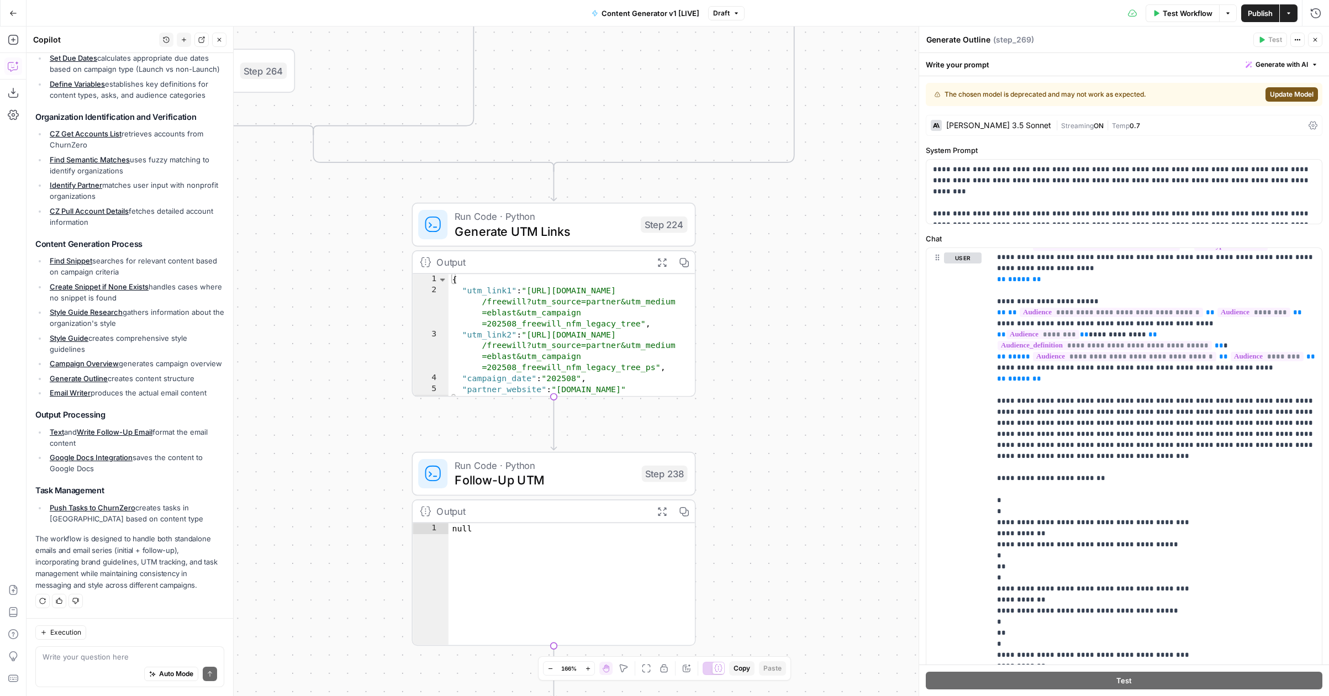
drag, startPoint x: 824, startPoint y: 466, endPoint x: 758, endPoint y: 314, distance: 165.5
click at [758, 314] on div "true false true false true false true true false true false false Workflow Set …" at bounding box center [678, 361] width 1302 height 669
click at [593, 225] on span "Generate UTM Links" at bounding box center [544, 231] width 178 height 18
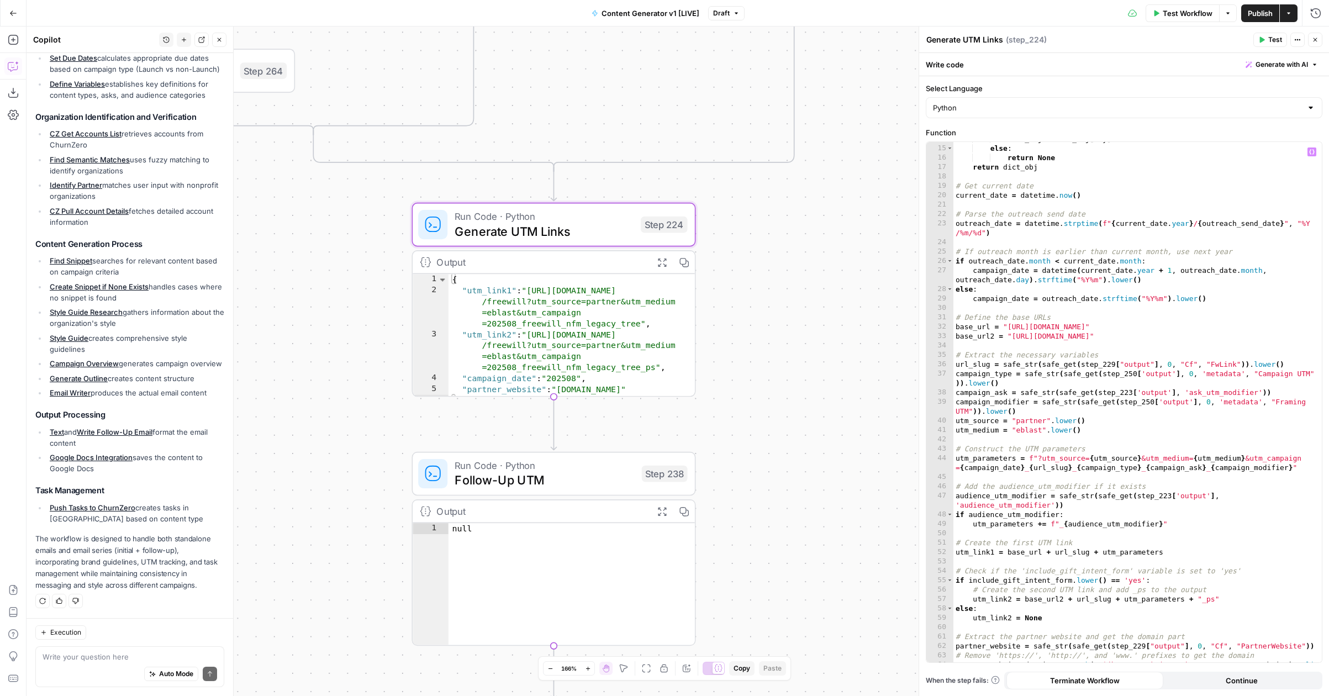
scroll to position [231, 0]
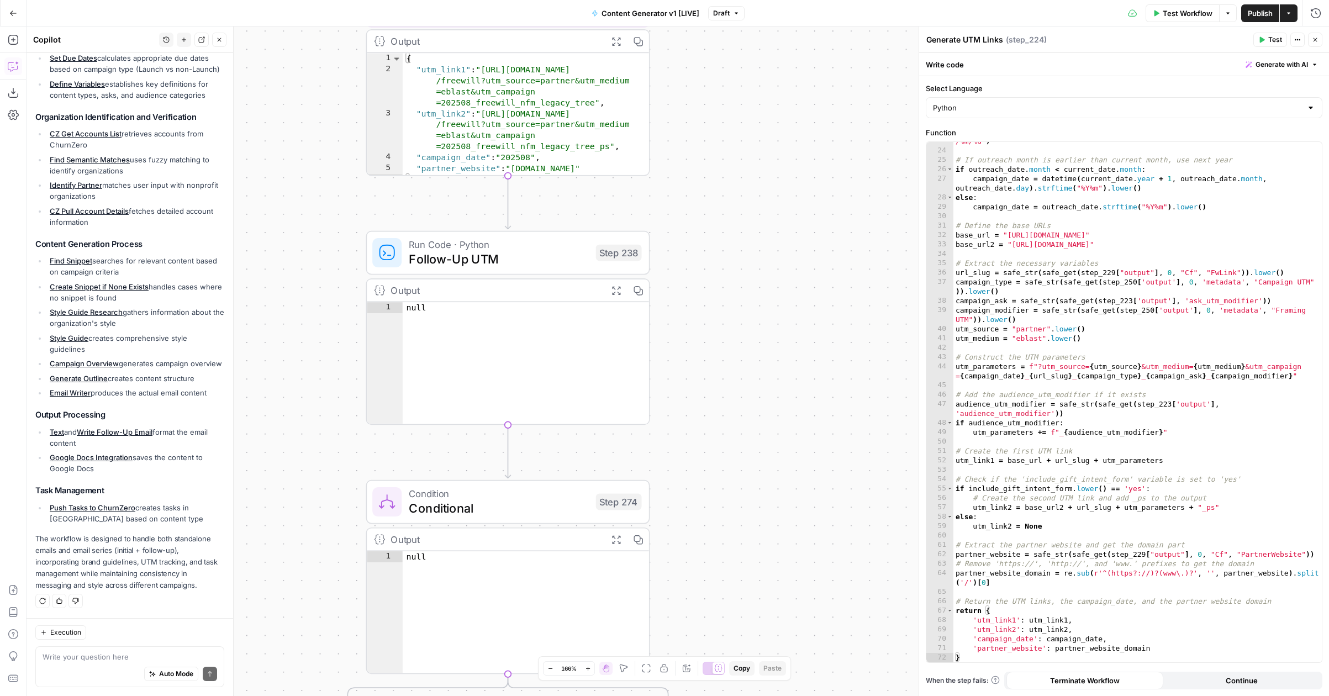
drag, startPoint x: 821, startPoint y: 520, endPoint x: 776, endPoint y: 303, distance: 222.3
click at [776, 301] on div "true false true false true false true true false true false false Workflow Set …" at bounding box center [678, 361] width 1302 height 669
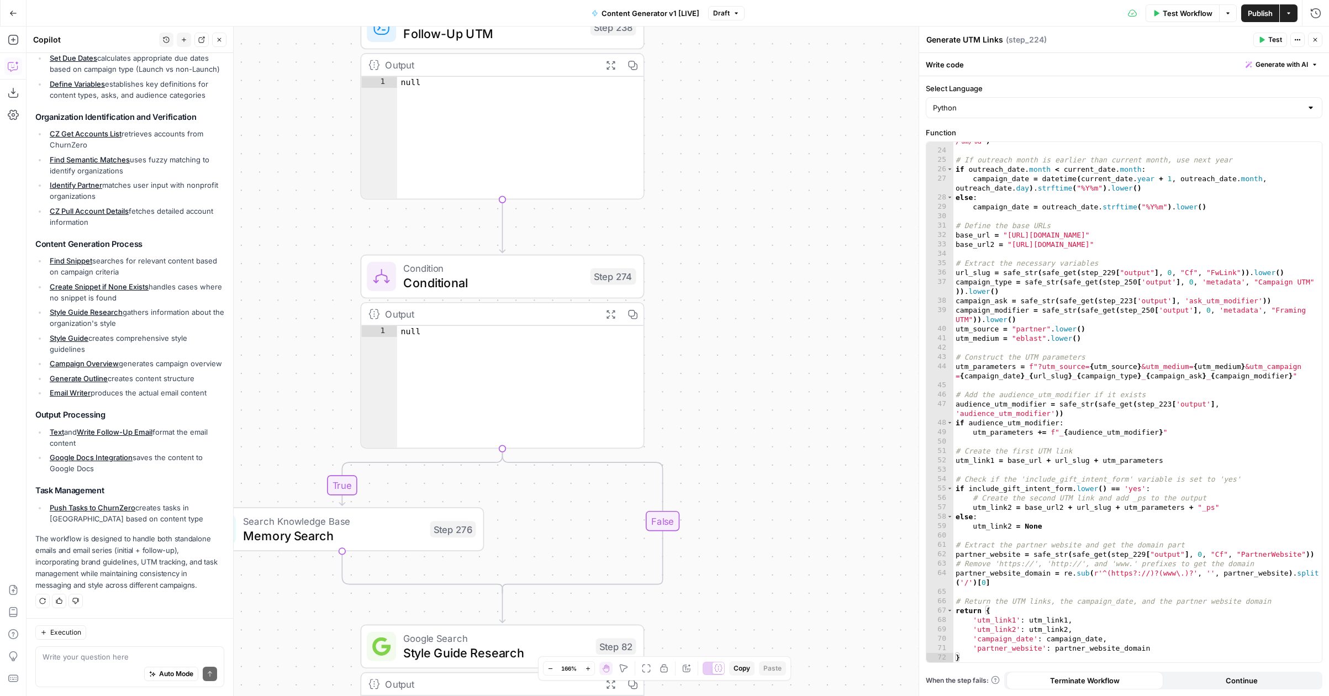
drag, startPoint x: 724, startPoint y: 468, endPoint x: 717, endPoint y: 241, distance: 227.1
click at [717, 241] on div "true false true false true false true true false true false false Workflow Set …" at bounding box center [678, 361] width 1302 height 669
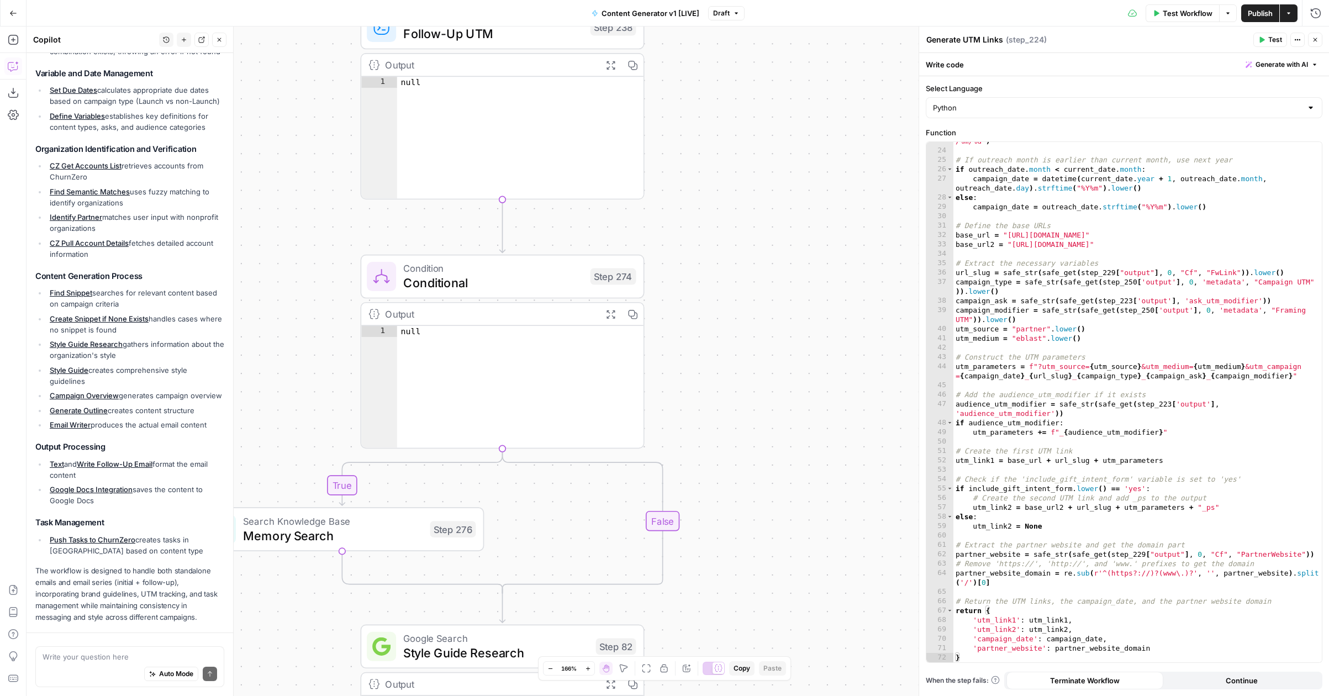
scroll to position [284, 0]
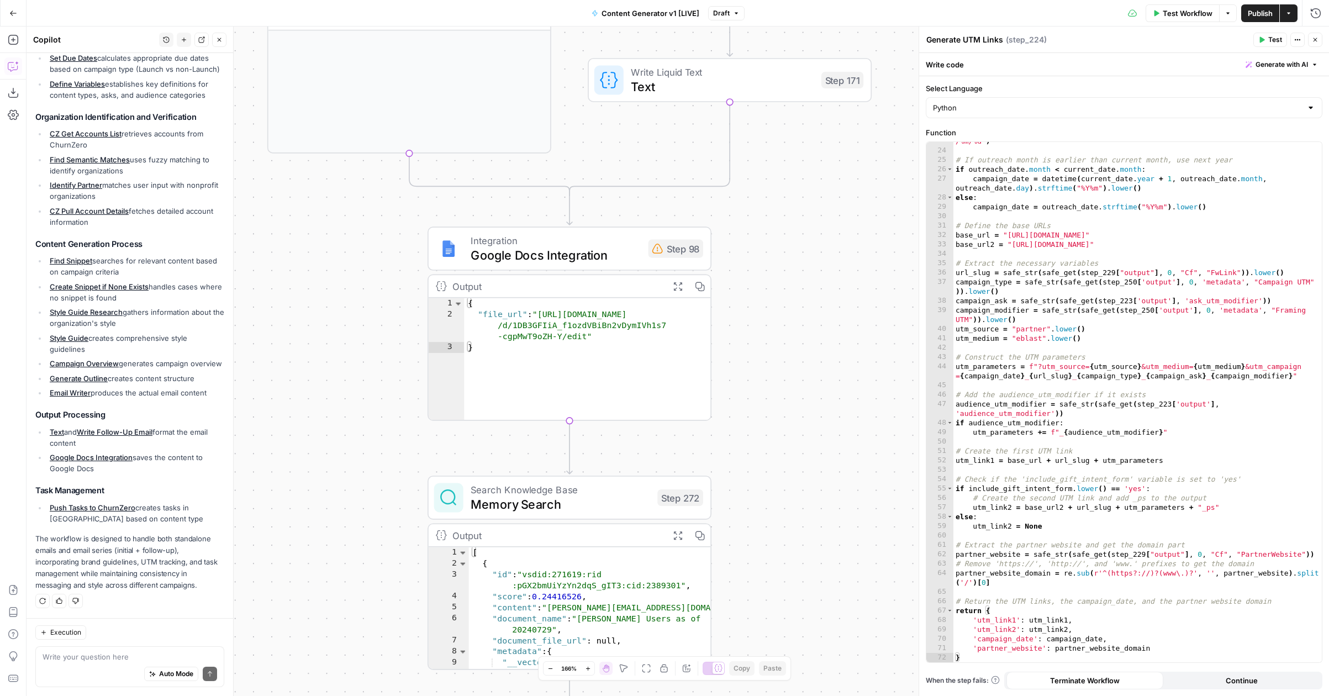
drag, startPoint x: 390, startPoint y: 508, endPoint x: 370, endPoint y: 394, distance: 115.0
click at [370, 394] on div "true false true false true false true true false true false false Workflow Set …" at bounding box center [678, 361] width 1302 height 669
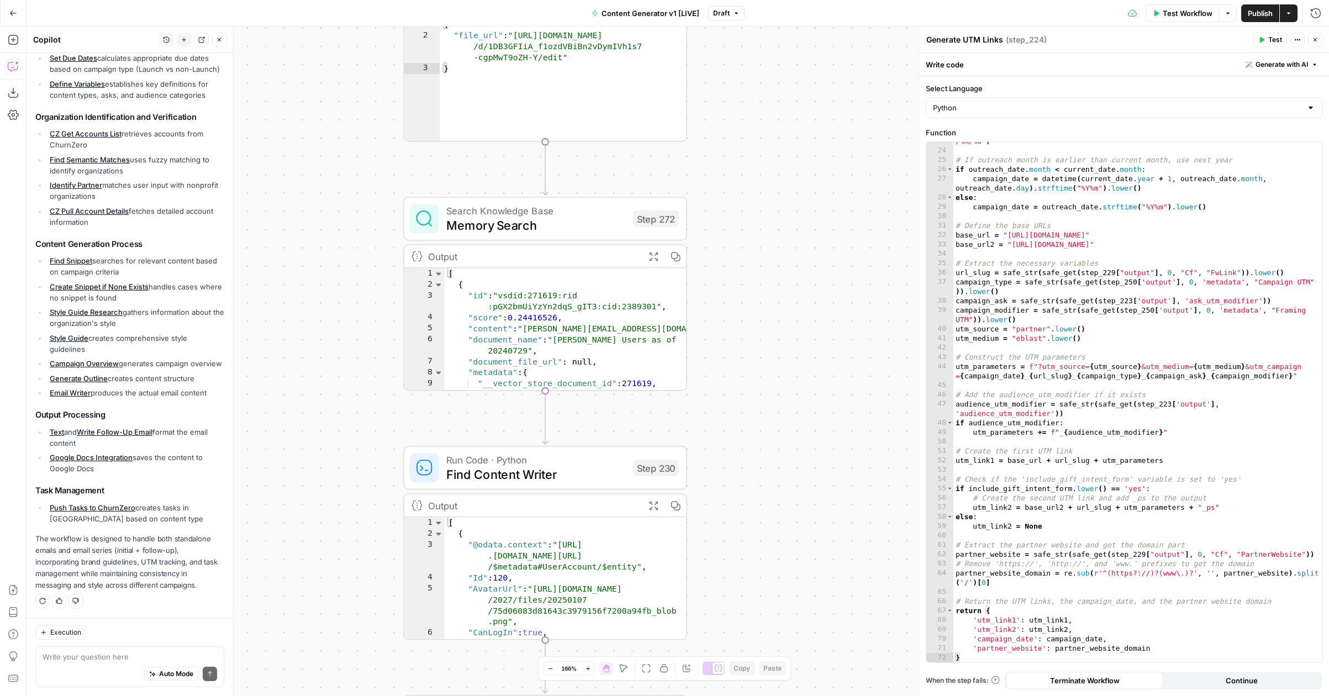
drag, startPoint x: 360, startPoint y: 538, endPoint x: 336, endPoint y: 260, distance: 279.4
click at [336, 260] on div "true false true false true false true true false true false false Workflow Set …" at bounding box center [678, 361] width 1302 height 669
click at [561, 217] on span "Memory Search" at bounding box center [536, 224] width 180 height 18
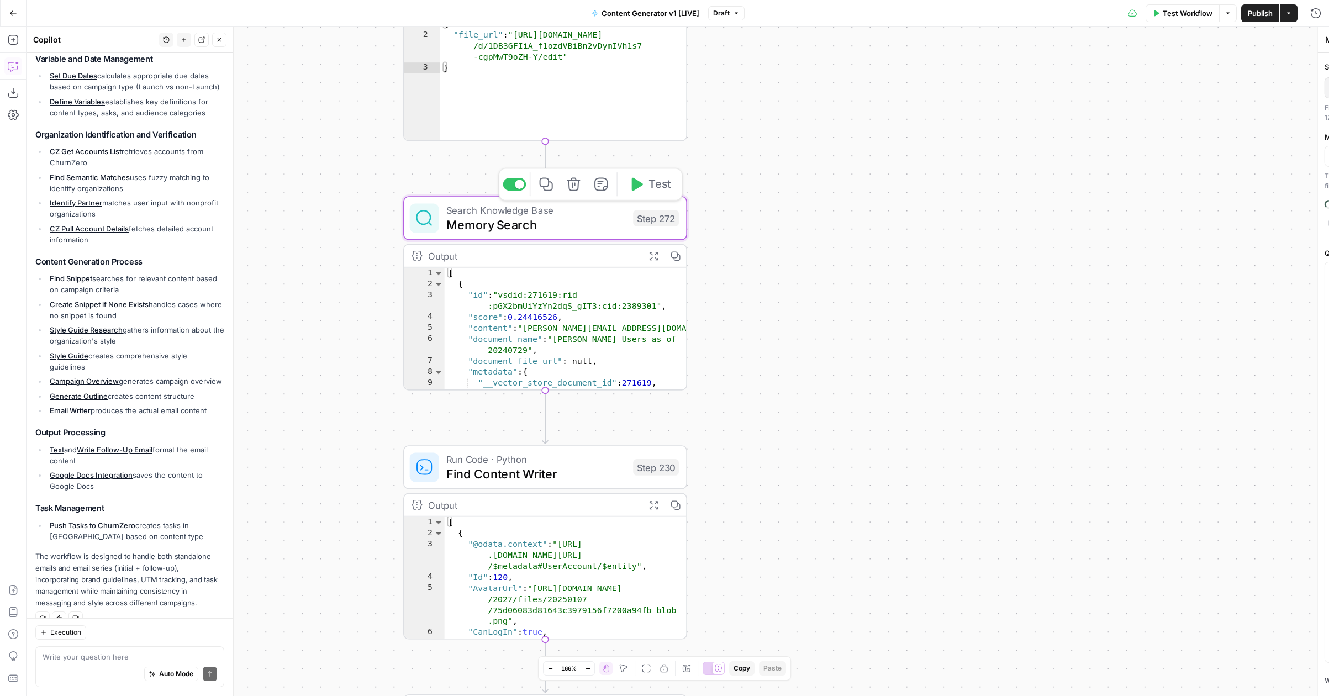
type input "Content Writer Slack"
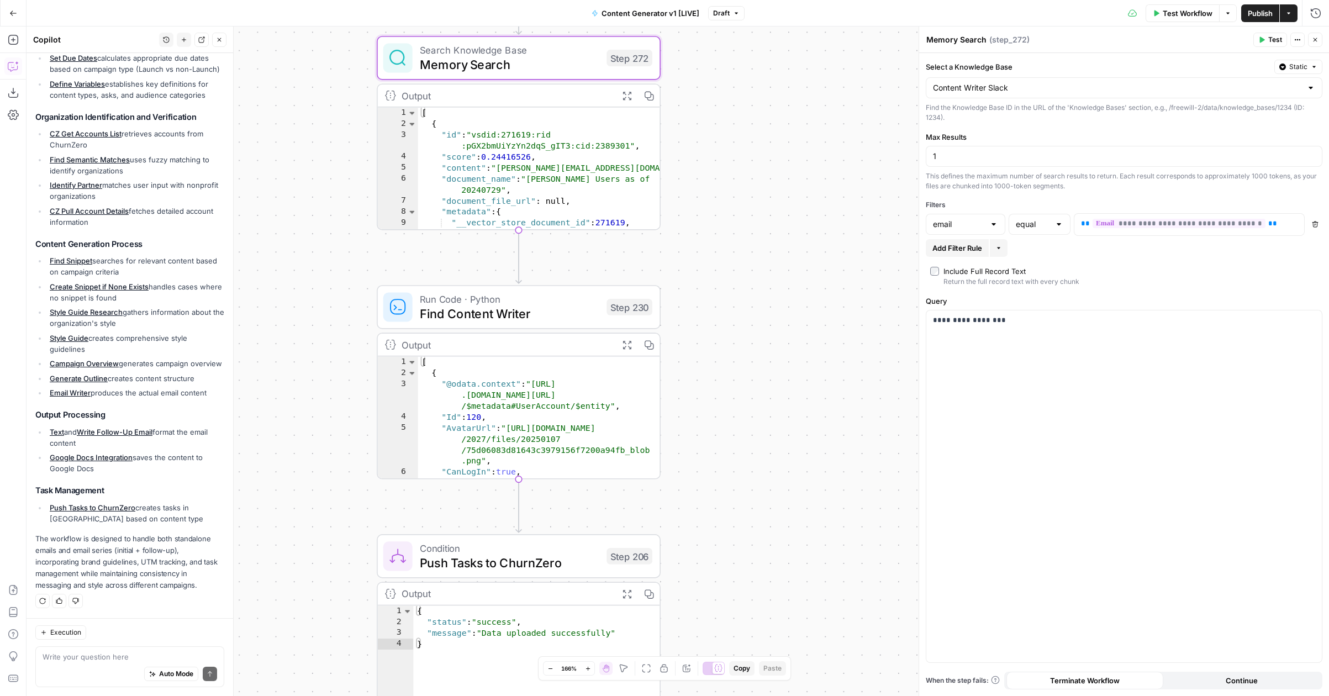
drag, startPoint x: 769, startPoint y: 479, endPoint x: 742, endPoint y: 316, distance: 165.3
click at [742, 316] on div "true false true false true false true true false true false false Workflow Set …" at bounding box center [678, 361] width 1302 height 669
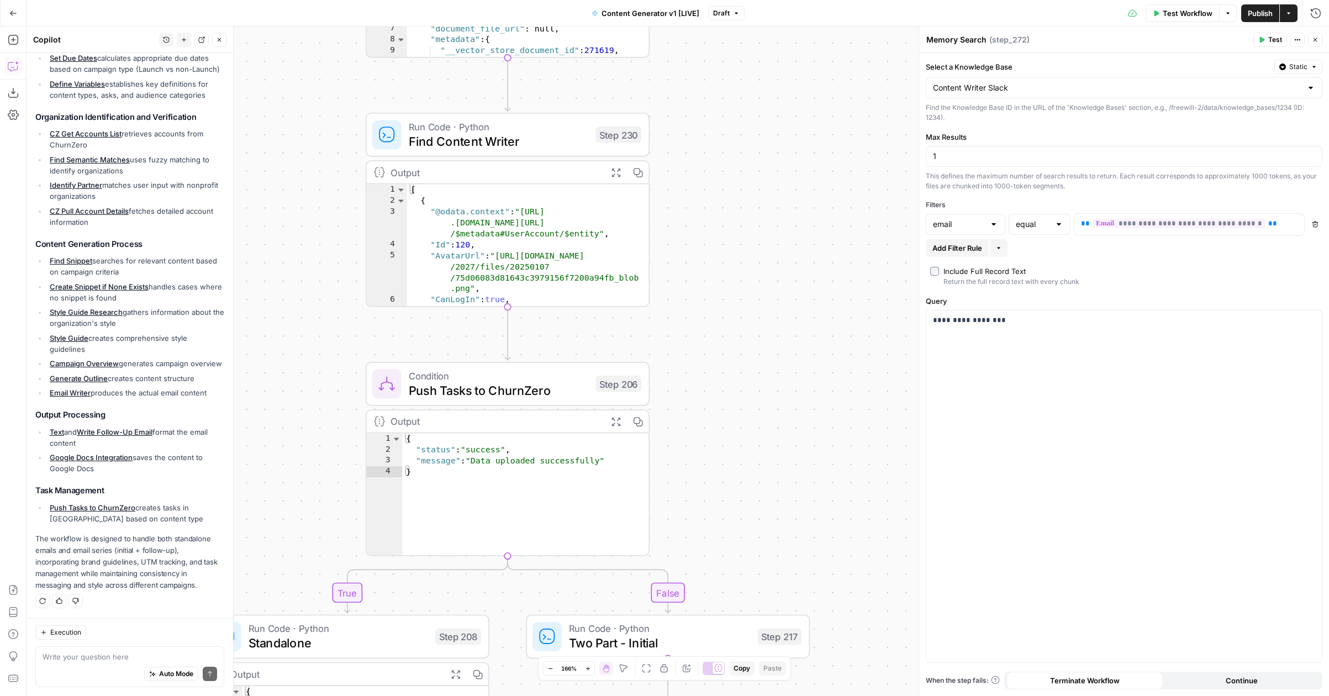
drag, startPoint x: 742, startPoint y: 442, endPoint x: 732, endPoint y: 273, distance: 169.9
click at [732, 273] on div "true false true false true false true true false true false false Workflow Set …" at bounding box center [678, 361] width 1302 height 669
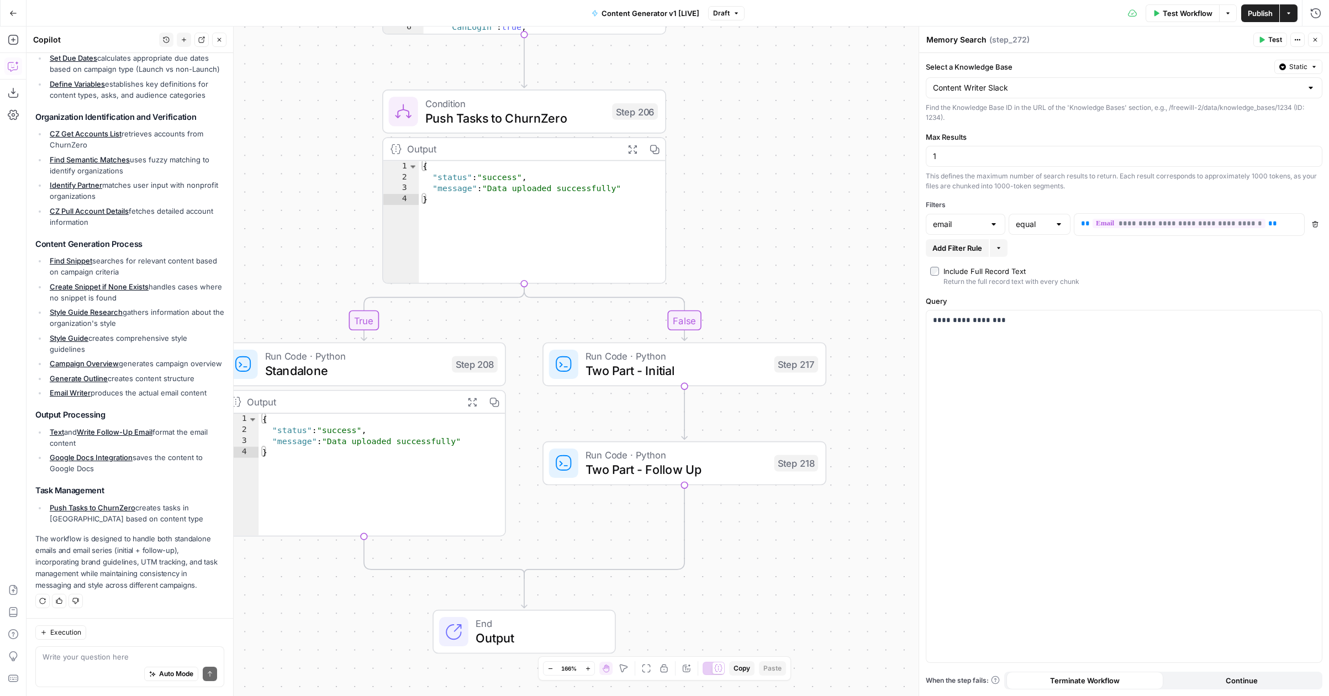
drag, startPoint x: 763, startPoint y: 519, endPoint x: 781, endPoint y: 243, distance: 276.2
click at [781, 243] on div "true false true false true false true true false true false false Workflow Set …" at bounding box center [678, 361] width 1302 height 669
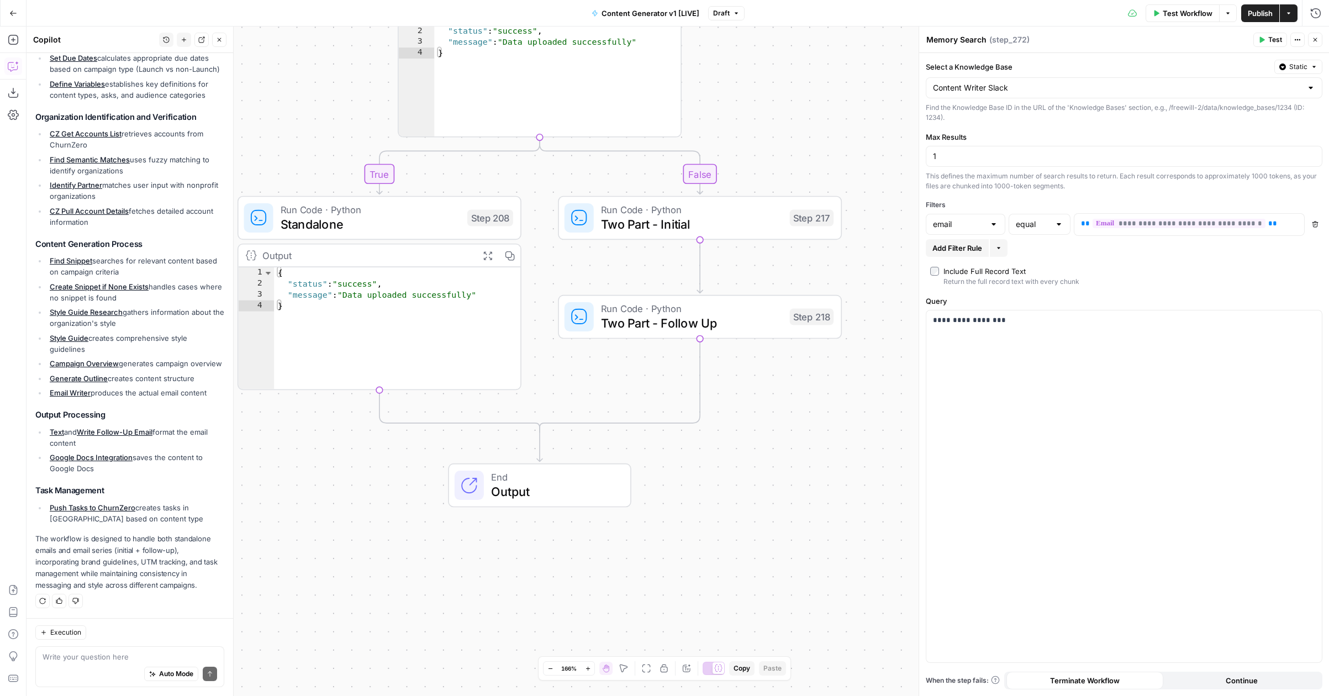
drag, startPoint x: 773, startPoint y: 540, endPoint x: 788, endPoint y: 384, distance: 157.0
click at [788, 384] on div "true false true false true false true true false true false false Workflow Set …" at bounding box center [678, 361] width 1302 height 669
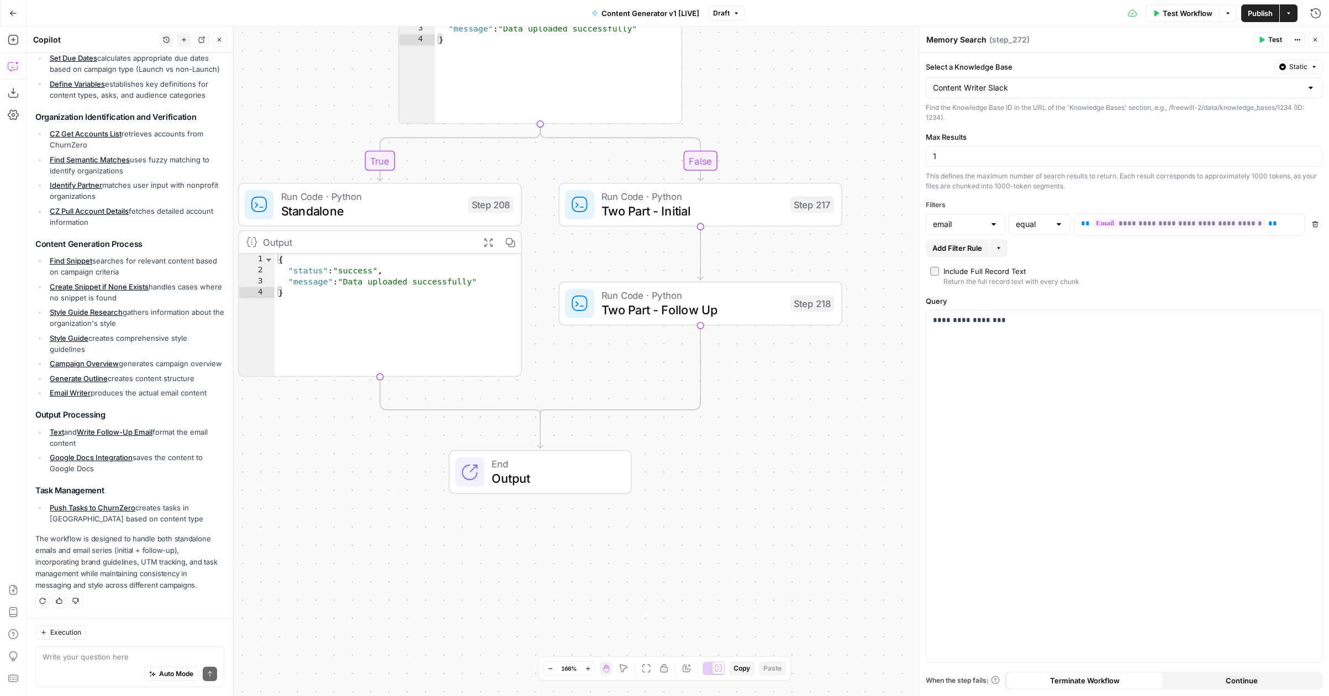
click at [569, 461] on span "End" at bounding box center [554, 463] width 124 height 15
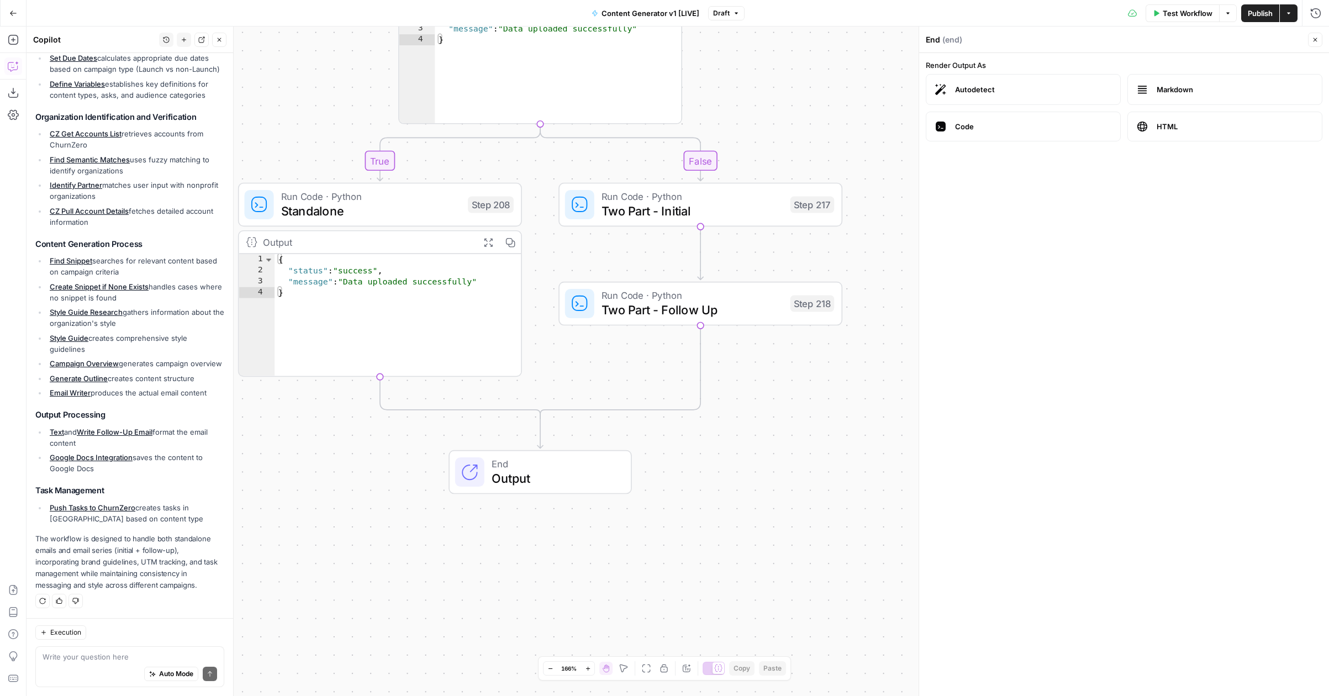
click at [309, 112] on div "true false true false true false true true false true false false Workflow Set …" at bounding box center [678, 361] width 1302 height 669
click at [87, 657] on textarea at bounding box center [130, 656] width 175 height 11
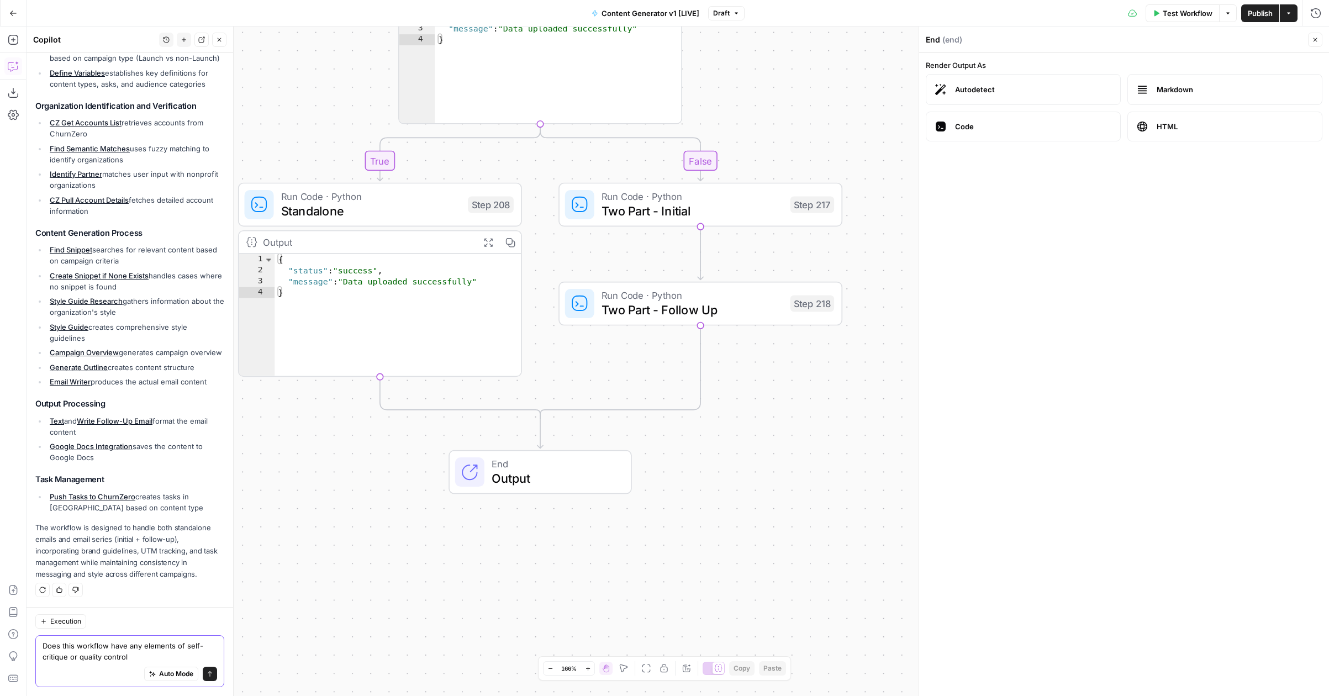
type textarea "Does this workflow have any elements of self-critique or quality control?"
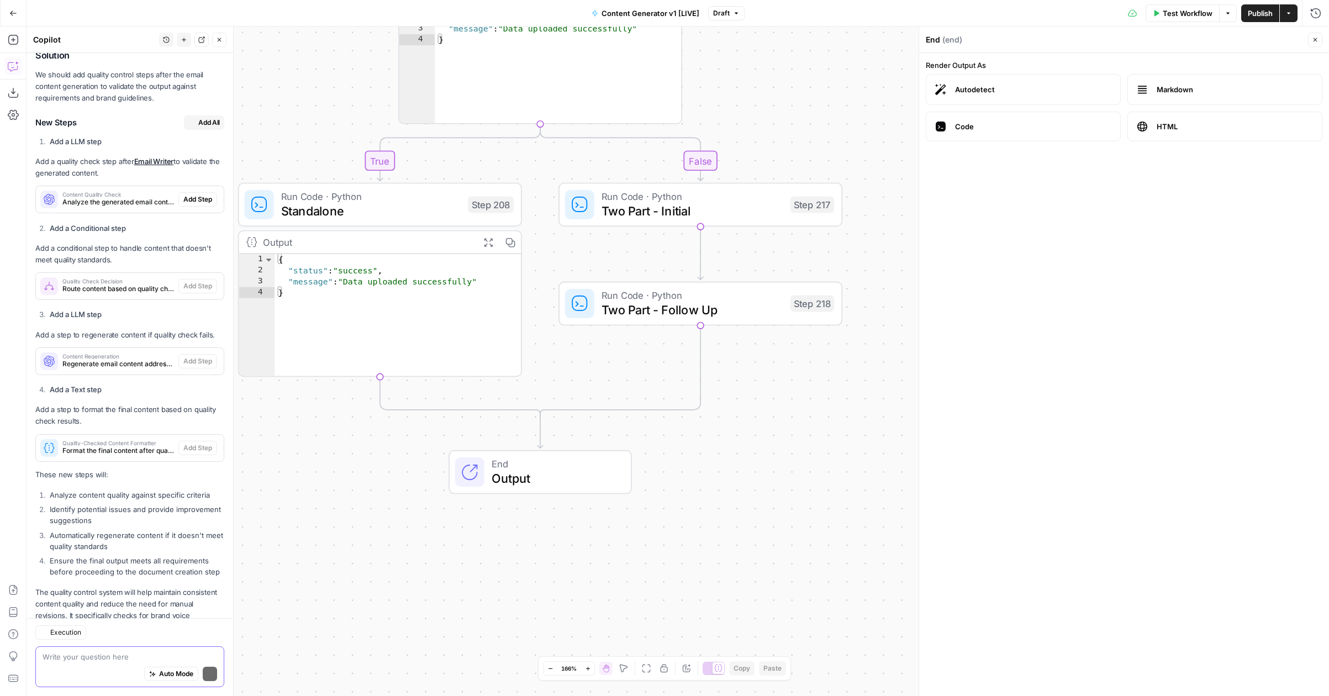
scroll to position [1015, 0]
